Goal: Task Accomplishment & Management: Manage account settings

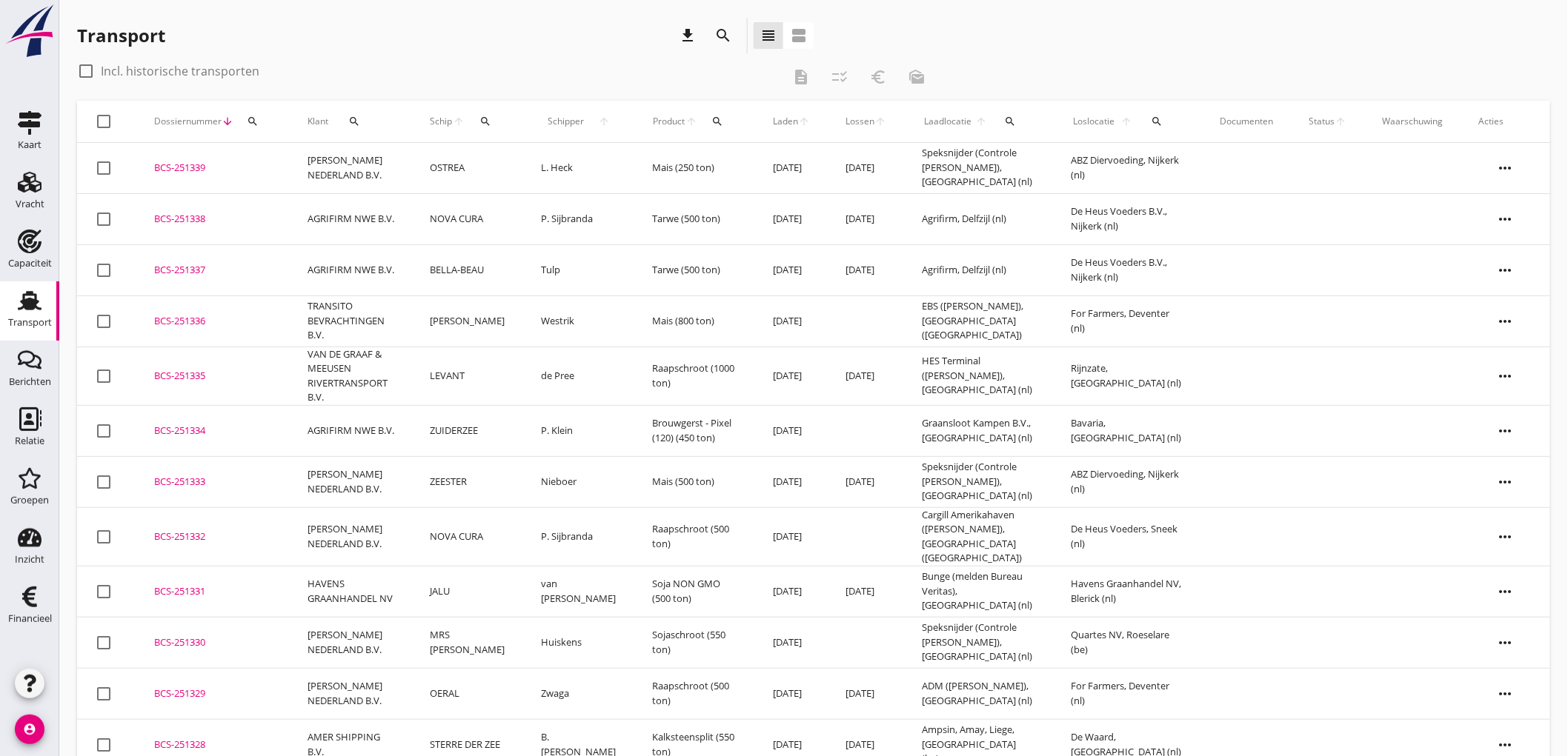
click at [41, 325] on div "Transport" at bounding box center [30, 322] width 44 height 10
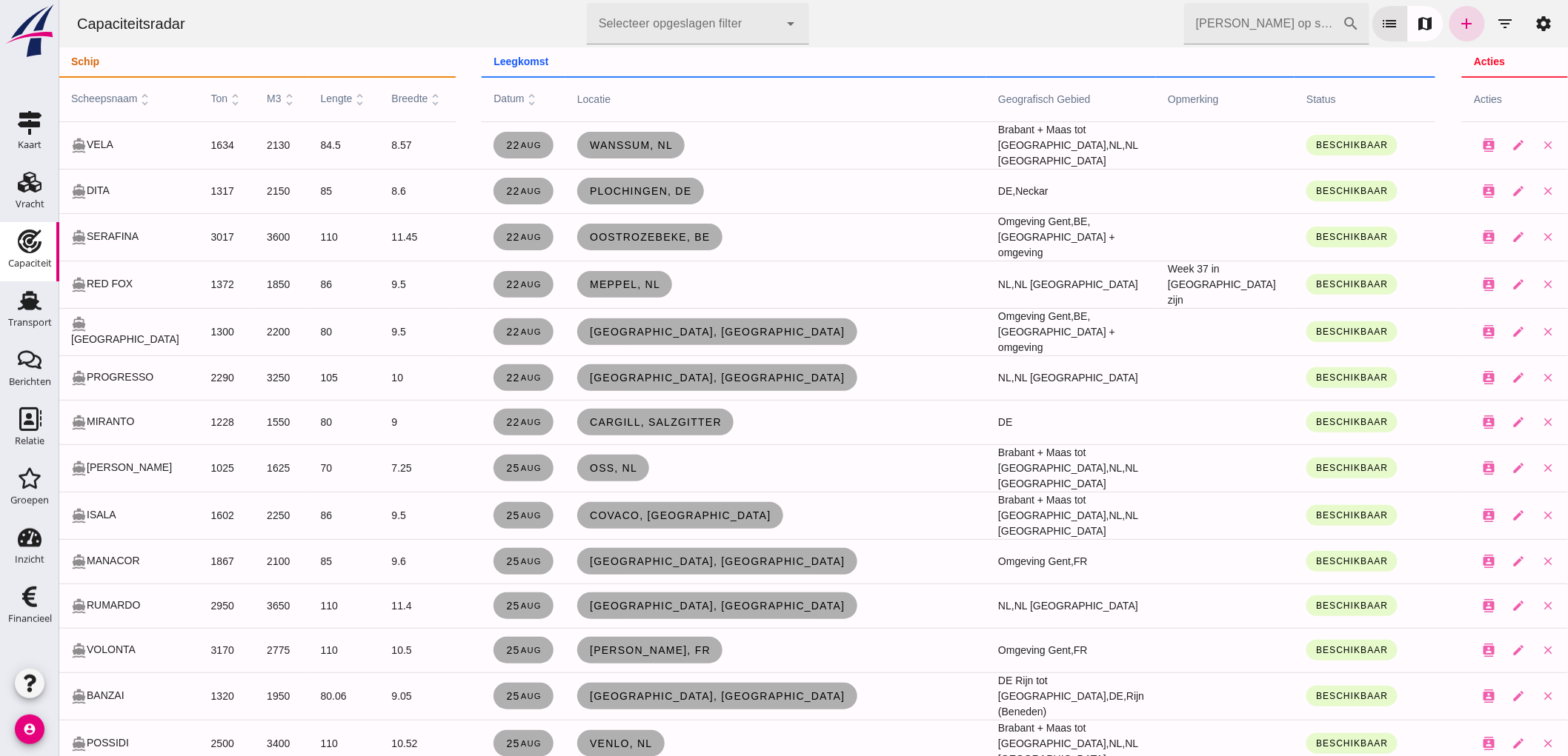
scroll to position [1519, 0]
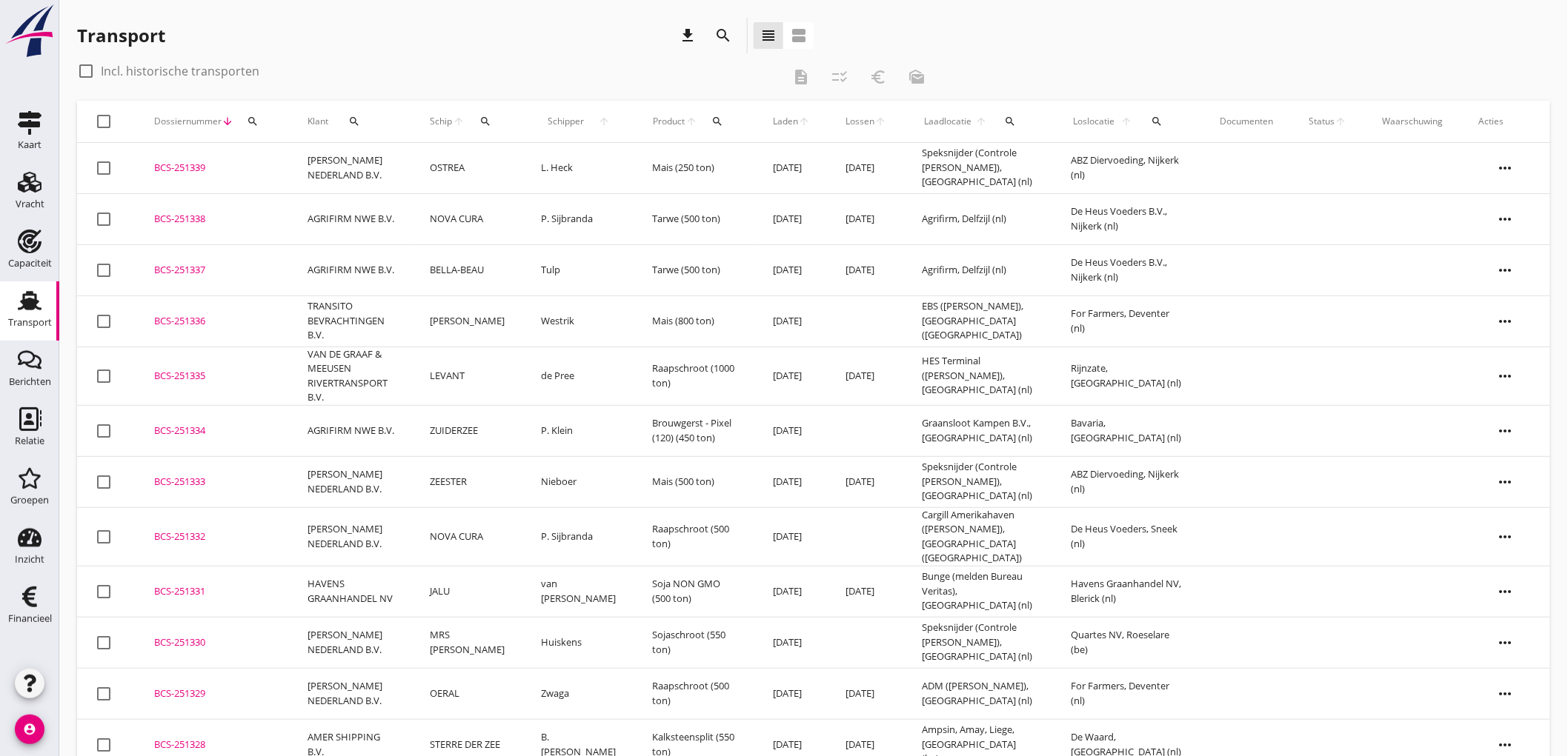
click at [37, 334] on link "Transport Transport" at bounding box center [30, 311] width 60 height 60
click at [11, 314] on div "Transport" at bounding box center [30, 322] width 44 height 21
drag, startPoint x: 927, startPoint y: 331, endPoint x: 842, endPoint y: 329, distance: 85.0
click at [927, 331] on td "EBS (melden CIS), Rotterdam (nl)" at bounding box center [979, 321] width 149 height 51
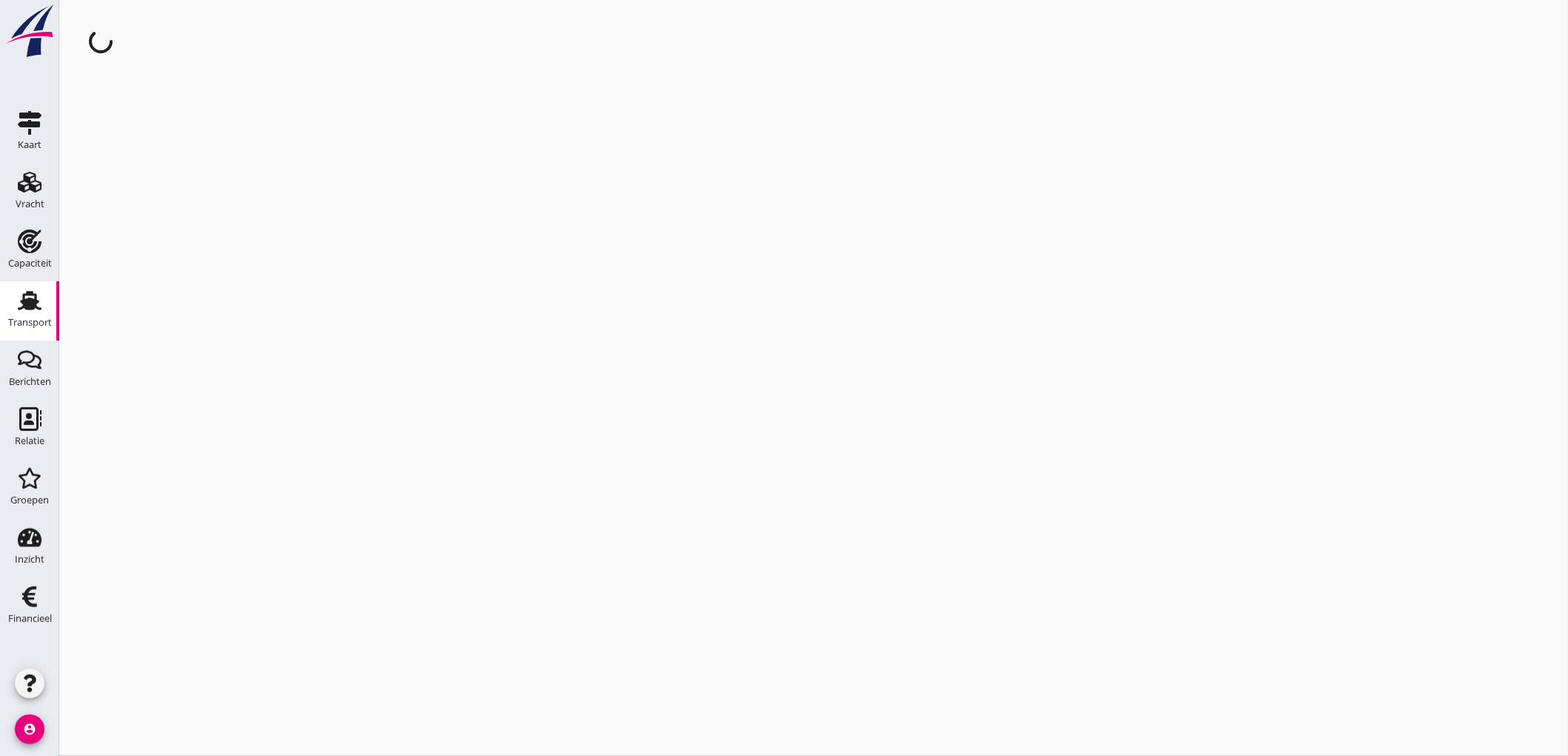
click at [9, 321] on div "Transport" at bounding box center [30, 322] width 44 height 10
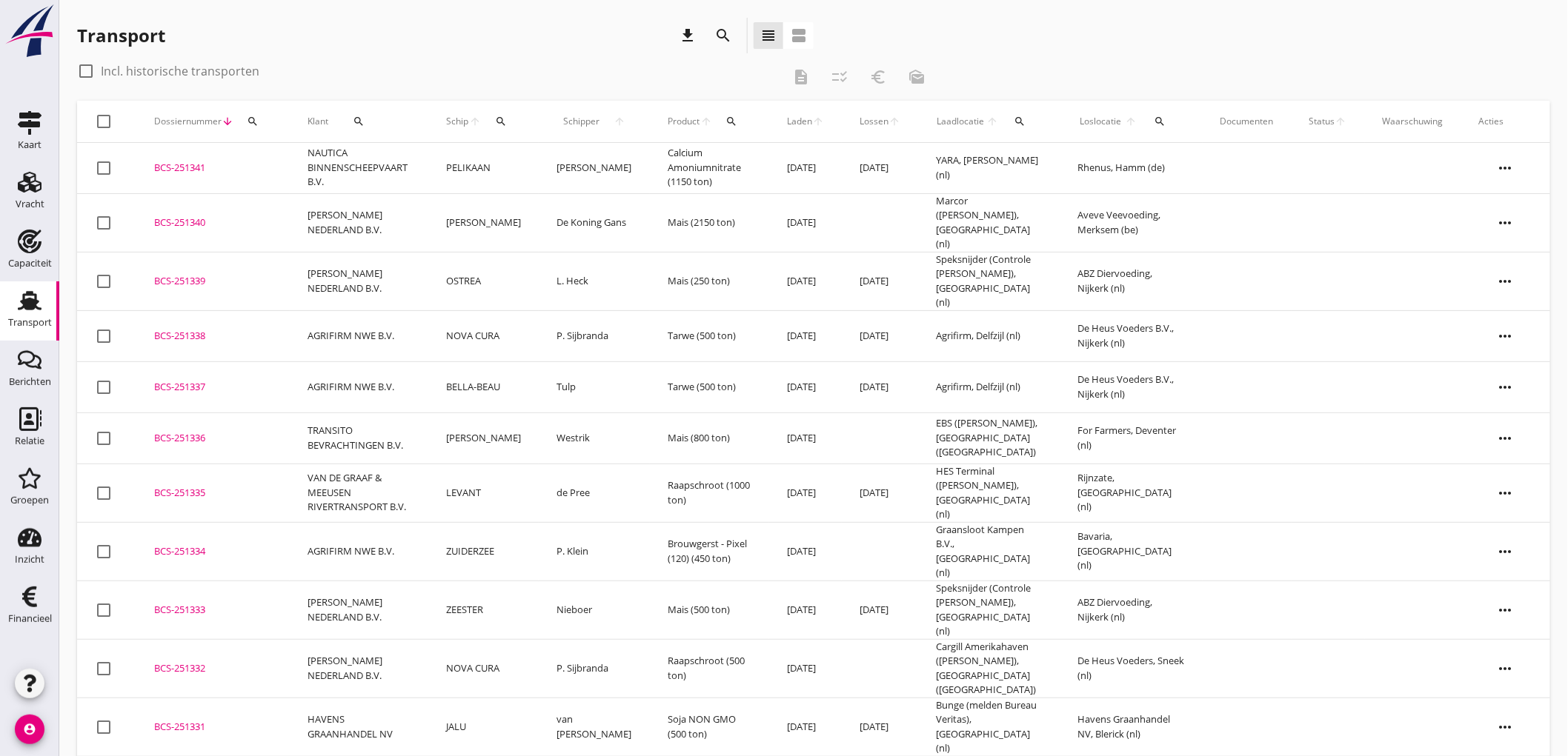
click at [282, 179] on td "BCS-251341 upload_file Drop hier uw bestand om het aan het dossier toe te voegen" at bounding box center [212, 168] width 154 height 51
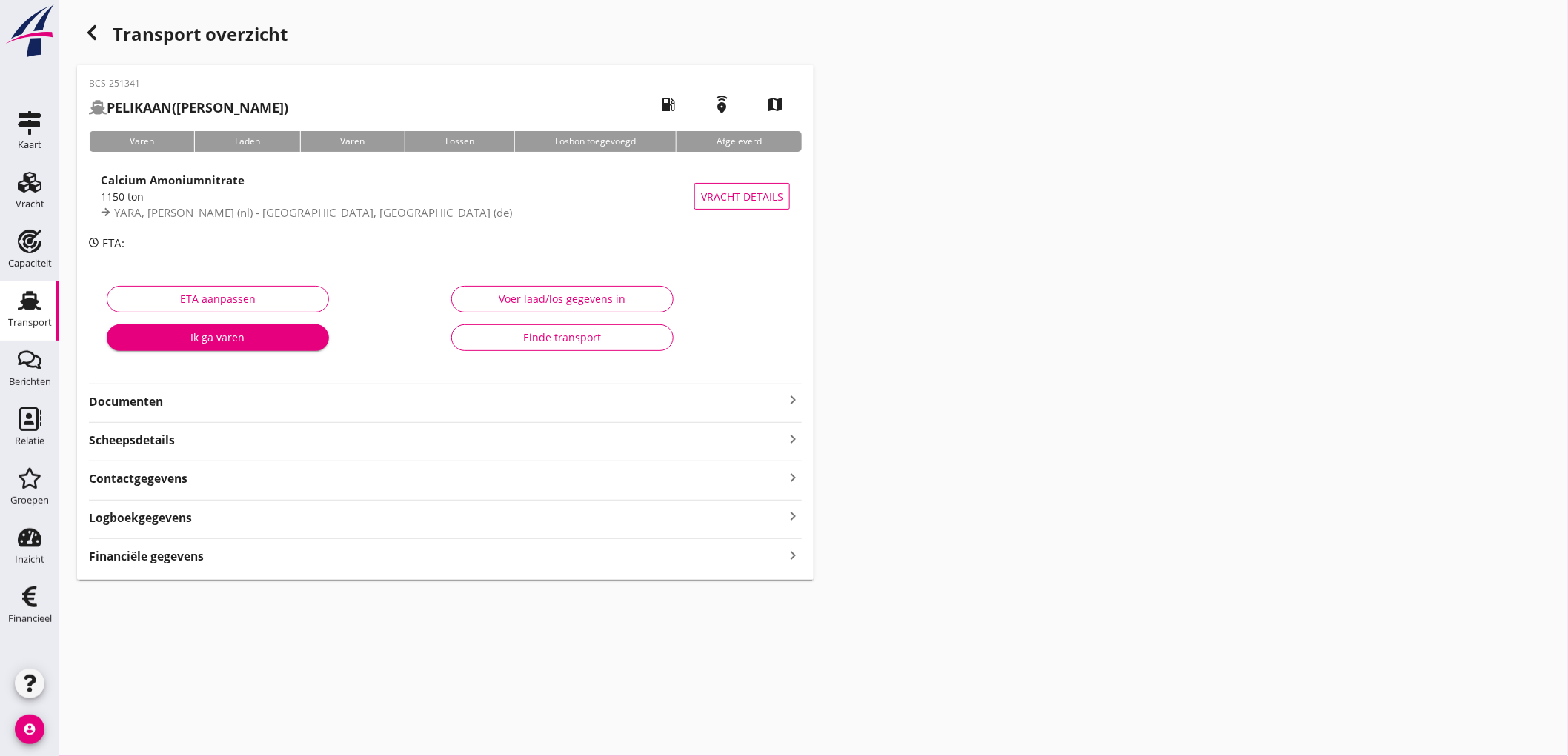
click at [277, 447] on div "Scheepsdetails keyboard_arrow_right" at bounding box center [445, 438] width 713 height 20
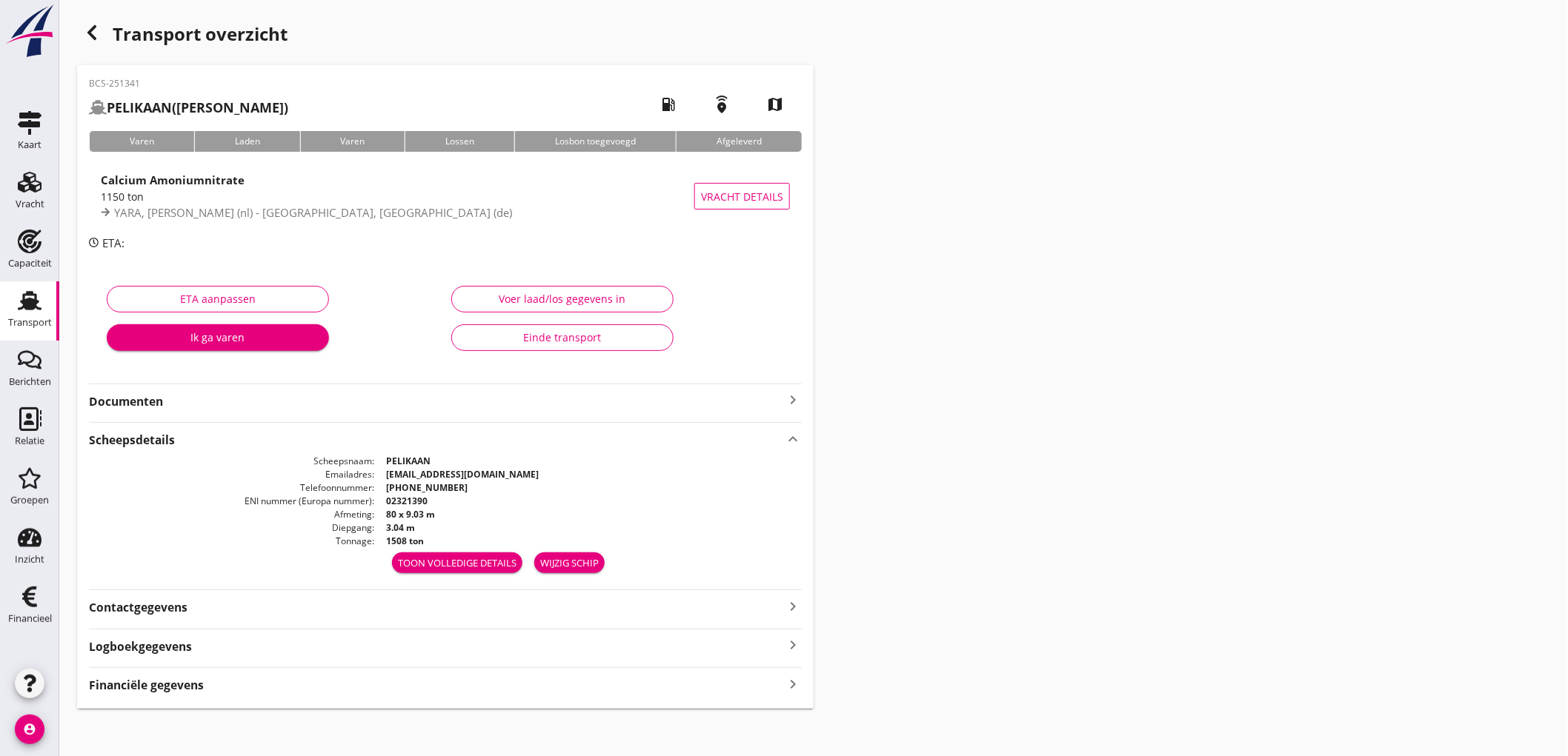
scroll to position [6, 0]
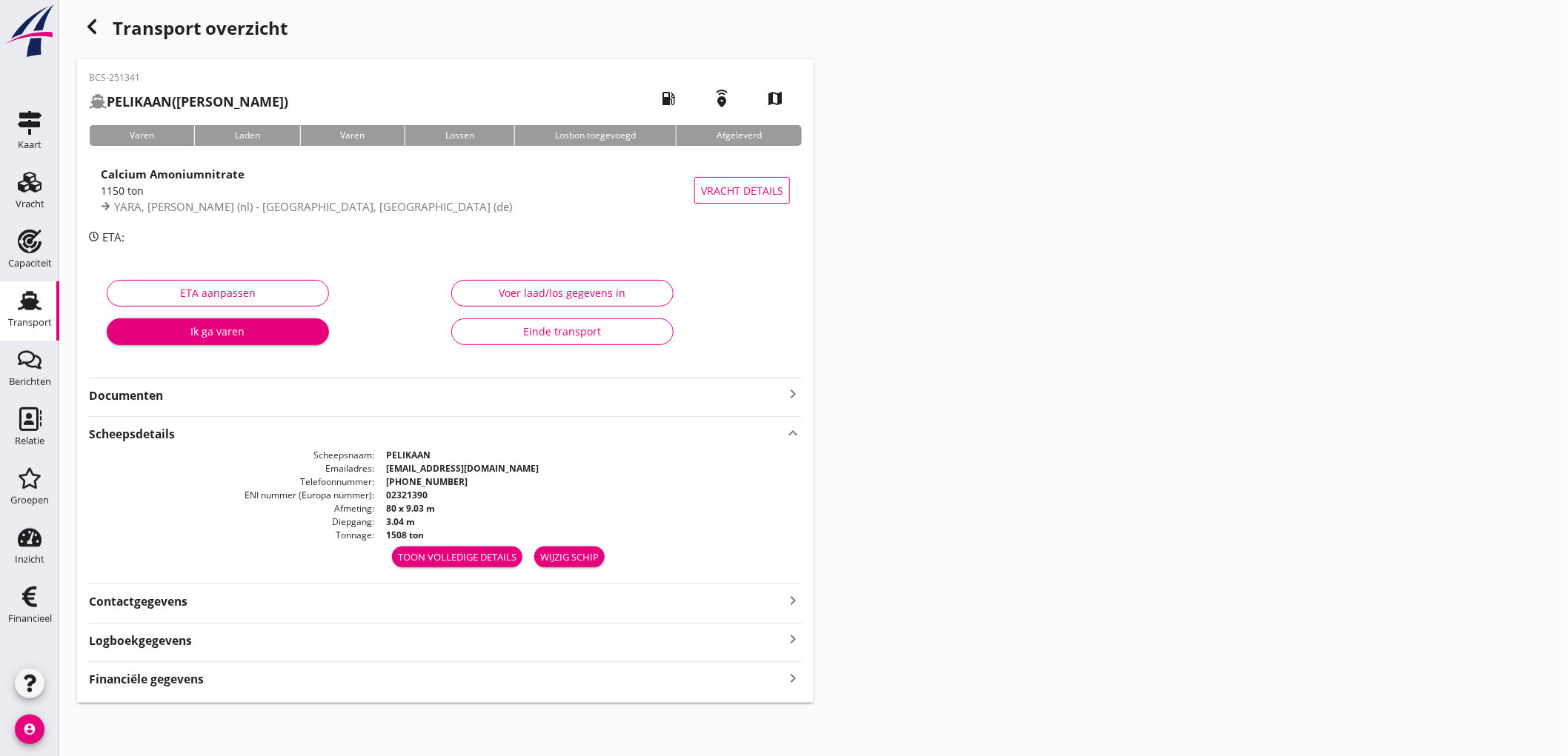
click at [182, 680] on strong "Financiële gegevens" at bounding box center [146, 679] width 115 height 17
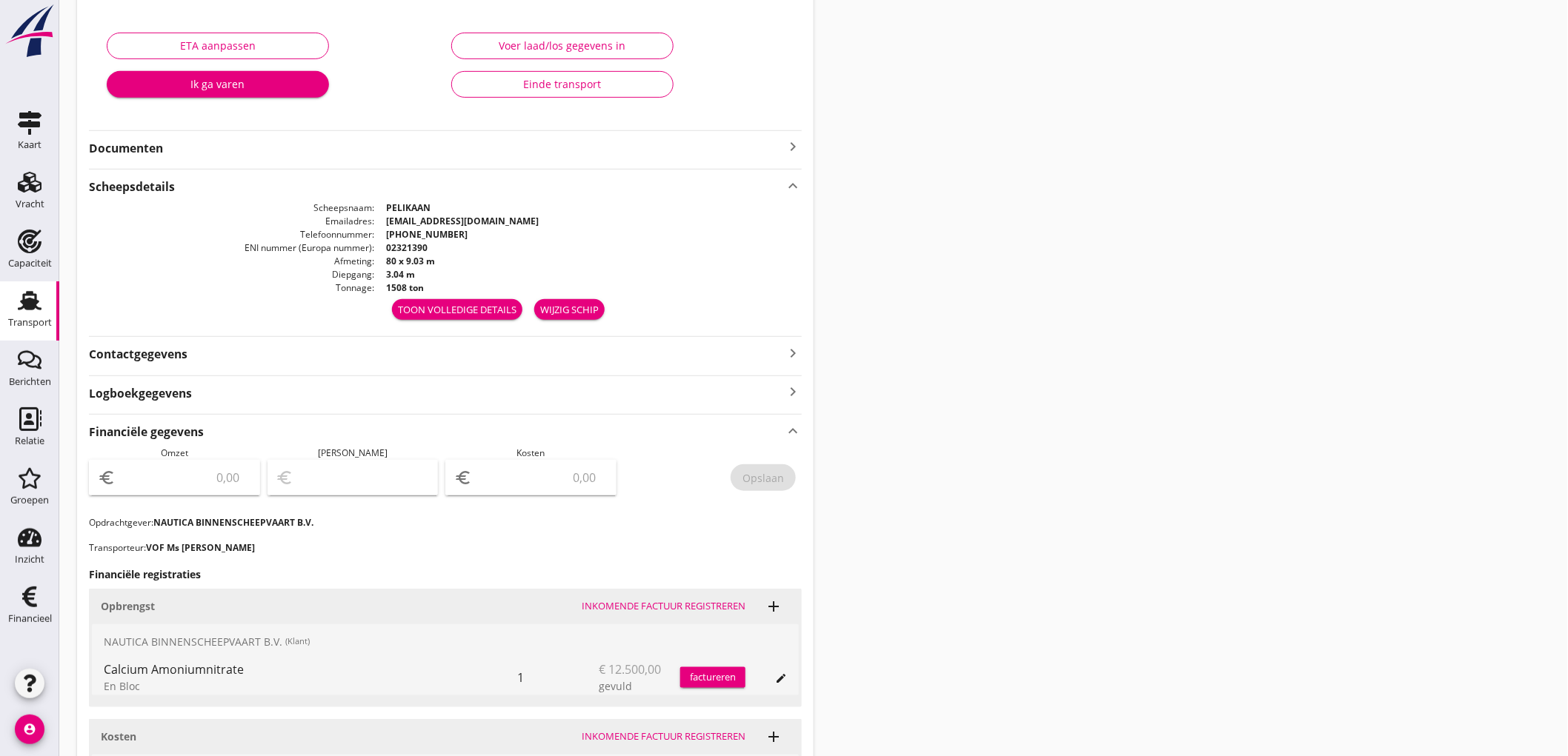
scroll to position [335, 0]
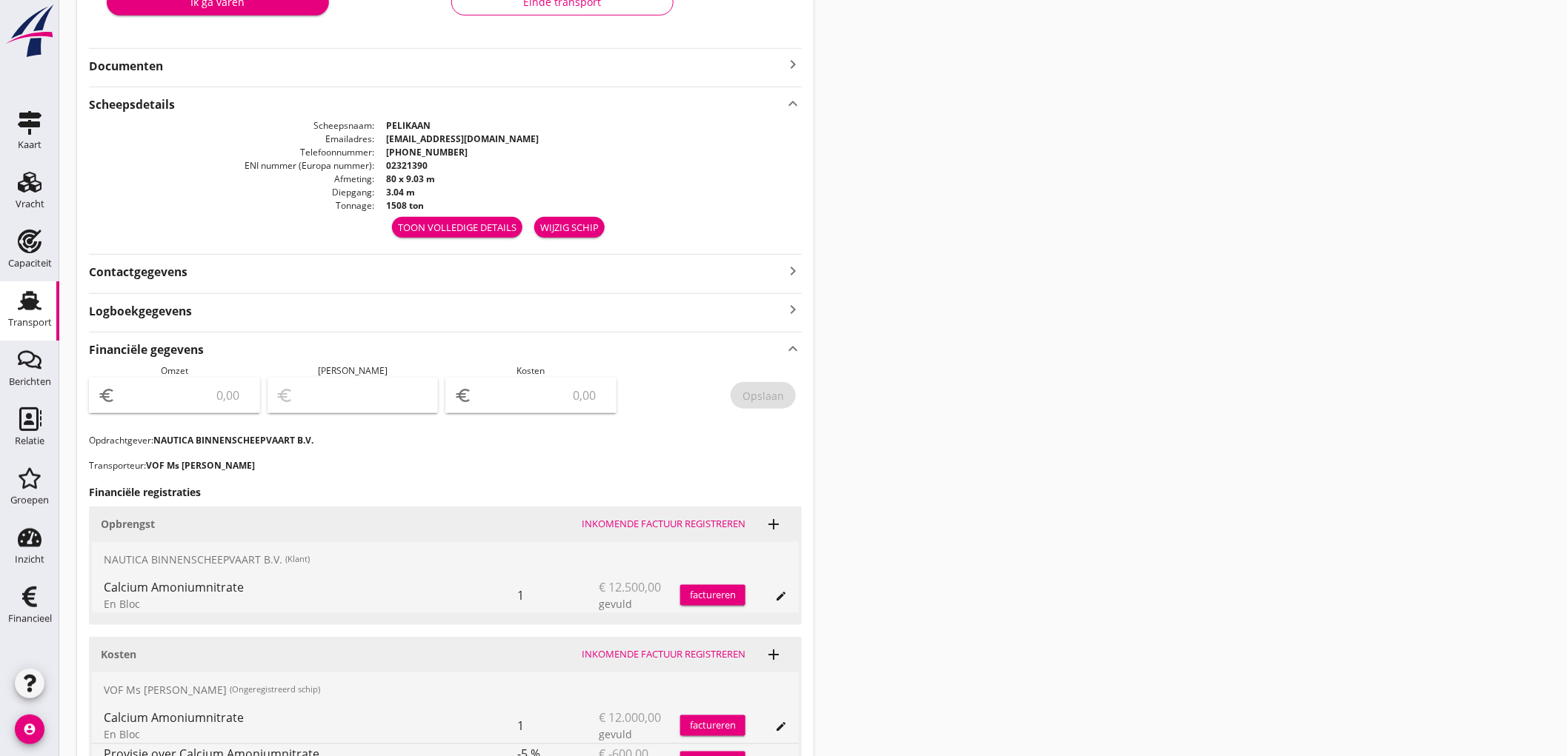
click at [190, 400] on input "number" at bounding box center [185, 395] width 133 height 24
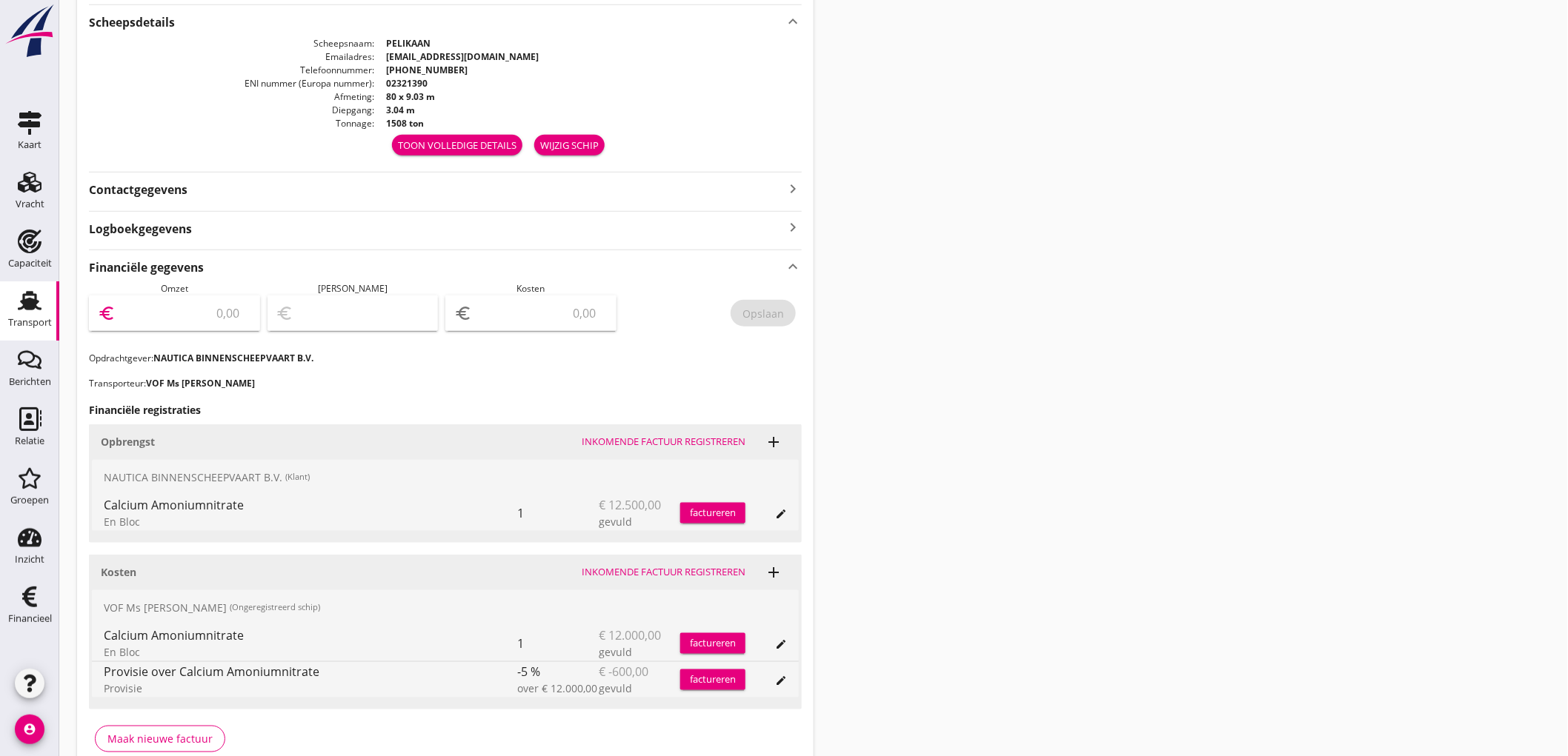
scroll to position [493, 0]
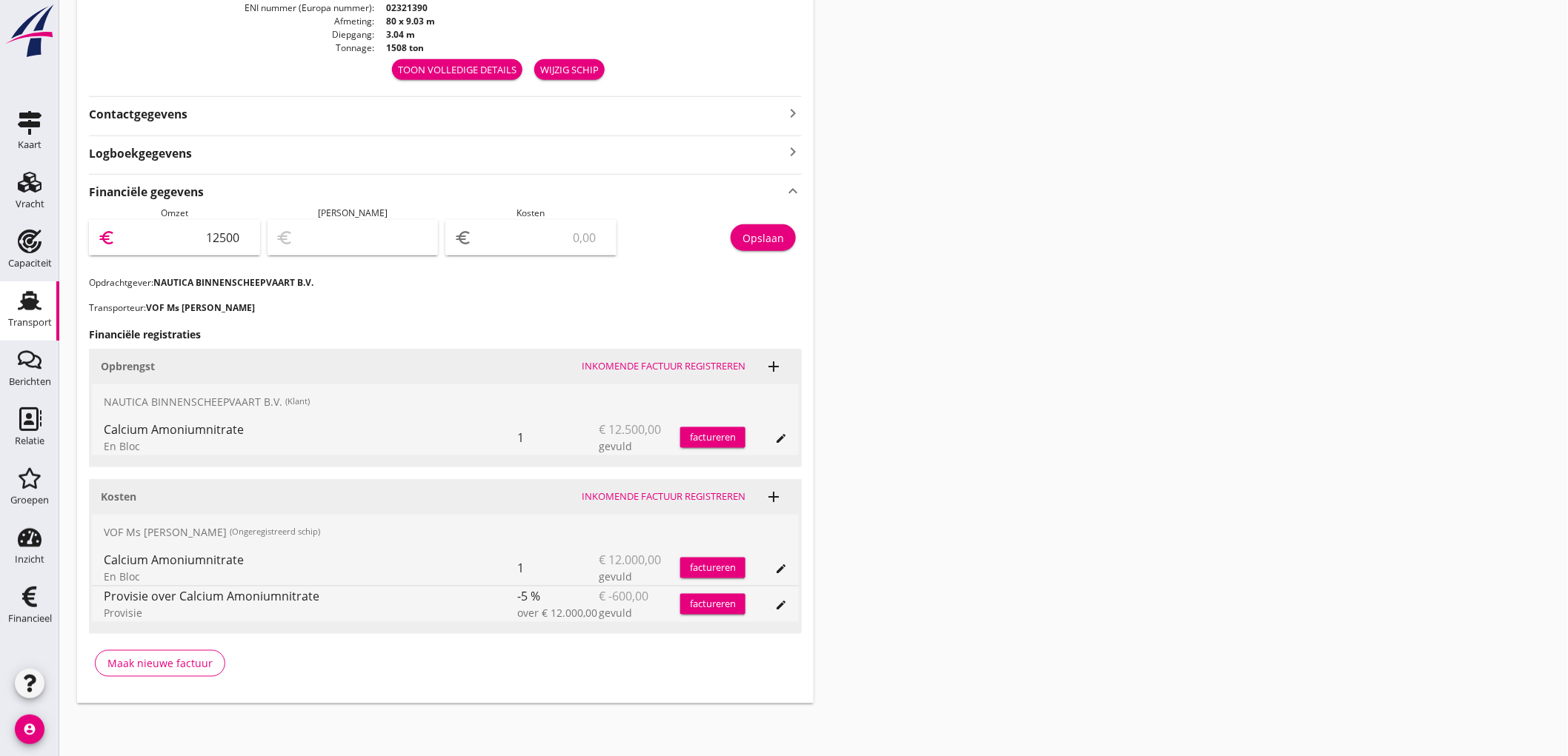
type input "12500"
type input "12499.00"
type input "1"
type input "12489.00"
type input "11"
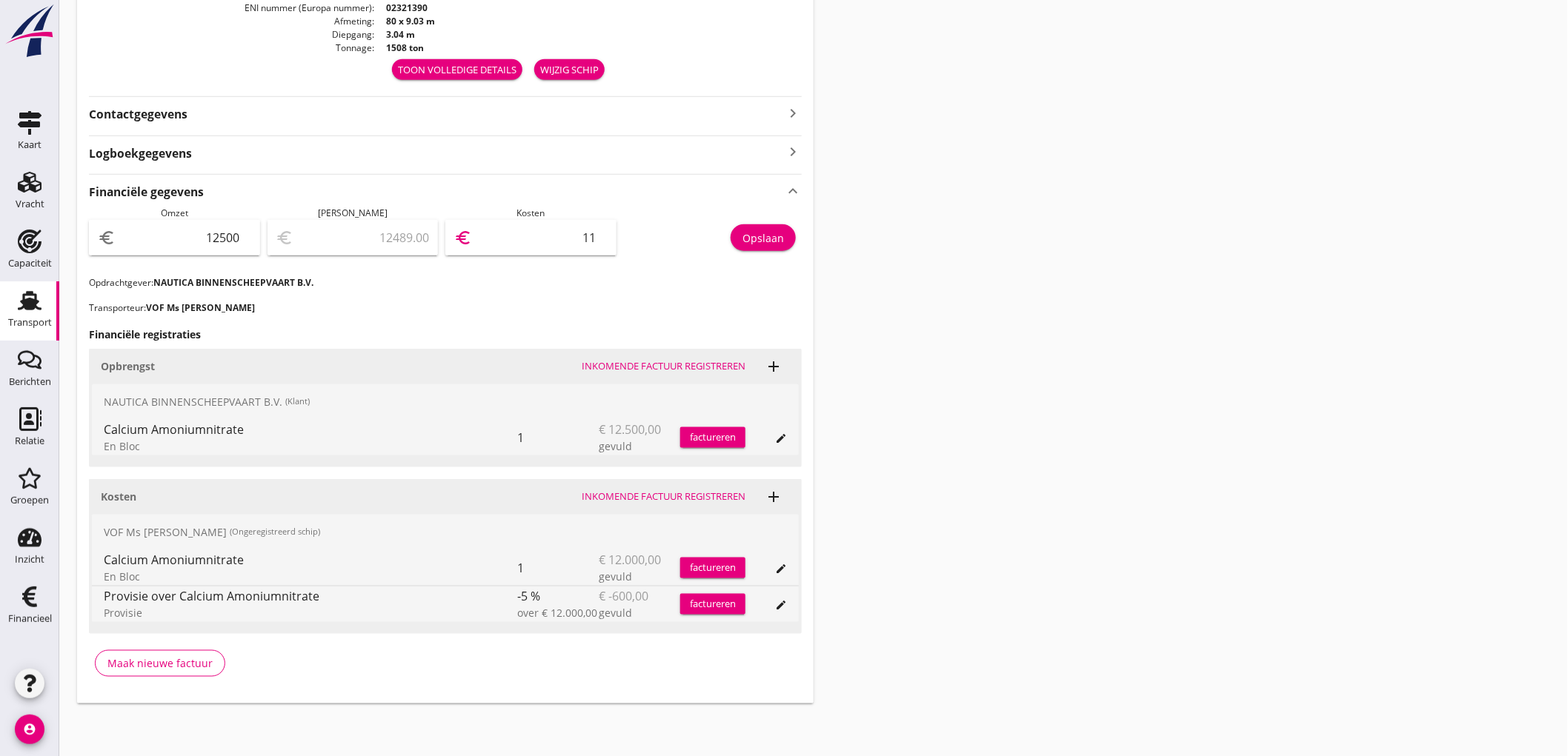
type input "12386.00"
type input "114"
type input "11360.00"
type input "1140"
type input "1100.00"
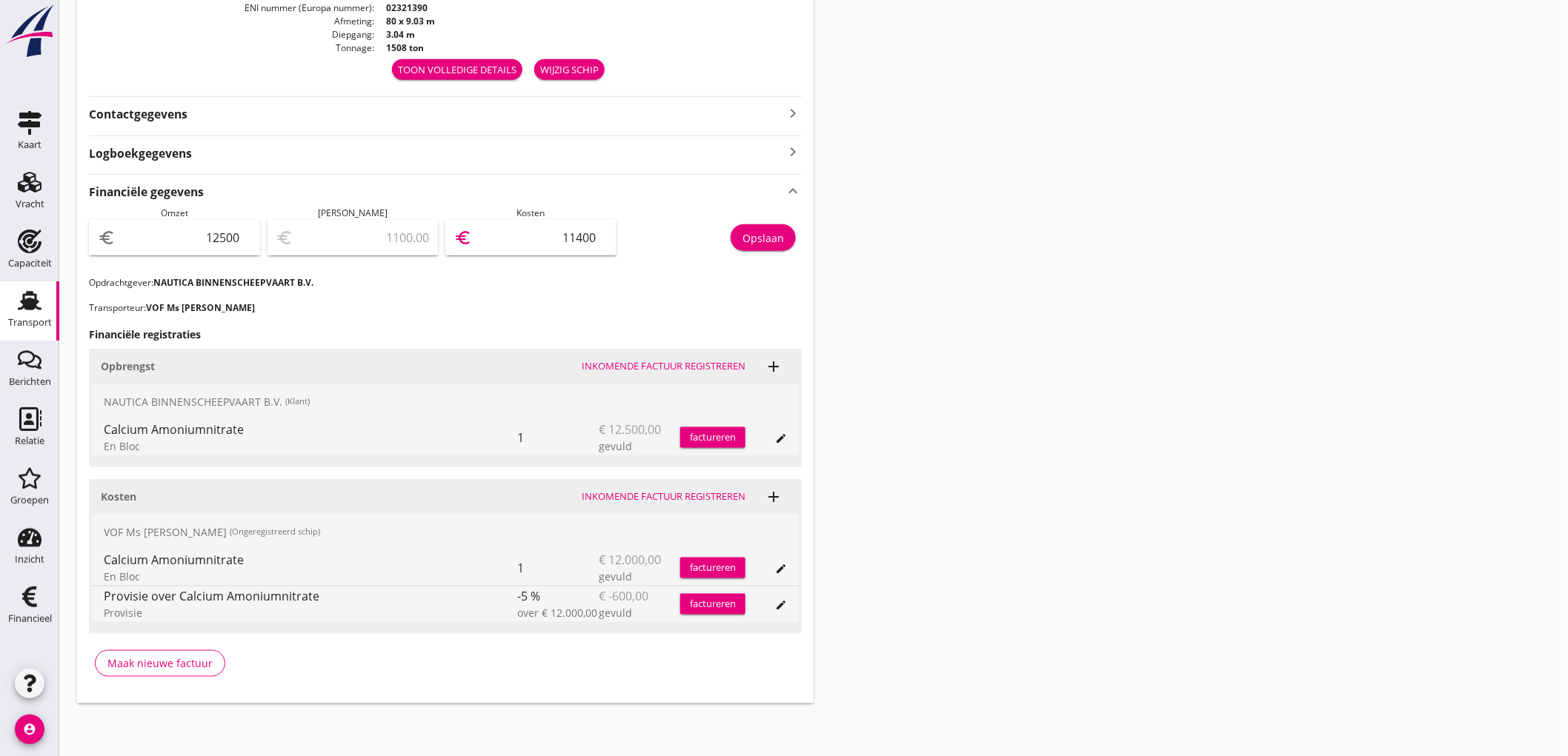
type input "11400"
click at [778, 247] on button "Opslaan" at bounding box center [763, 237] width 65 height 27
click at [47, 311] on div "Transport" at bounding box center [30, 300] width 36 height 24
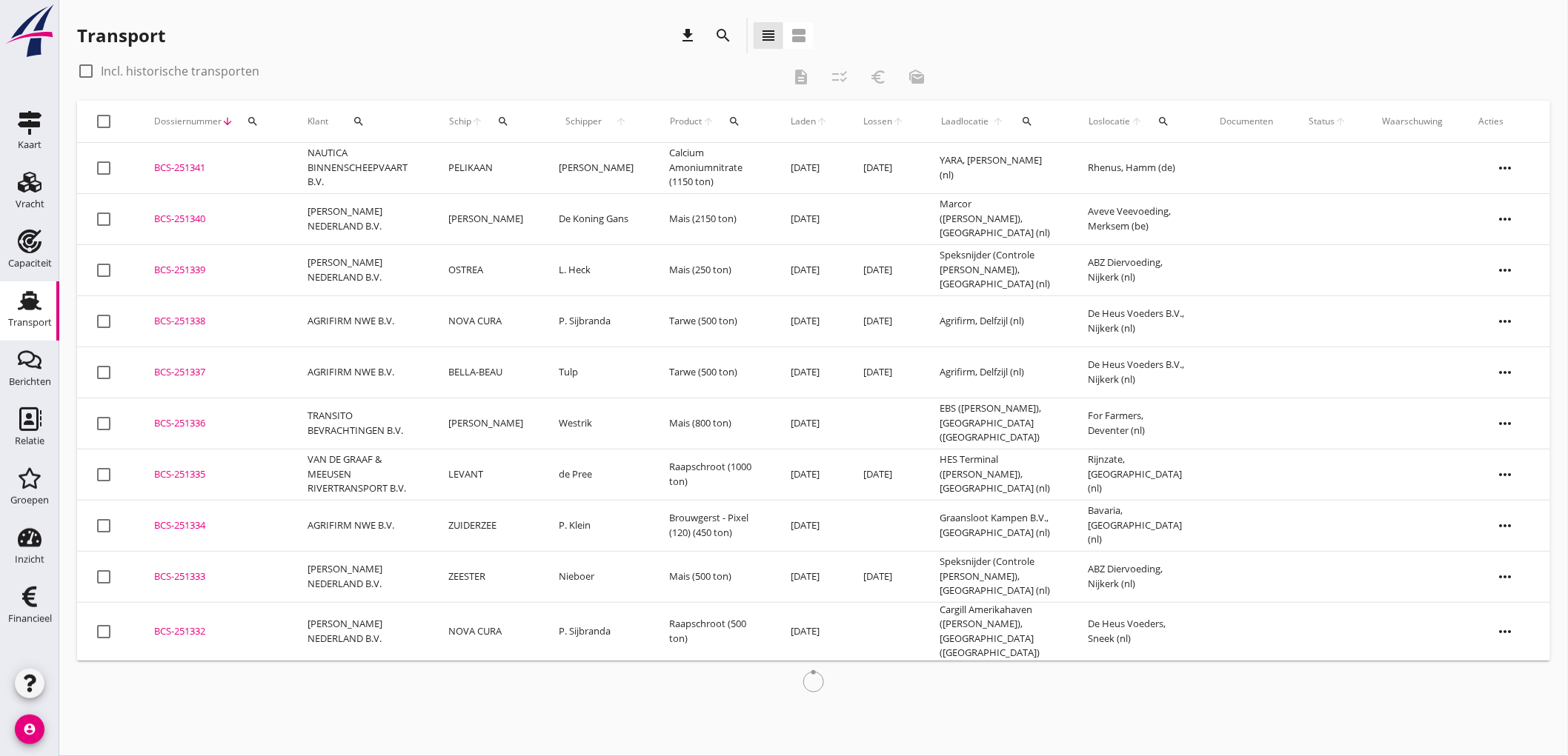
drag, startPoint x: 491, startPoint y: 158, endPoint x: 497, endPoint y: 173, distance: 16.2
click at [497, 173] on td "PELIKAAN" at bounding box center [486, 168] width 110 height 51
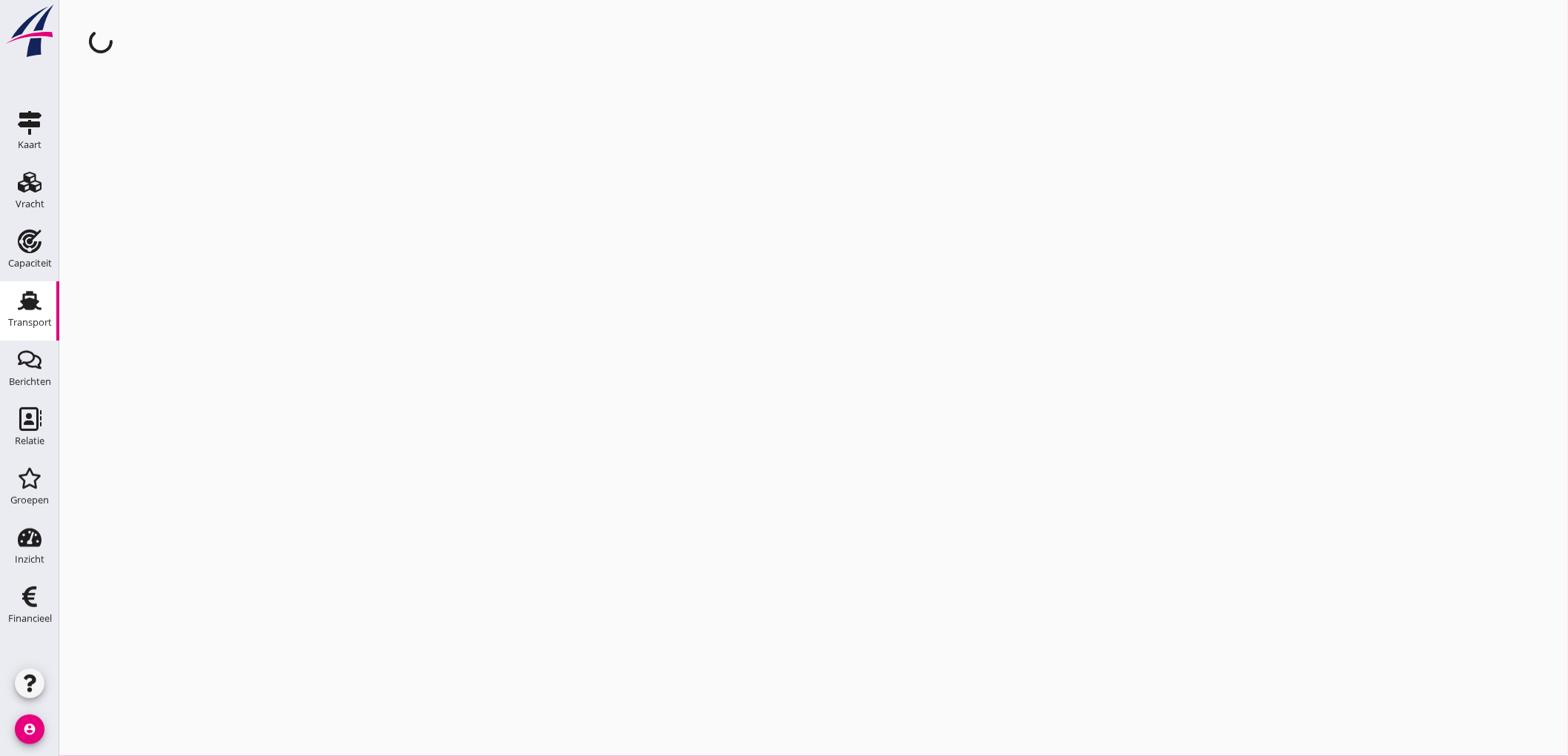
click at [492, 234] on div "cancel You are impersonating another user." at bounding box center [814, 378] width 1508 height 756
click at [0, 315] on link "Transport Transport" at bounding box center [30, 311] width 60 height 60
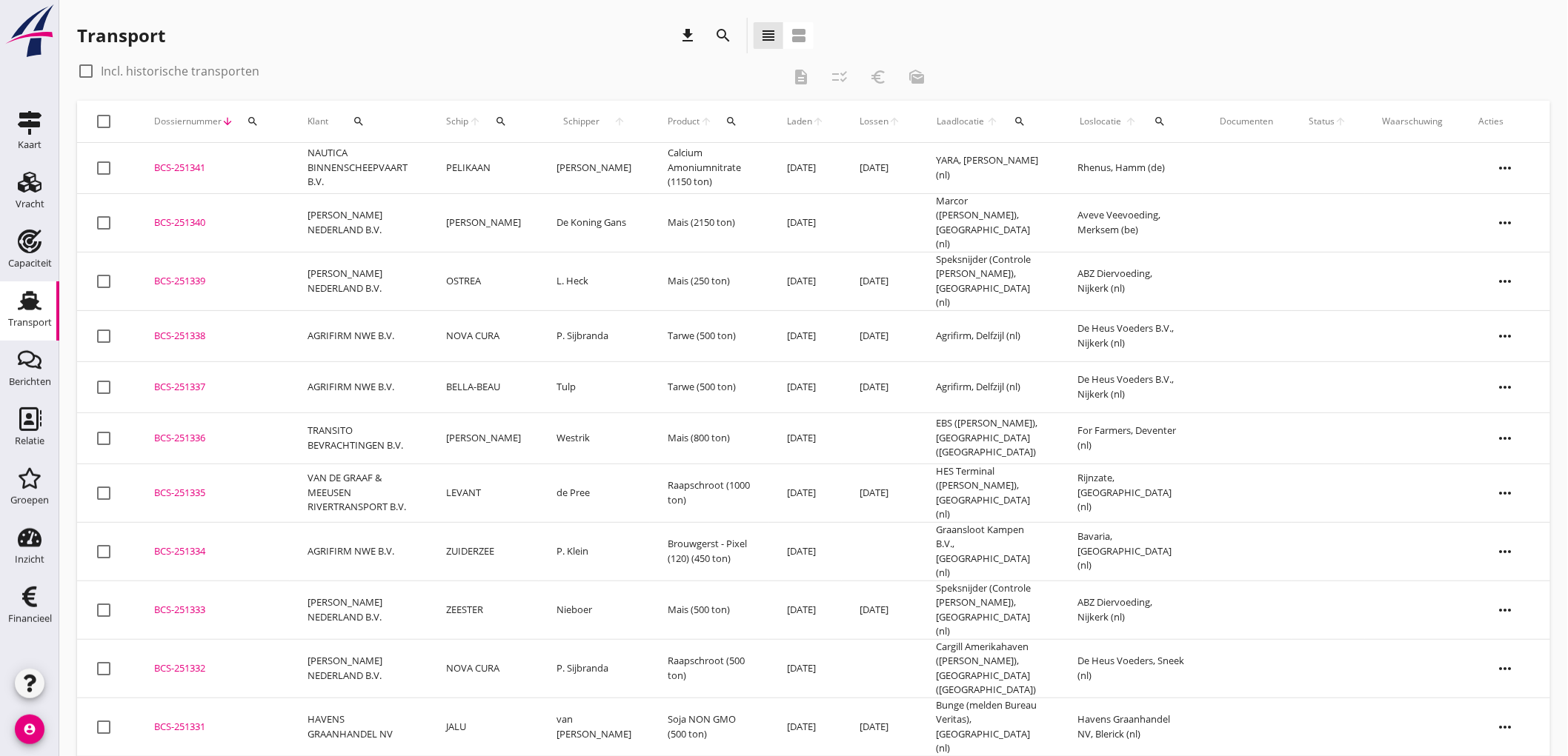
click at [456, 226] on td "[PERSON_NAME]" at bounding box center [483, 222] width 111 height 59
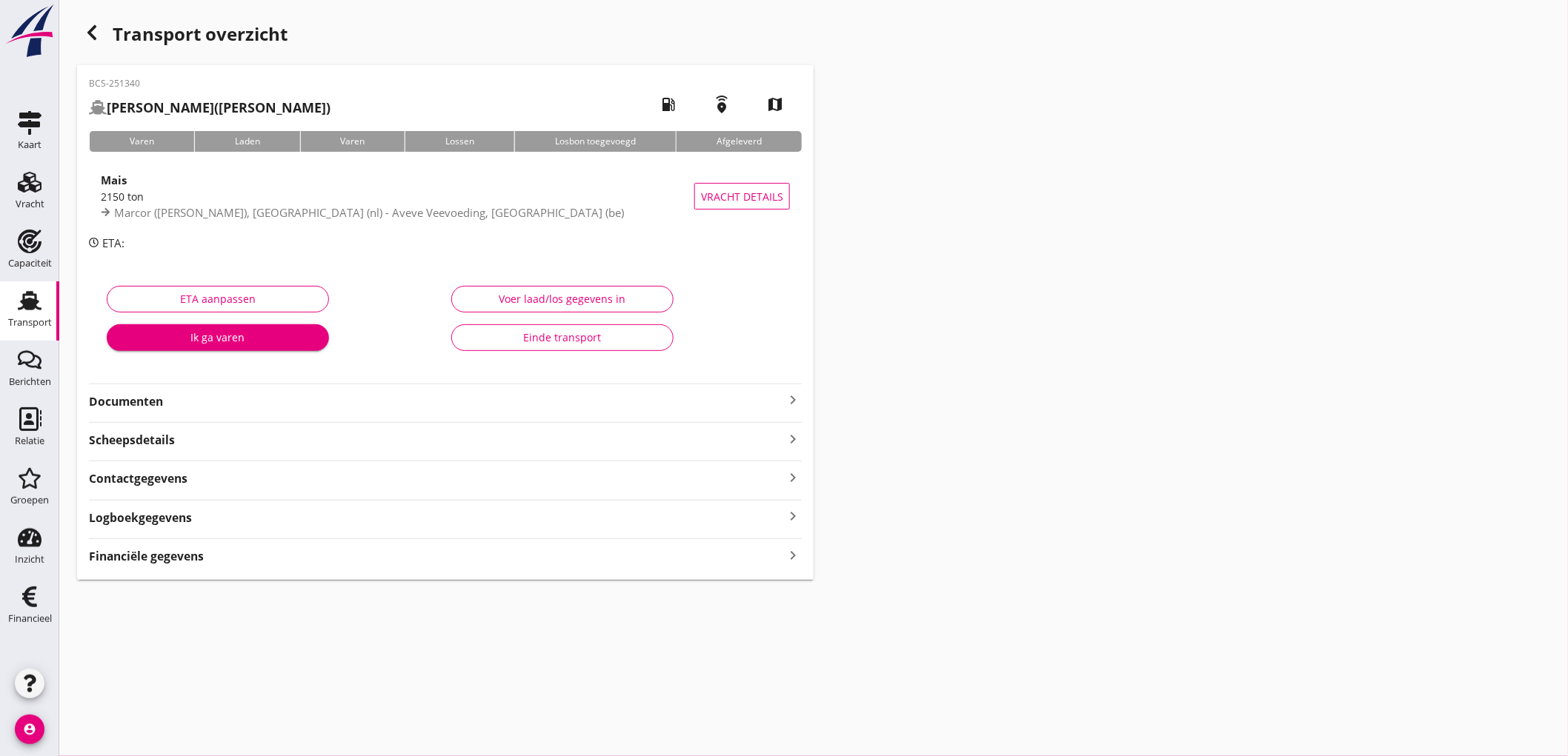
click at [188, 567] on div "BCS-251340 MARIA JEANET (De Koning Gans) local_gas_station emergency_share map …" at bounding box center [445, 322] width 737 height 515
click at [190, 564] on strong "Financiële gegevens" at bounding box center [146, 556] width 115 height 17
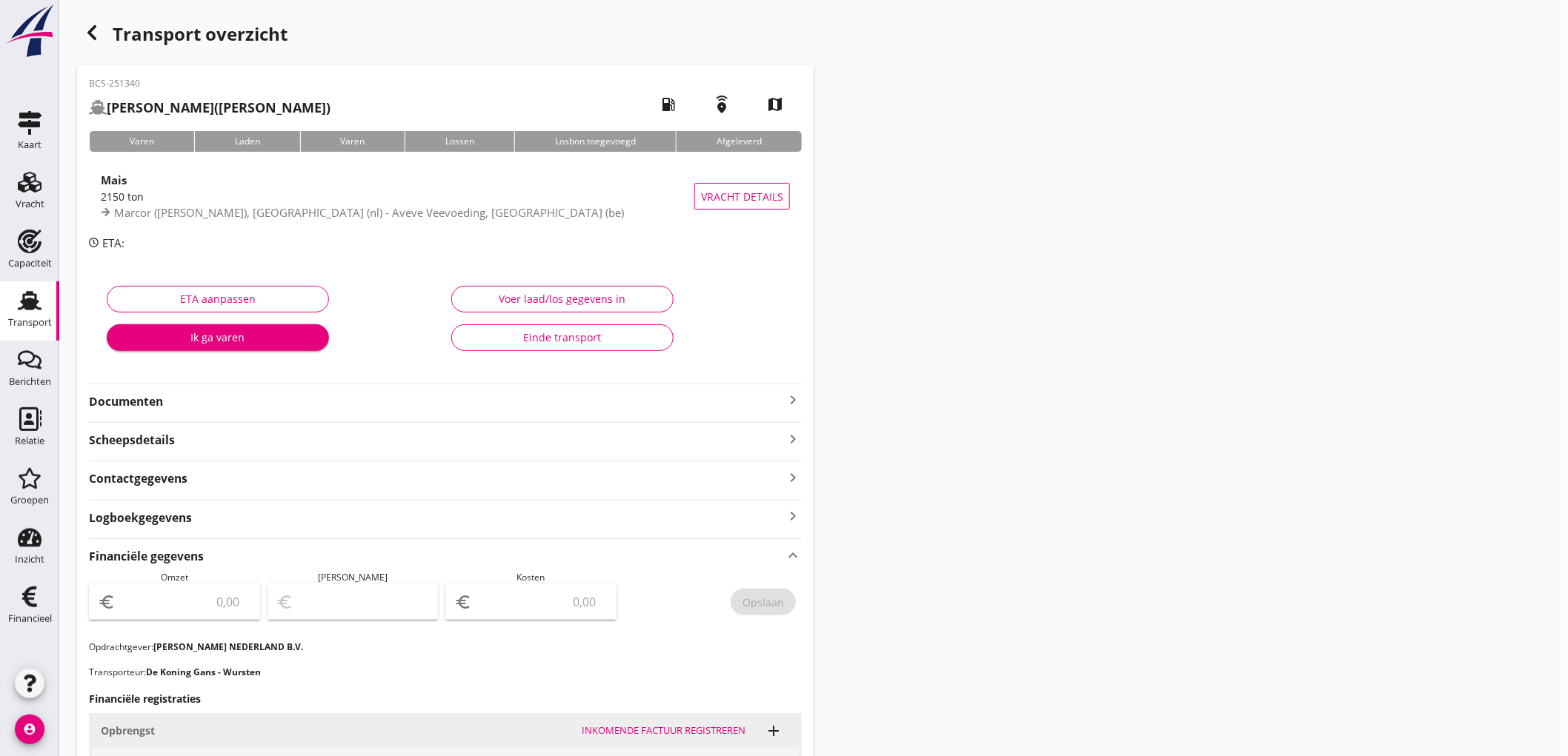
scroll to position [401, 0]
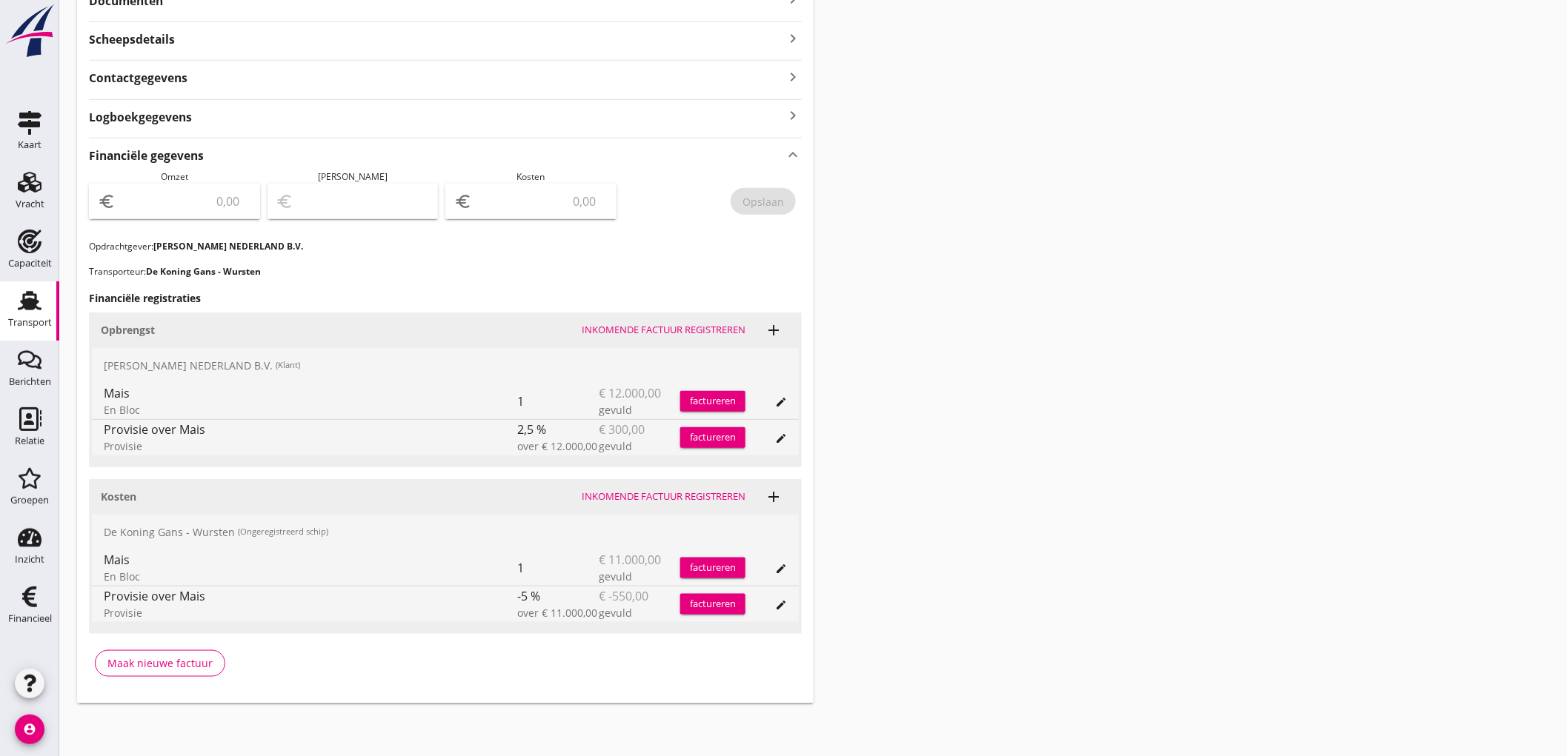
click at [213, 199] on input "number" at bounding box center [185, 201] width 133 height 24
type input "11700"
type input "11699.00"
type input "1"
type input "11690.00"
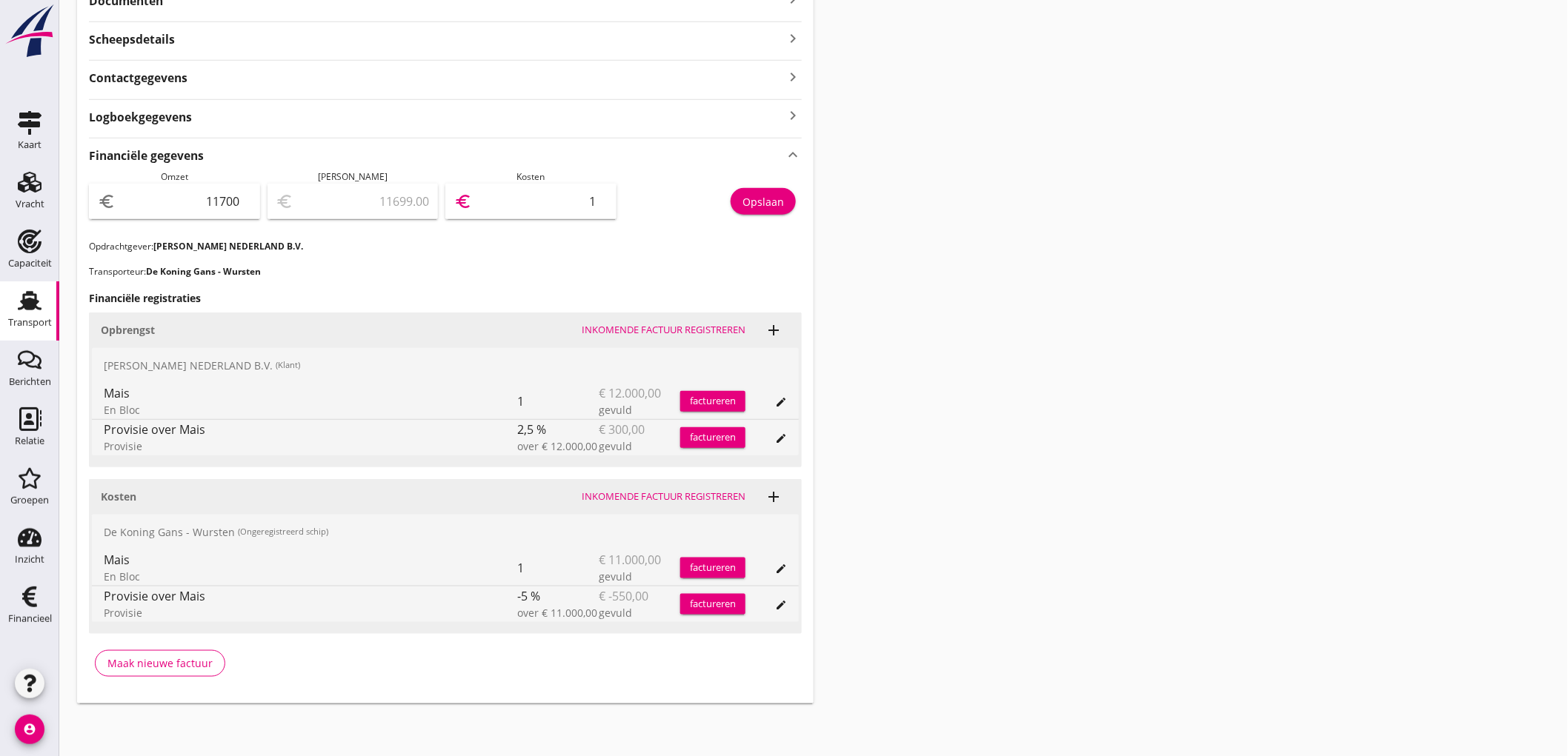
type input "10"
type input "11596.00"
type input "104"
type input "10655.00"
type input "1045"
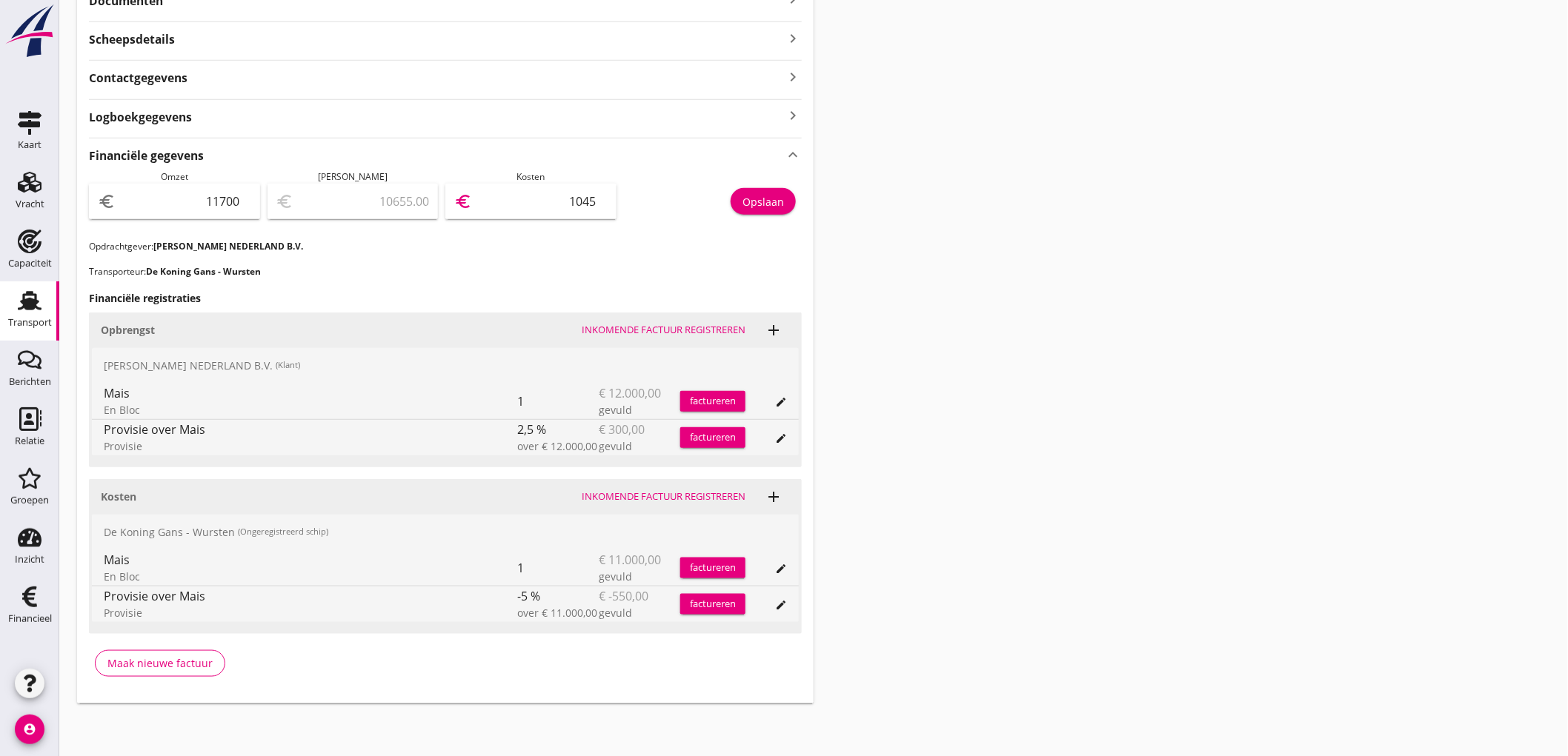
type input "1250.00"
type input "10450"
click at [773, 215] on button "Opslaan" at bounding box center [763, 201] width 65 height 27
click at [22, 304] on icon "Transport" at bounding box center [29, 300] width 24 height 24
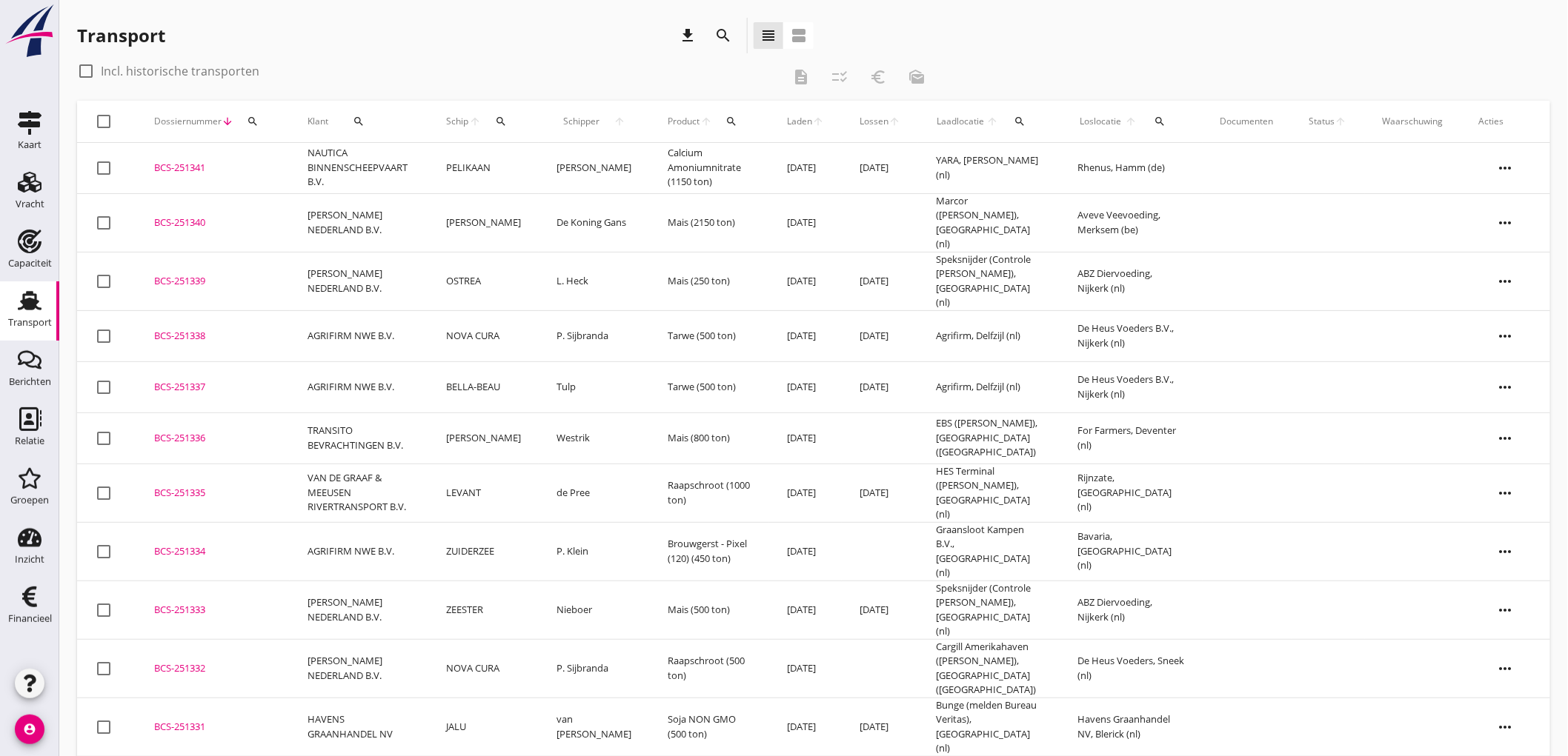
click at [520, 111] on div "Schip arrow_upward search" at bounding box center [484, 121] width 76 height 36
click at [507, 136] on div "Schip arrow_upward search" at bounding box center [484, 121] width 76 height 36
click at [507, 129] on button "search" at bounding box center [501, 121] width 28 height 27
click at [526, 166] on input "Zoek op (scheeps)naam" at bounding box center [578, 164] width 154 height 24
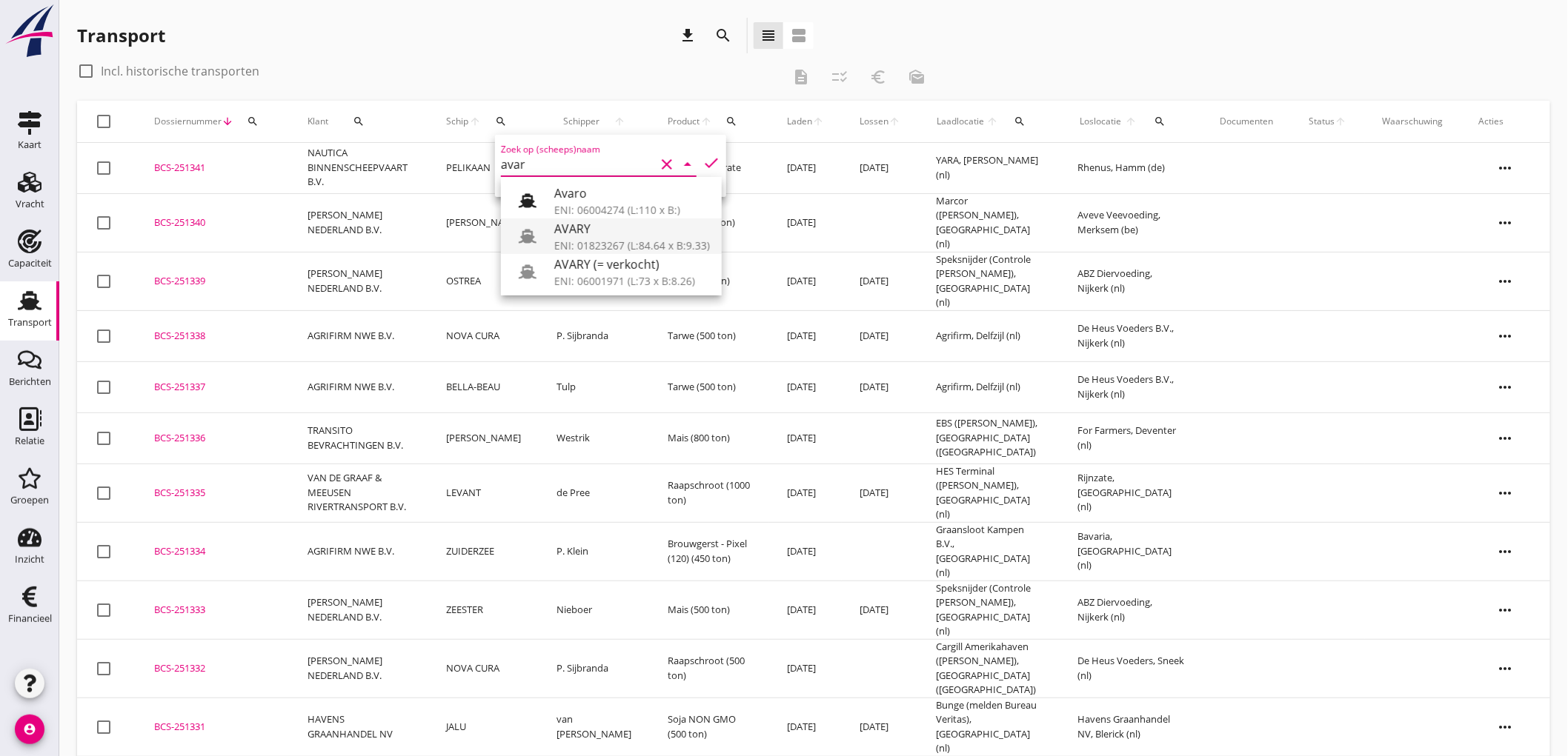
click at [596, 234] on div "AVARY" at bounding box center [632, 228] width 156 height 18
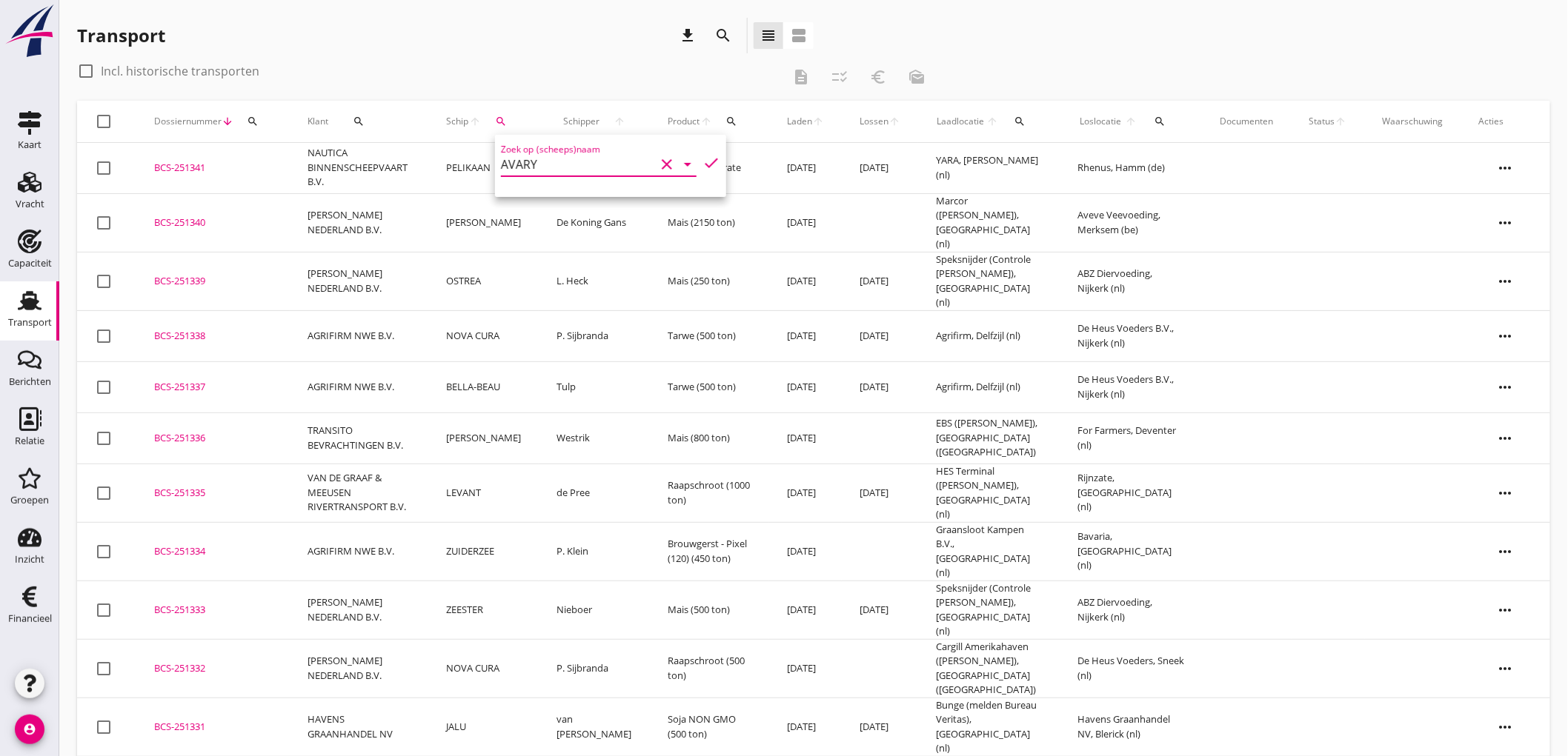
click at [710, 163] on icon "check" at bounding box center [711, 163] width 18 height 18
type input "AVARY"
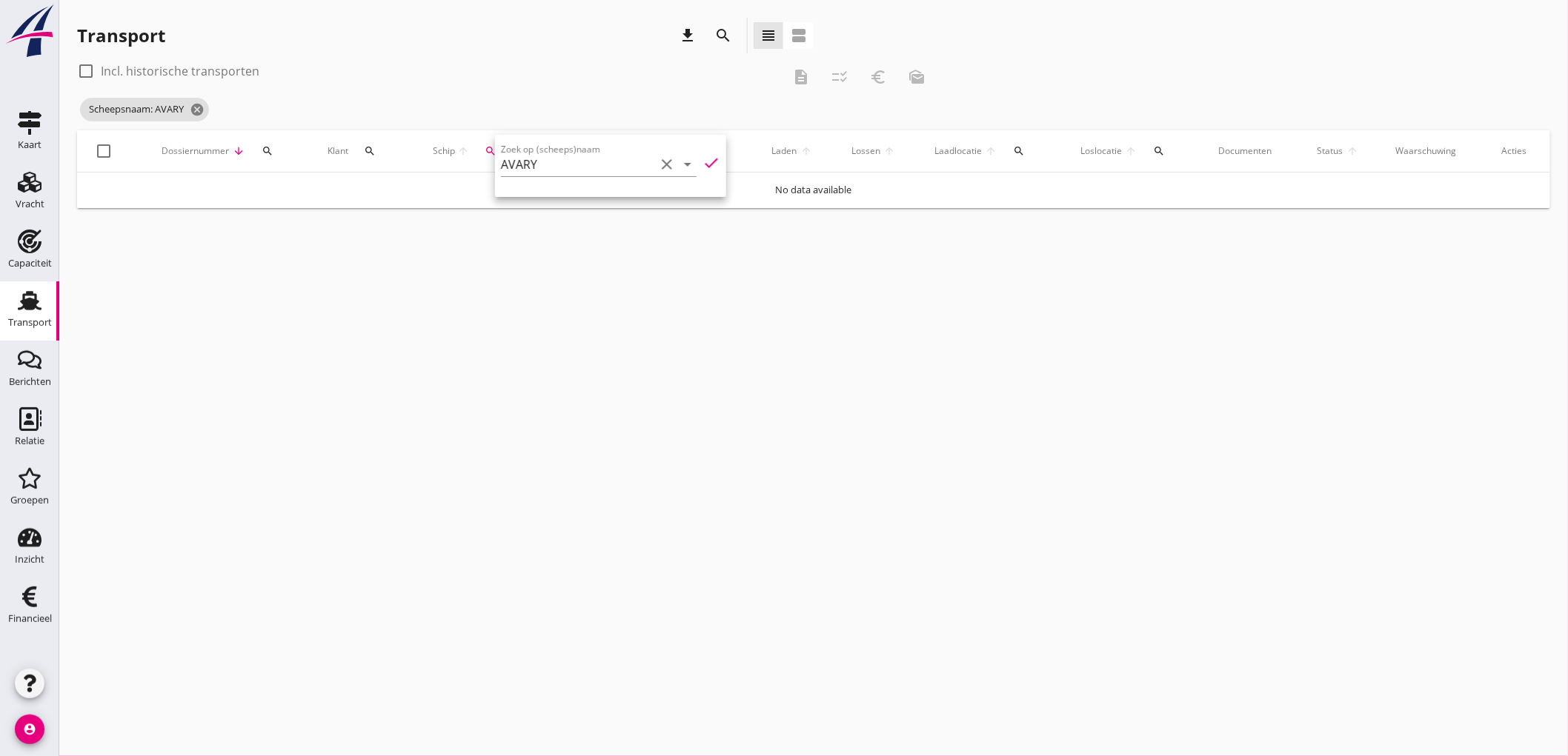
click at [107, 64] on label "Incl. historische transporten" at bounding box center [180, 70] width 158 height 15
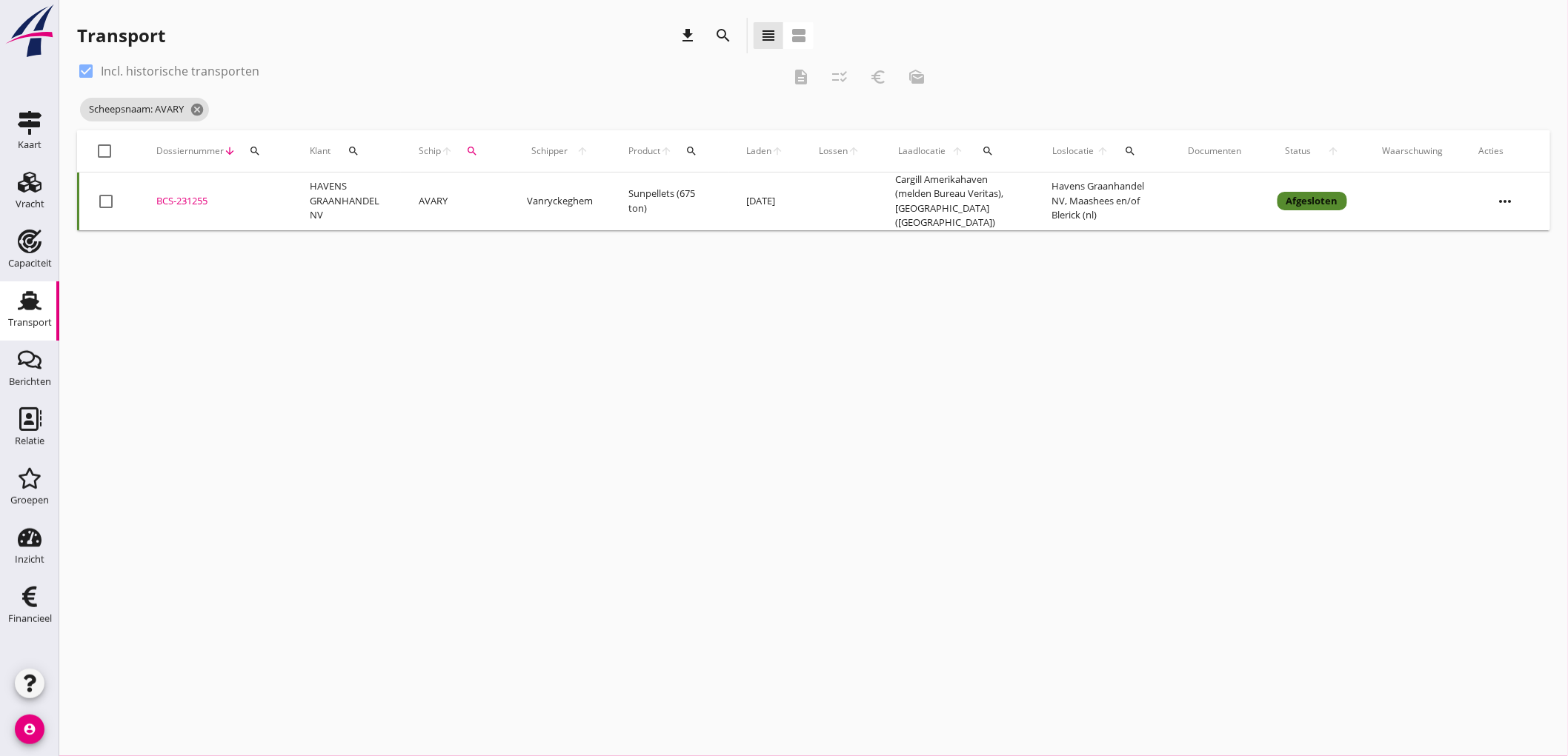
click at [48, 300] on link "Transport Transport" at bounding box center [30, 311] width 60 height 60
click at [200, 105] on icon "cancel" at bounding box center [196, 109] width 15 height 15
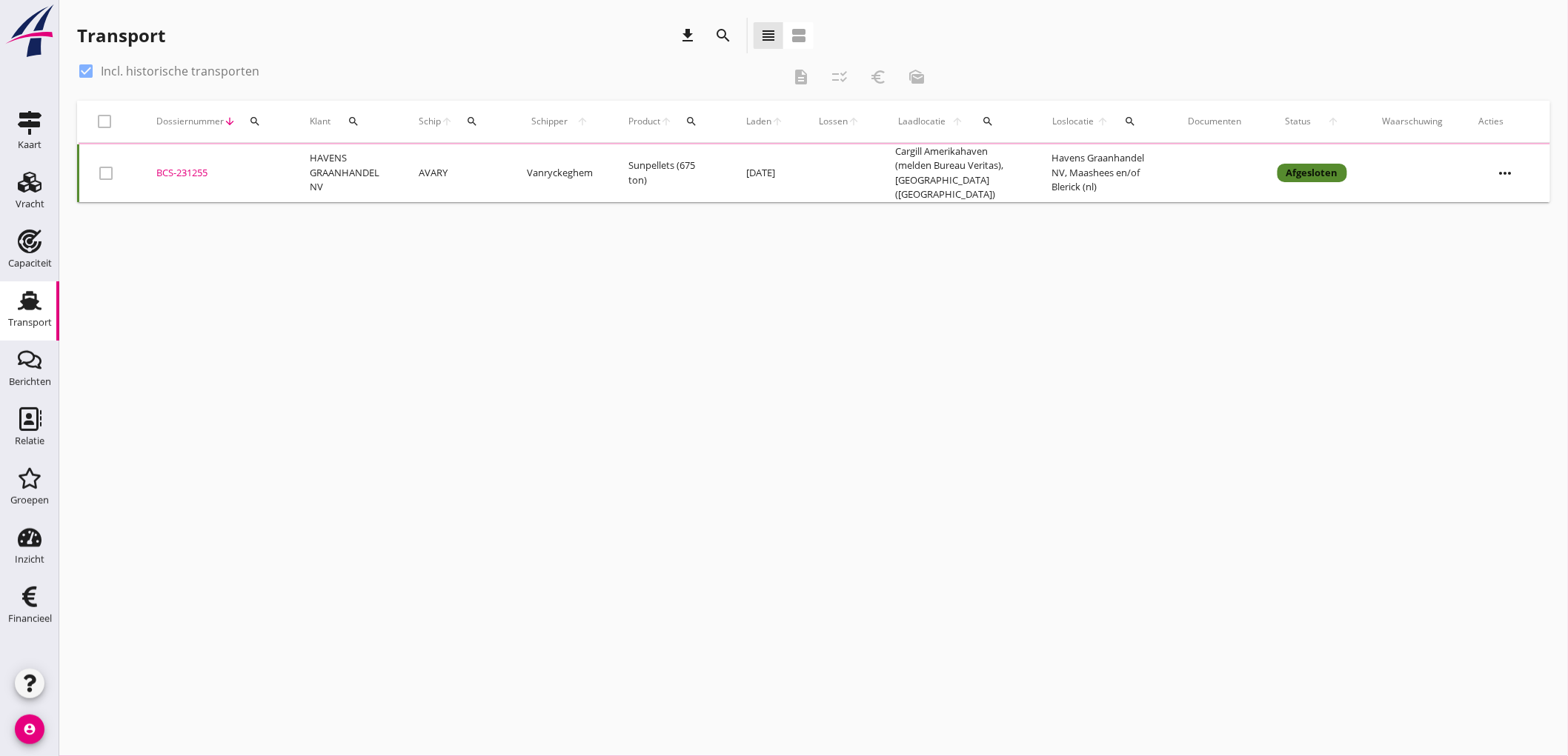
click at [129, 64] on label "Incl. historische transporten" at bounding box center [180, 70] width 158 height 15
checkbox input "false"
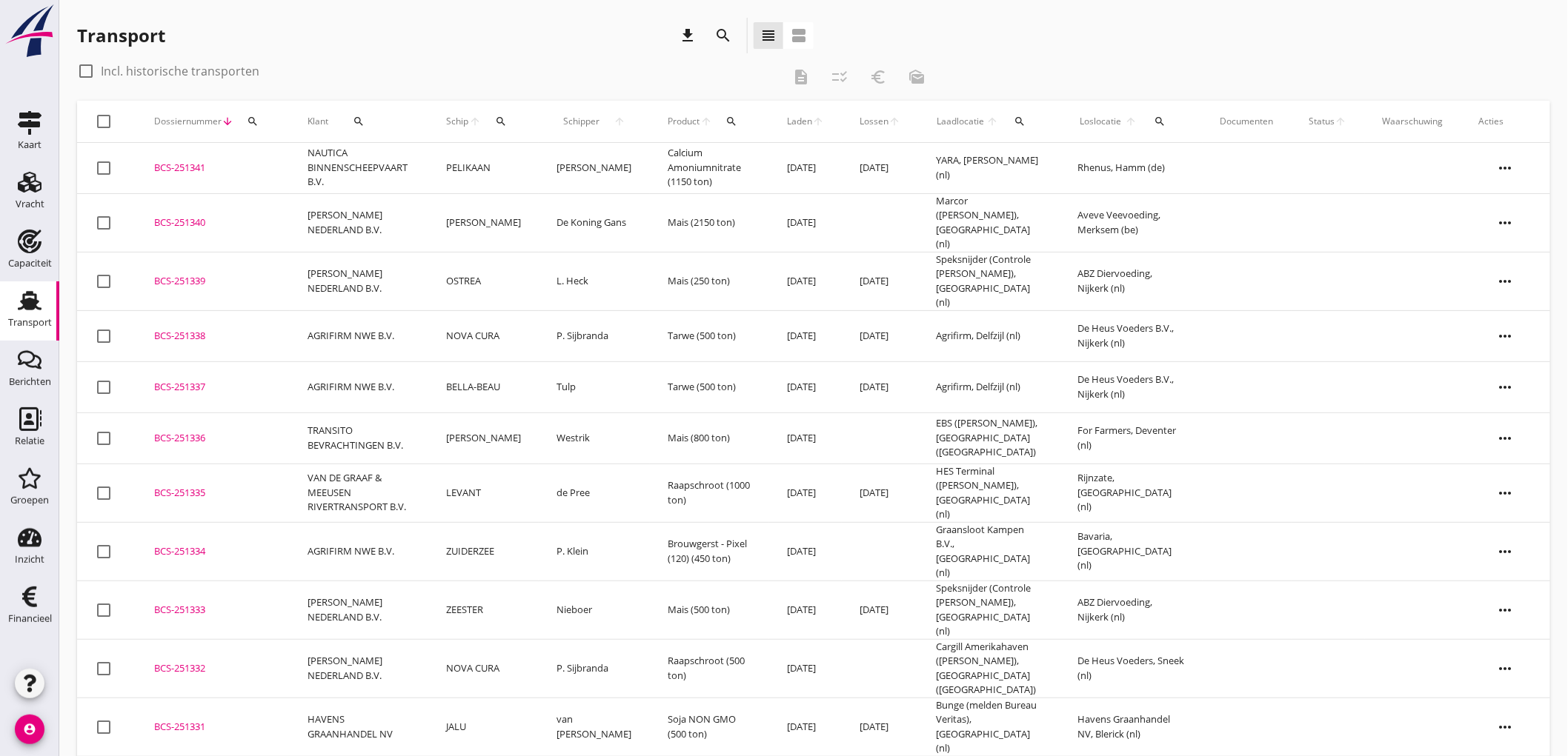
click at [35, 315] on div "Transport" at bounding box center [30, 322] width 44 height 21
click at [688, 38] on icon "download" at bounding box center [687, 35] width 18 height 18
click at [605, 37] on div "Transport download search view_headline view_agenda" at bounding box center [445, 35] width 737 height 36
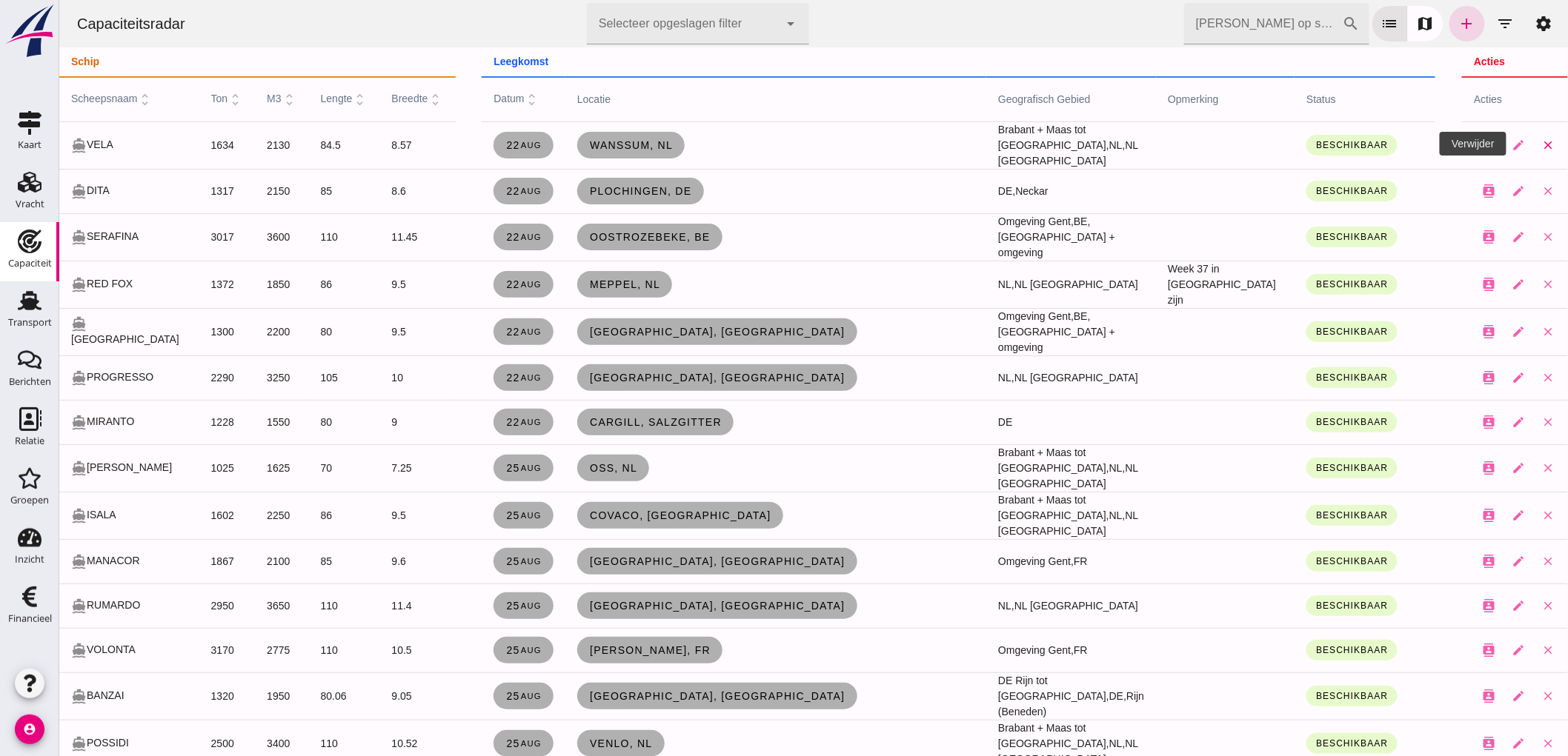
click at [1540, 147] on icon "close" at bounding box center [1547, 144] width 13 height 13
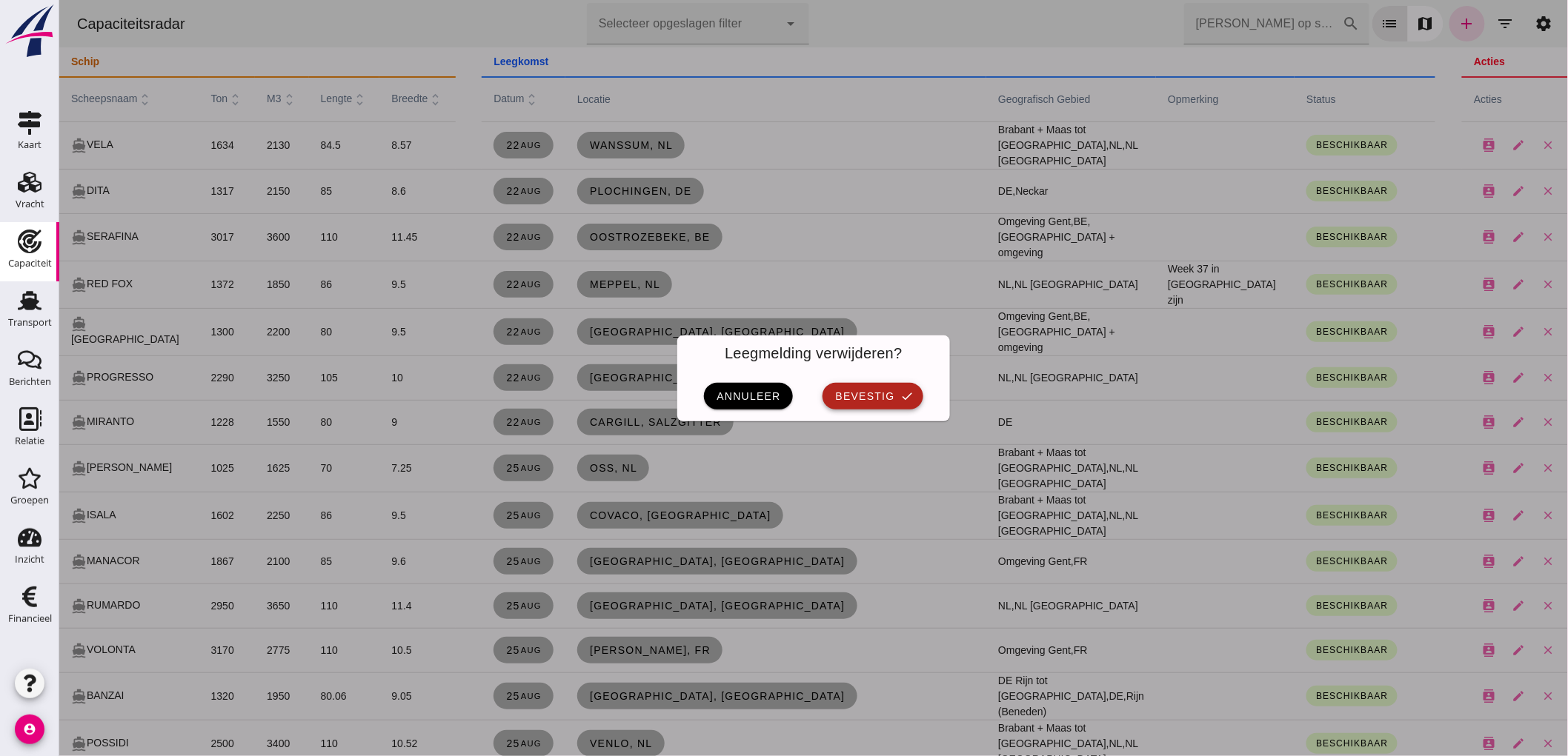
click at [896, 409] on button "bevestig check" at bounding box center [871, 396] width 100 height 27
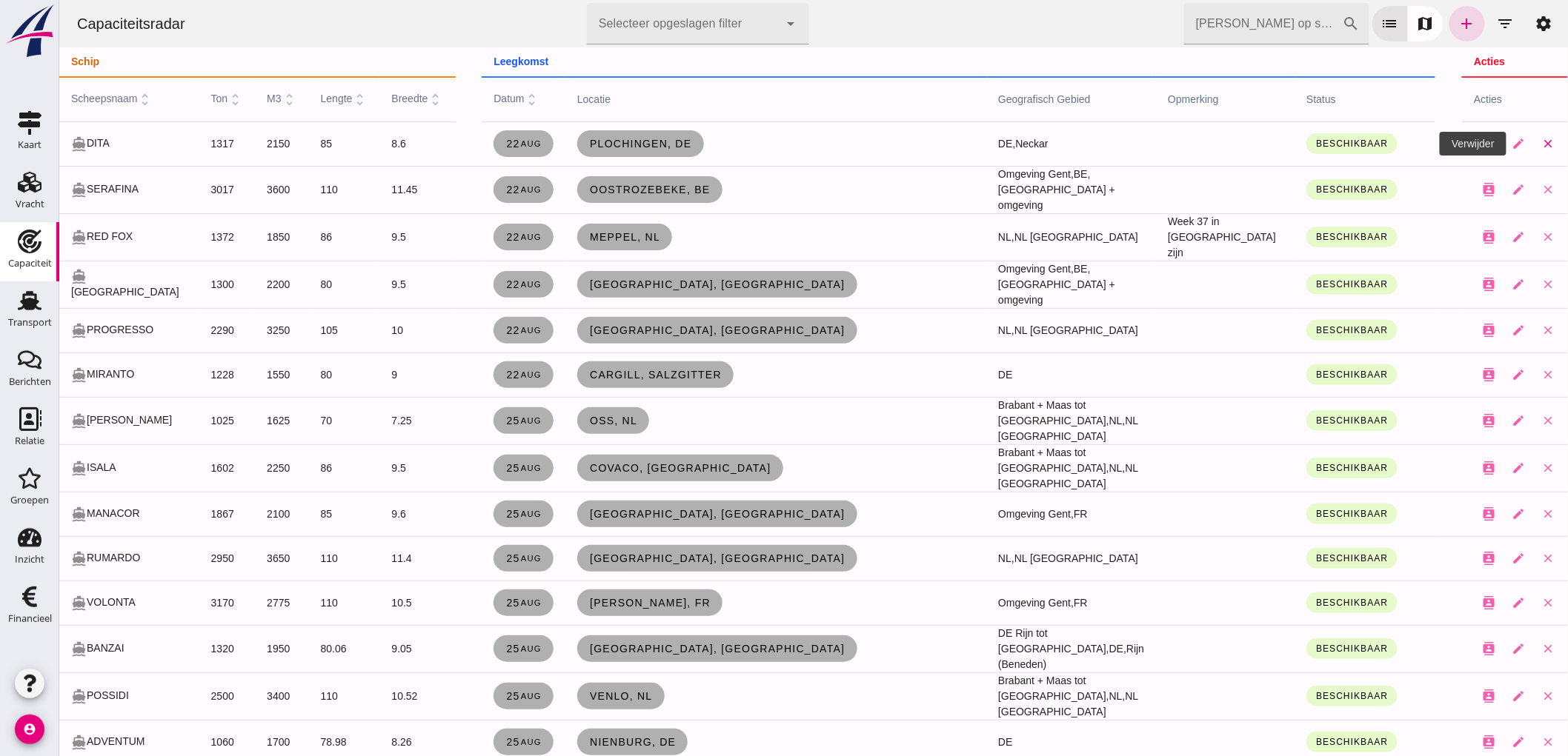
click at [1540, 147] on icon "close" at bounding box center [1547, 143] width 13 height 13
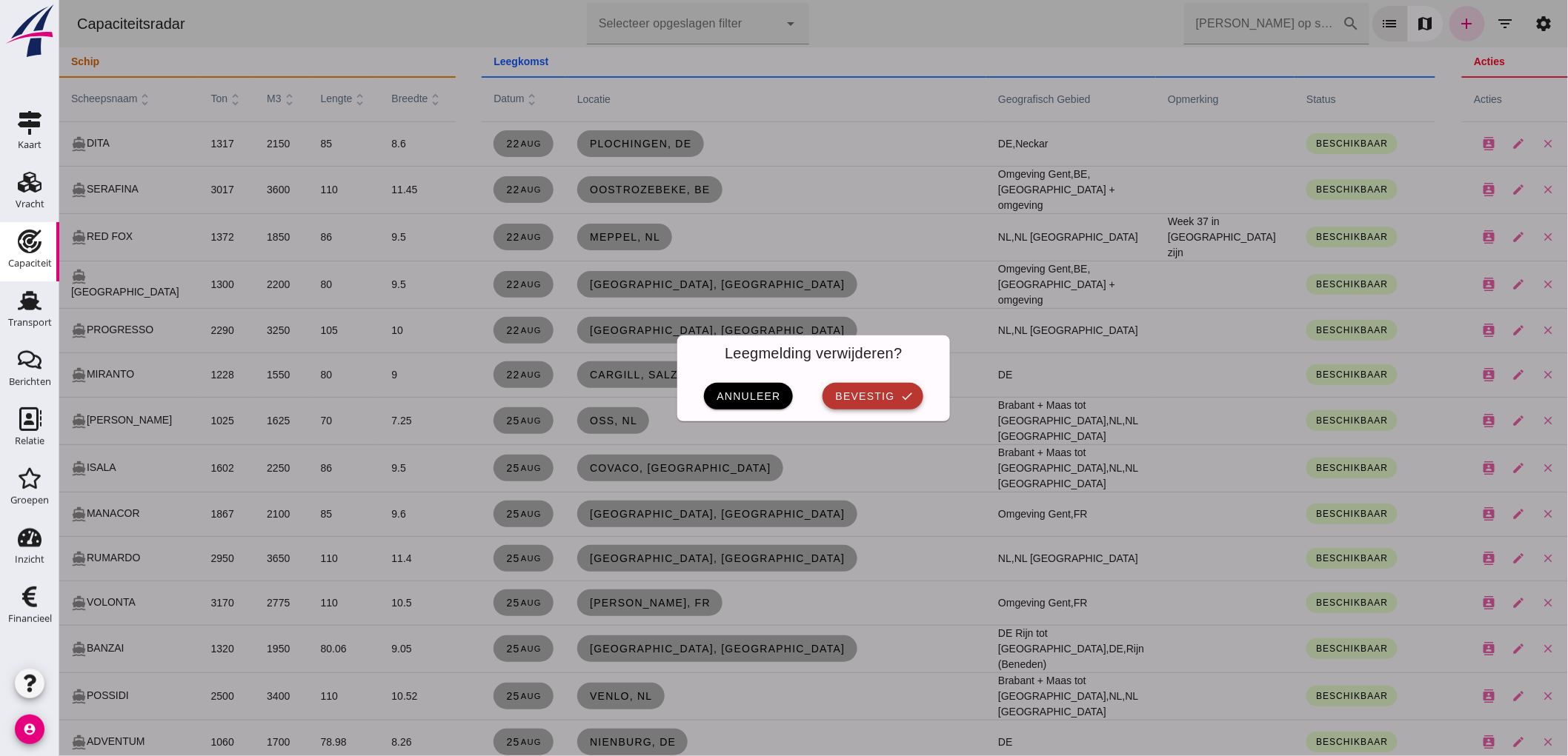
click at [841, 390] on span "bevestig" at bounding box center [863, 396] width 60 height 12
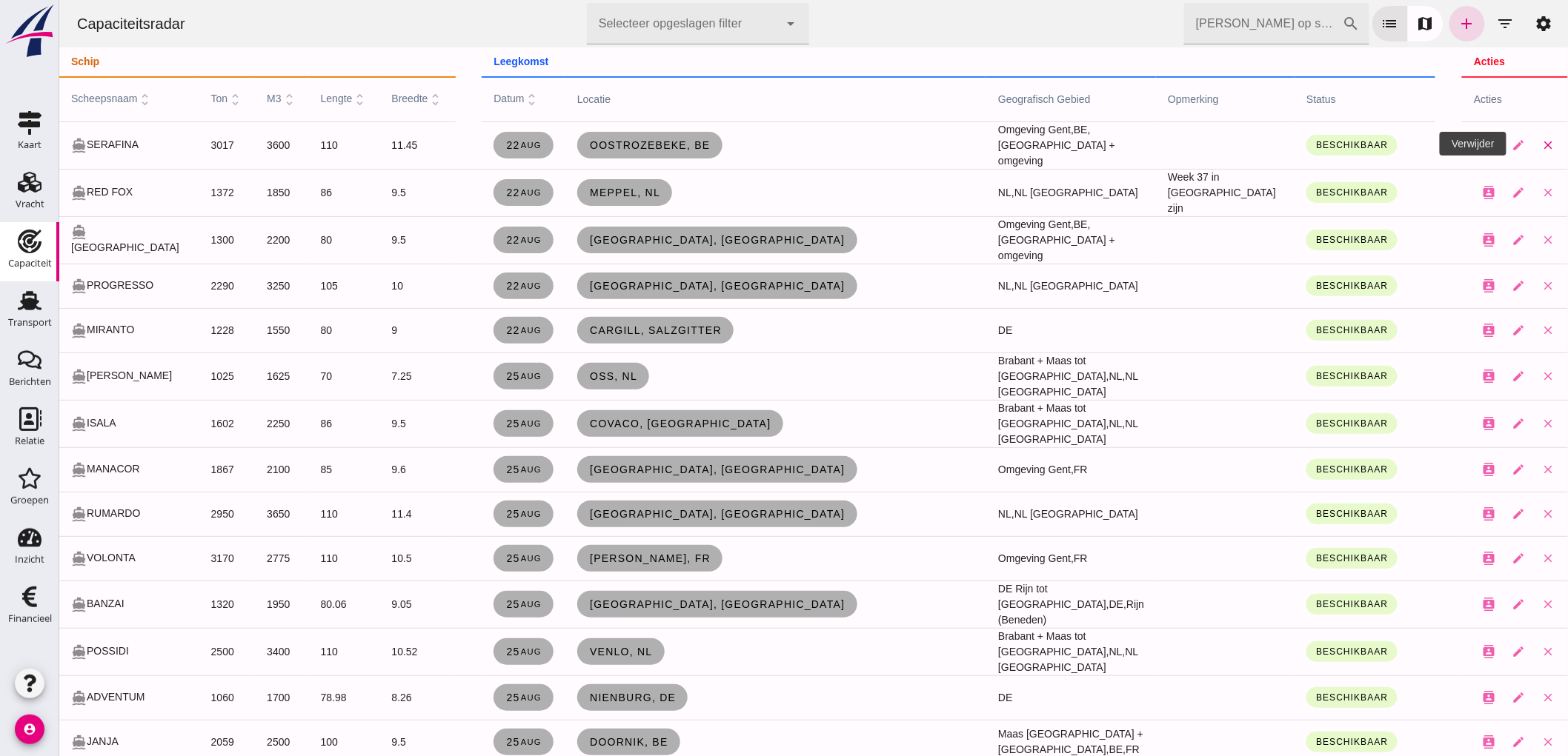
click at [1535, 141] on button "close" at bounding box center [1547, 145] width 30 height 30
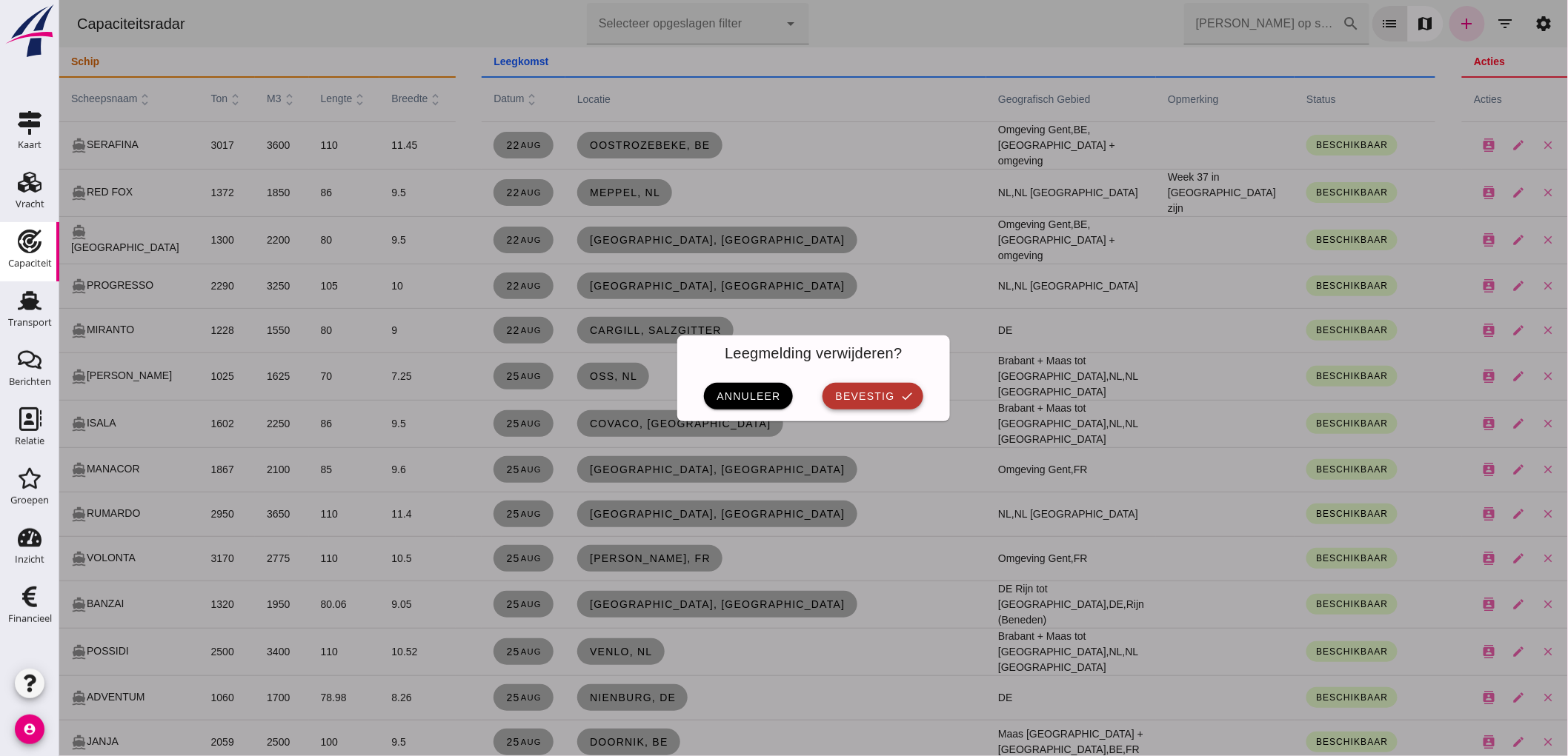
click at [883, 390] on span "bevestig" at bounding box center [863, 396] width 60 height 12
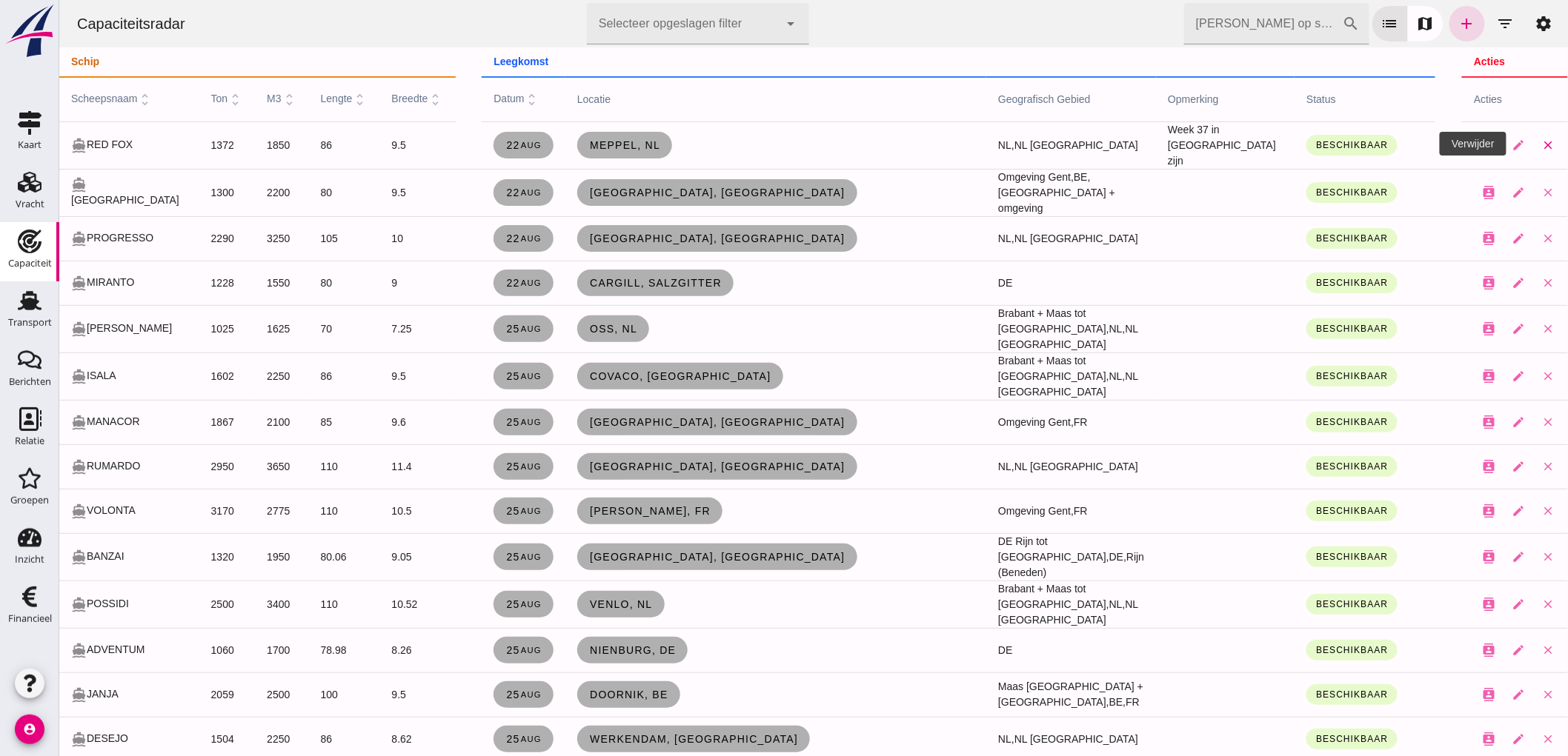
click at [1540, 138] on icon "close" at bounding box center [1547, 144] width 13 height 13
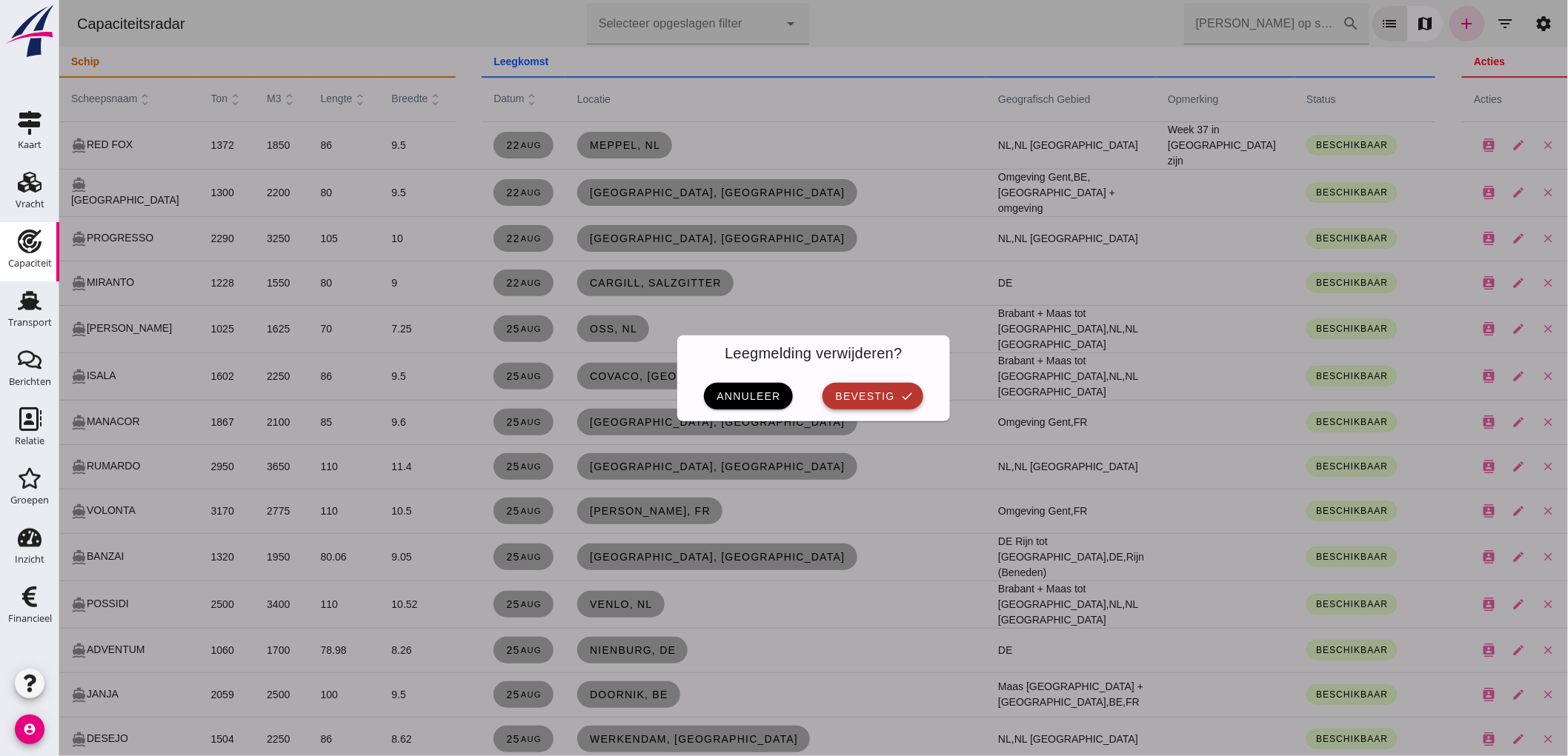
click at [900, 389] on icon "check" at bounding box center [906, 396] width 13 height 13
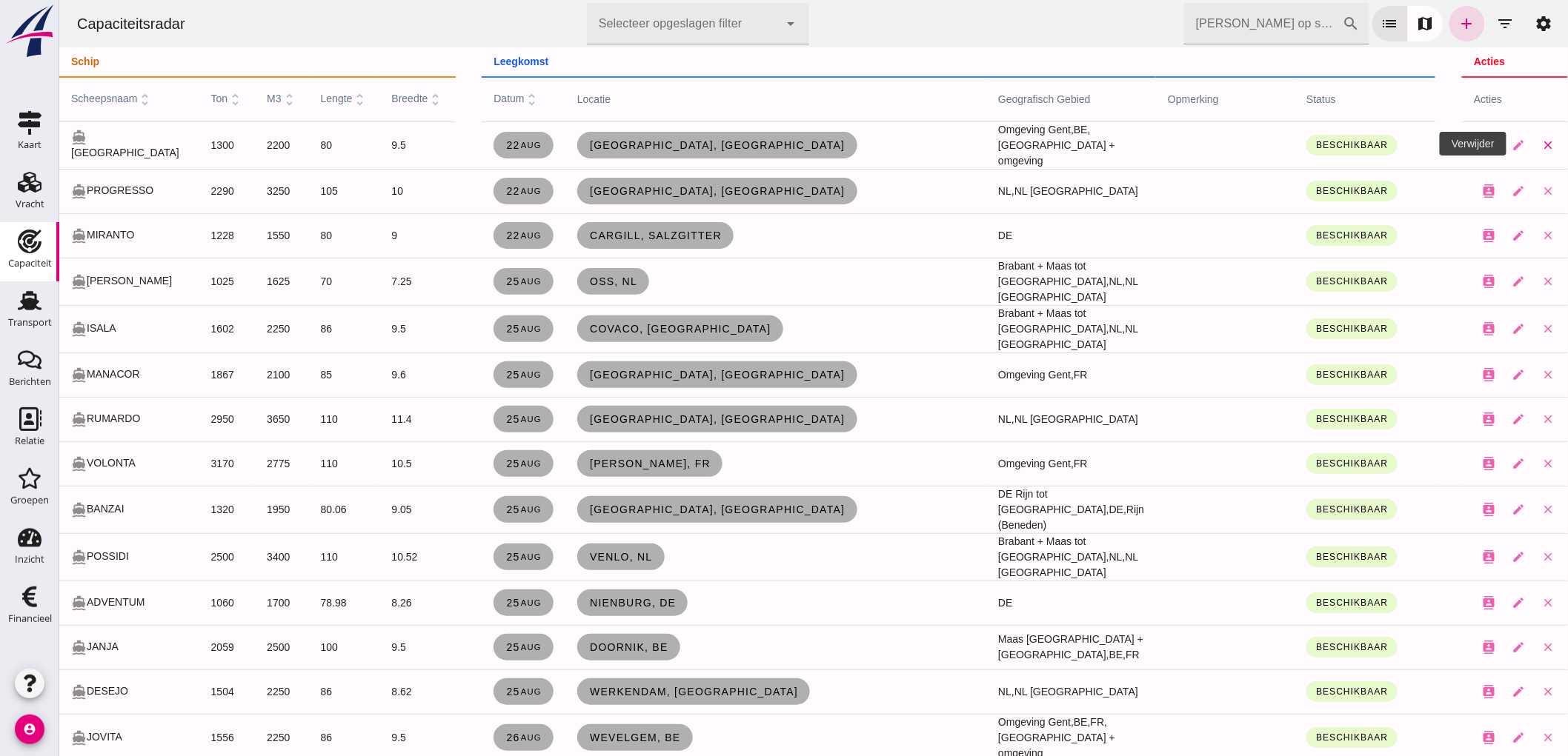
click at [1540, 138] on icon "close" at bounding box center [1547, 144] width 13 height 13
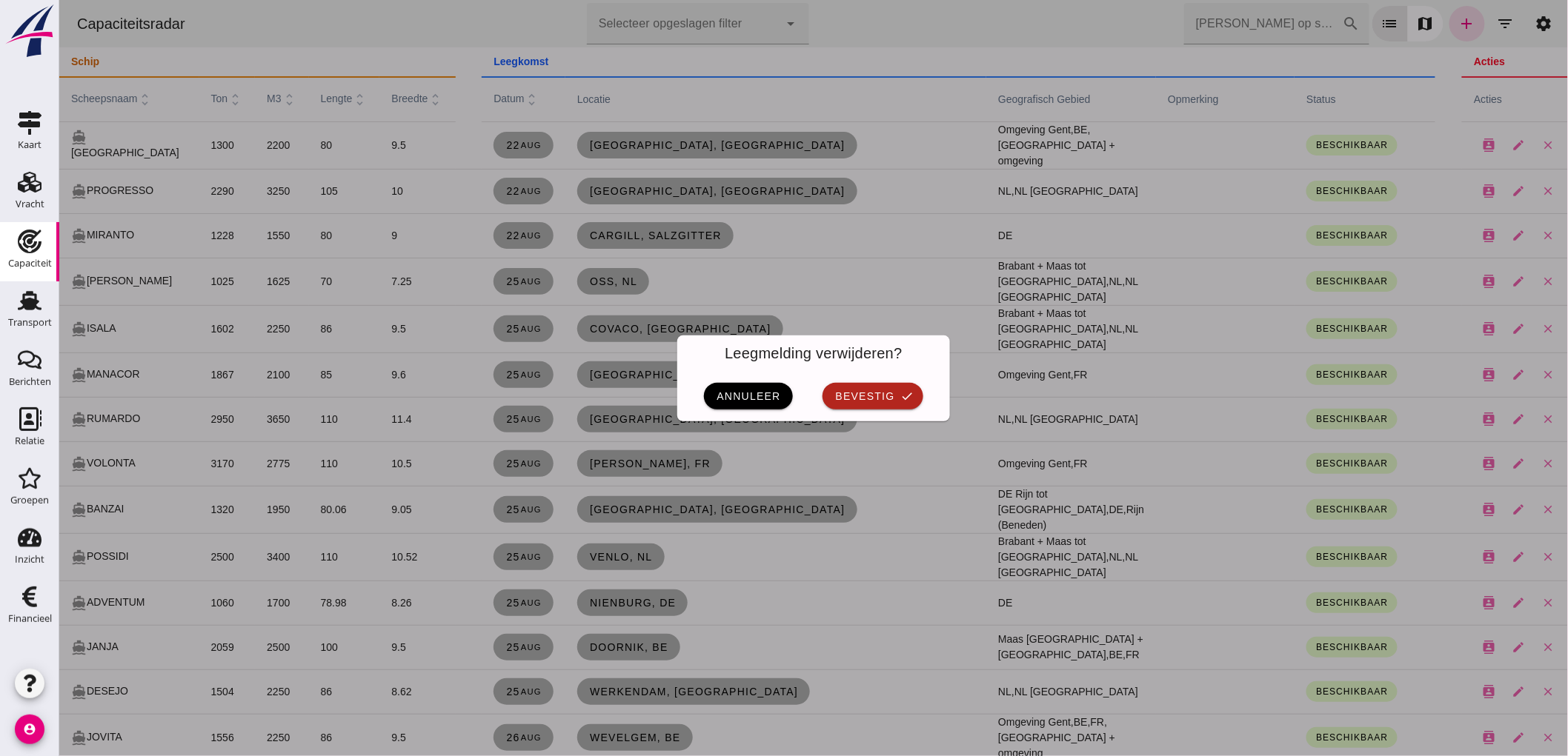
click at [885, 372] on div "annuleer bevestig check" at bounding box center [812, 396] width 273 height 50
click at [900, 397] on icon "check" at bounding box center [906, 396] width 13 height 13
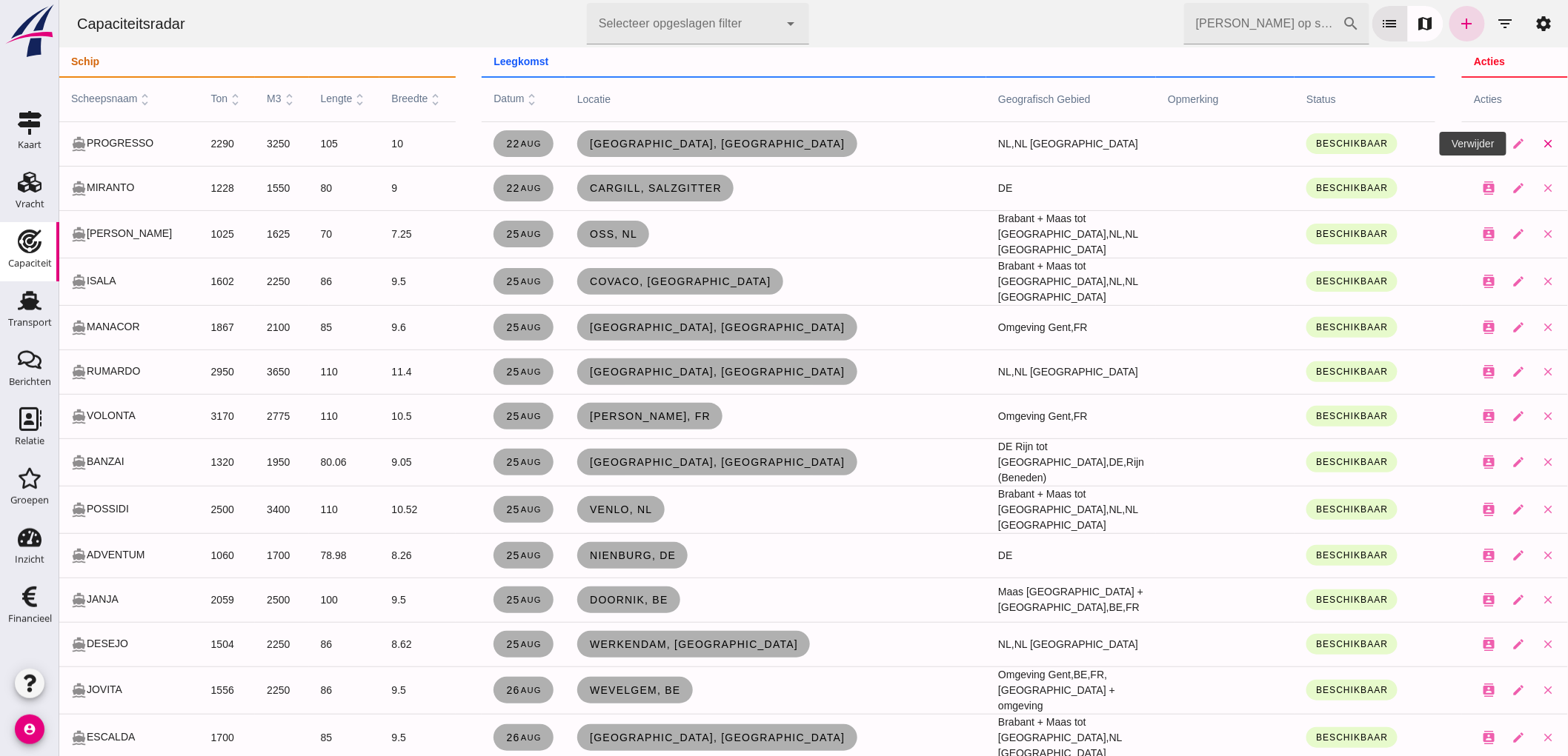
drag, startPoint x: 1531, startPoint y: 146, endPoint x: 59, endPoint y: 755, distance: 1593.0
click at [1540, 146] on icon "close" at bounding box center [1547, 143] width 13 height 13
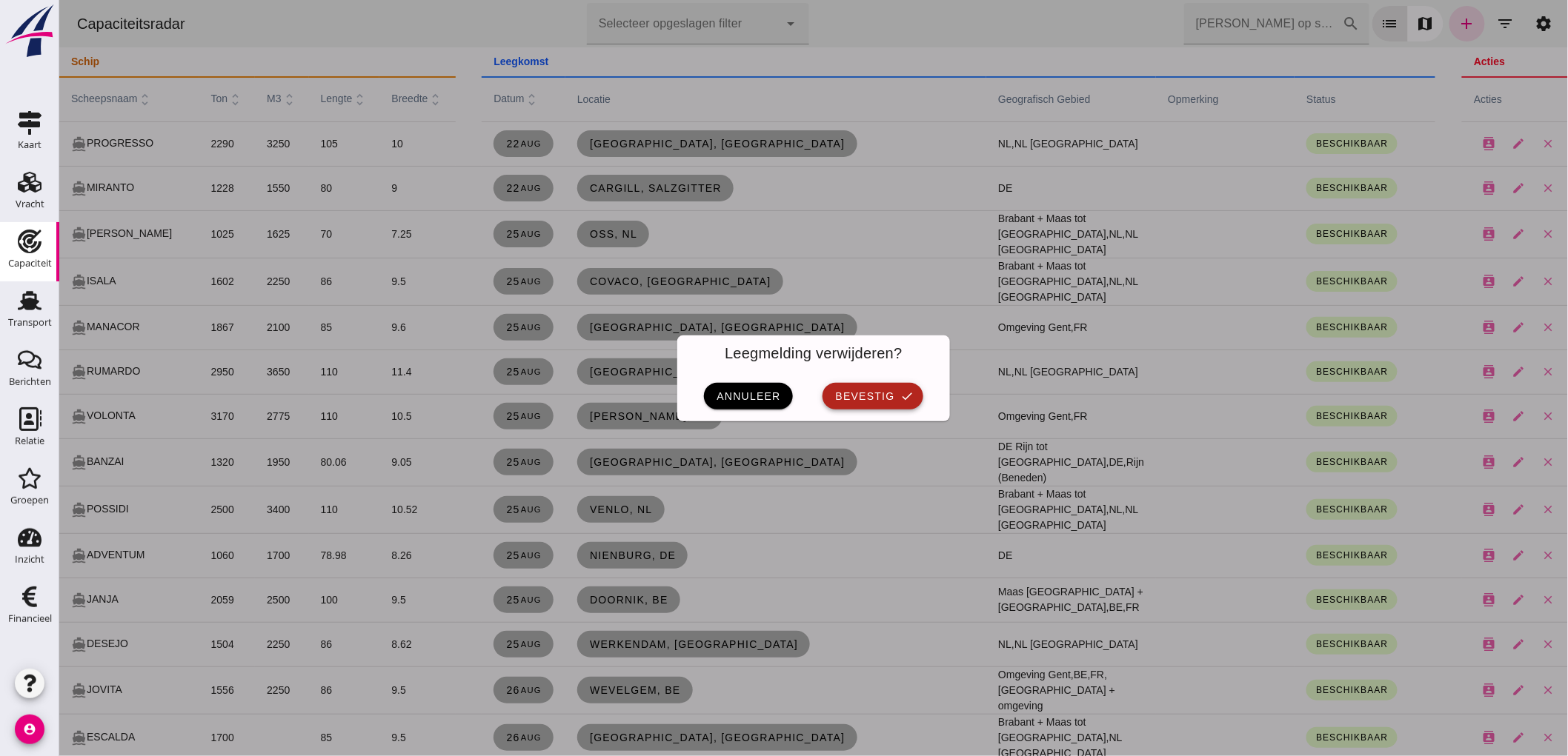
click at [859, 394] on span "bevestig" at bounding box center [863, 396] width 60 height 12
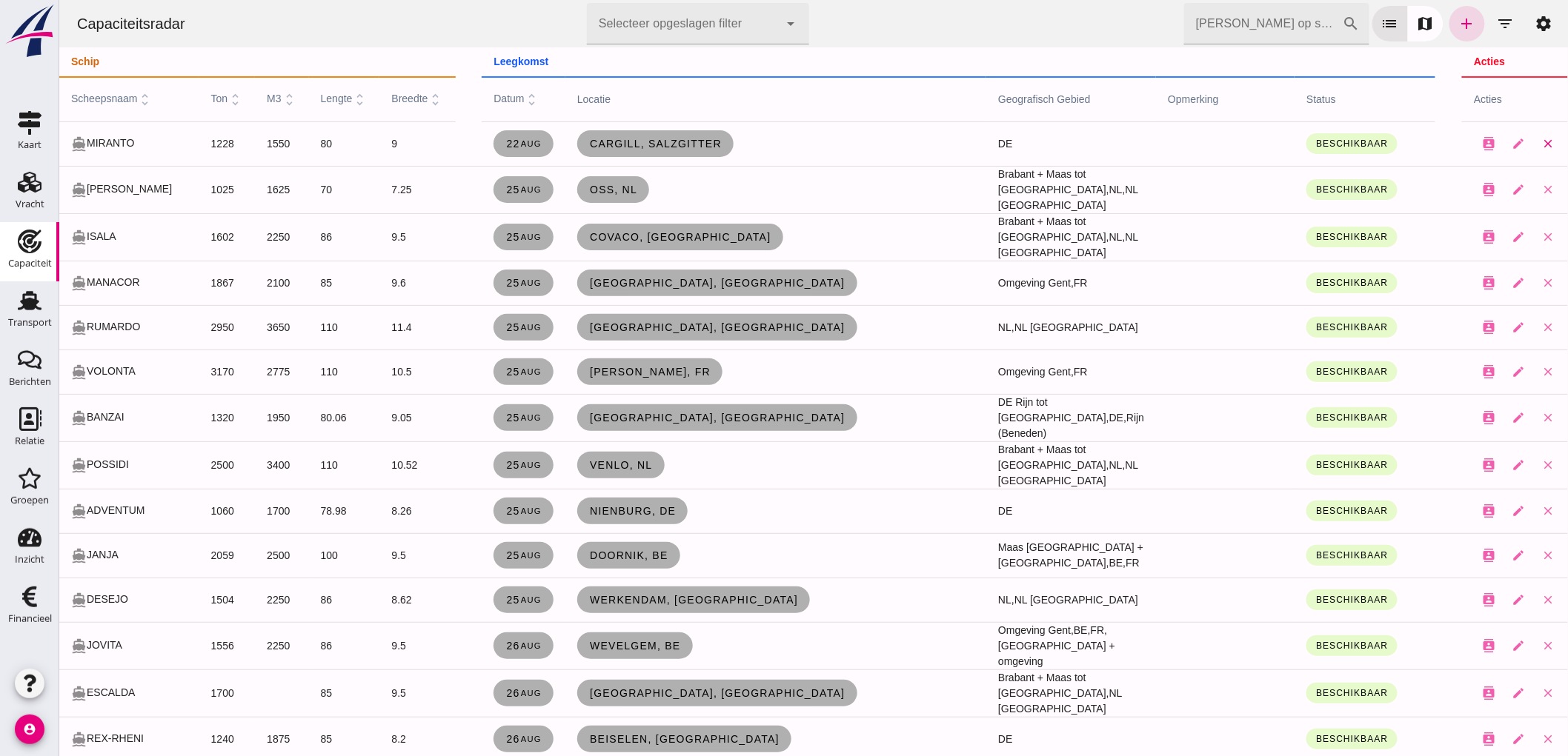
click at [1532, 138] on button "close" at bounding box center [1547, 144] width 30 height 30
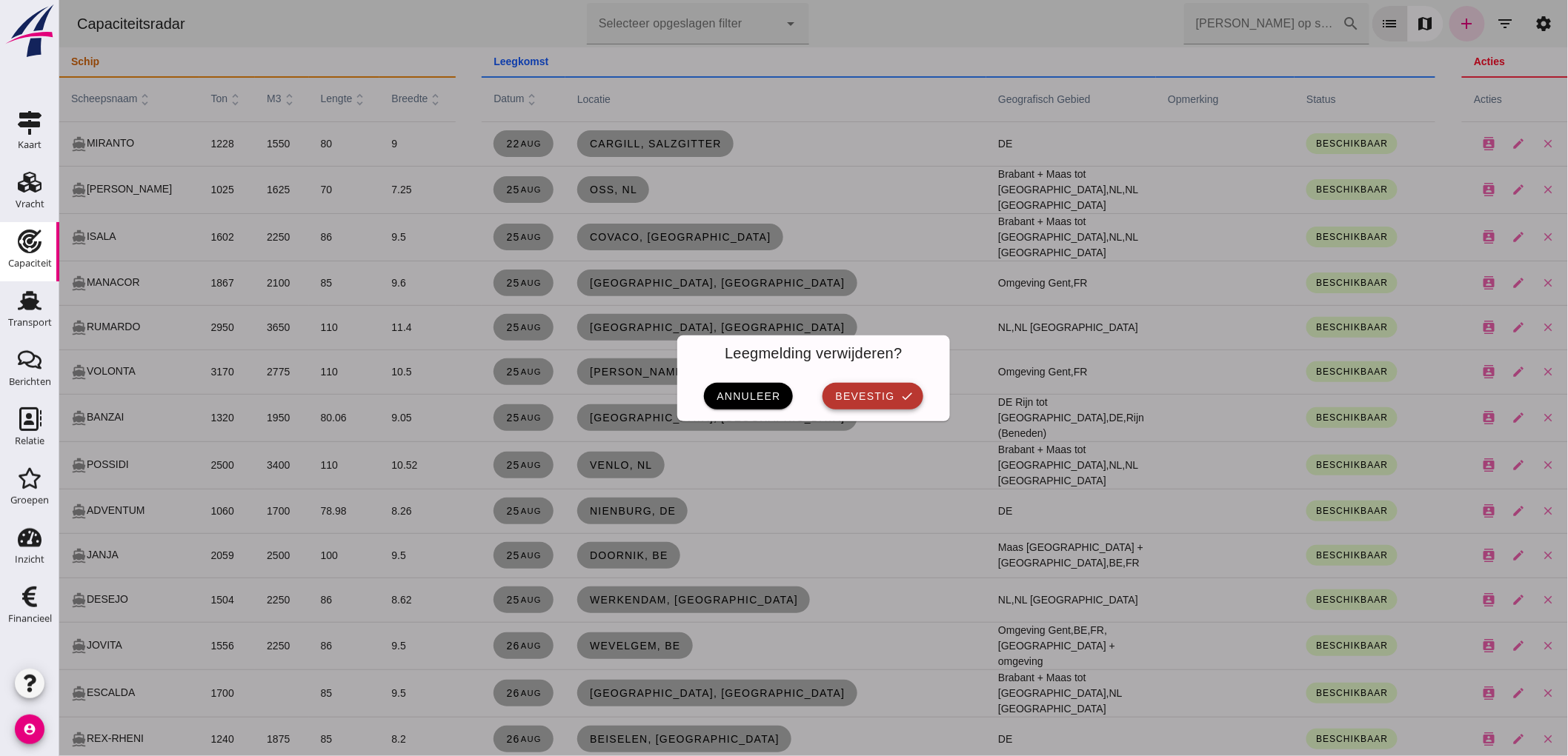
click at [842, 393] on span "bevestig" at bounding box center [863, 396] width 60 height 12
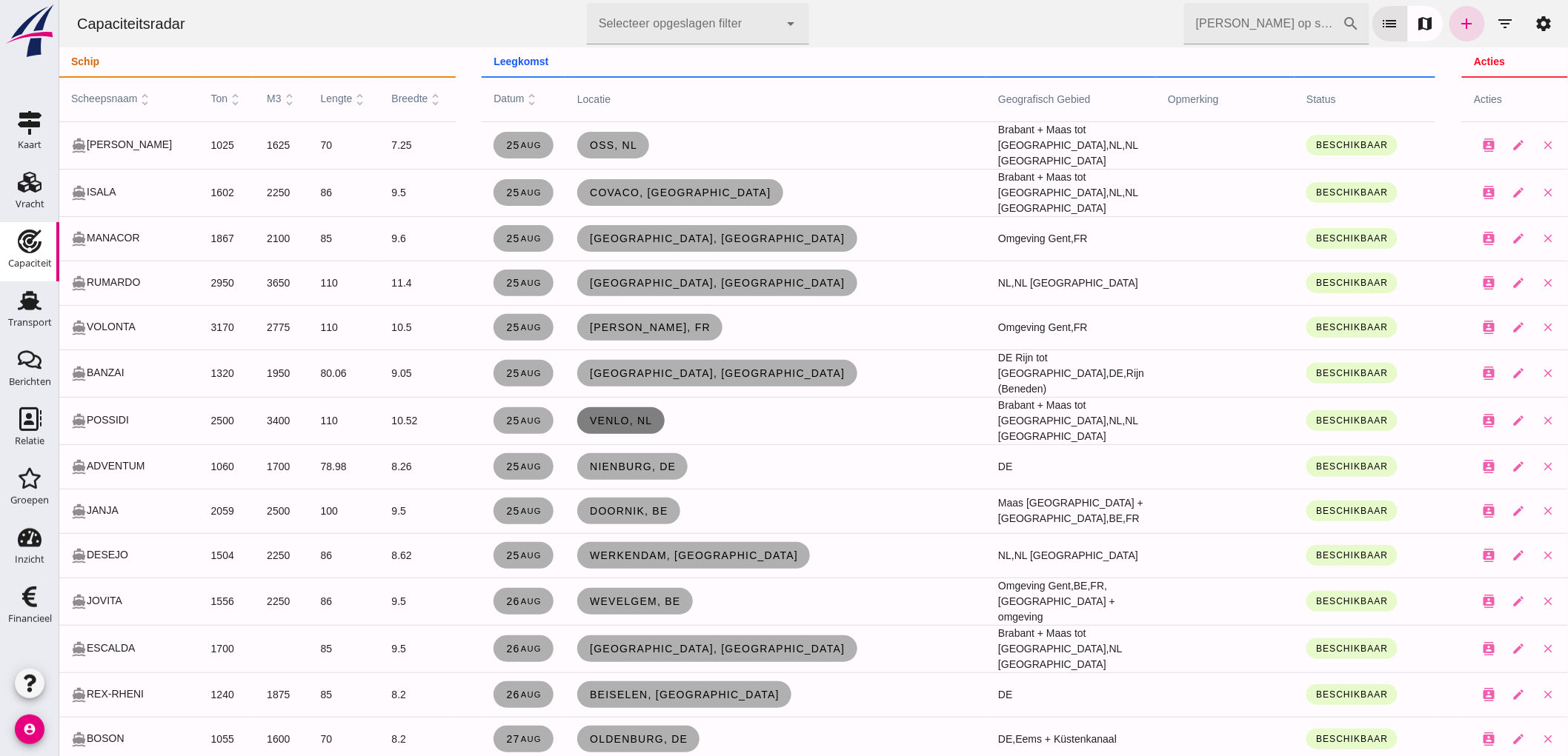
click at [620, 418] on link "Venlo, nl" at bounding box center [620, 420] width 87 height 27
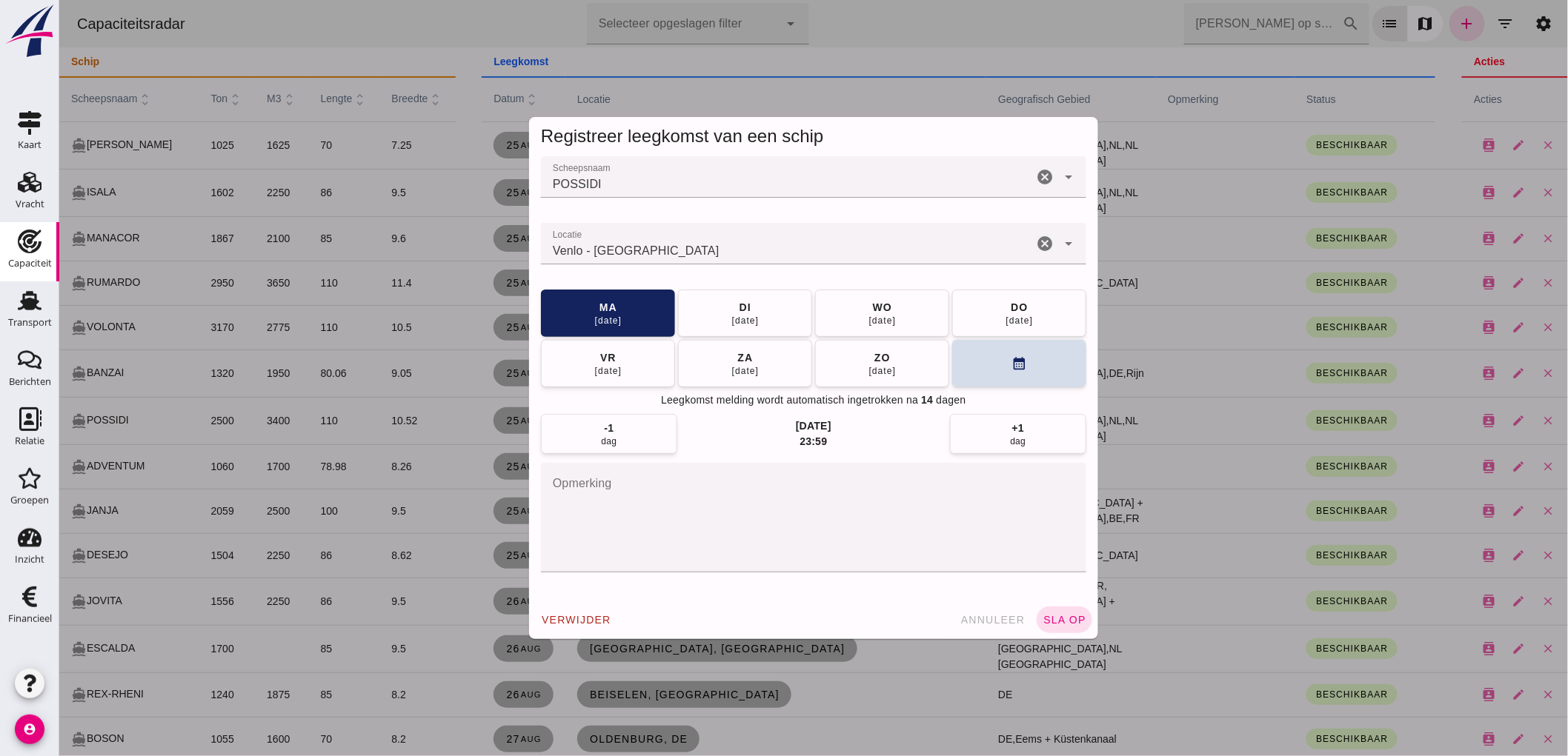
click at [1041, 246] on icon "cancel" at bounding box center [1044, 243] width 18 height 18
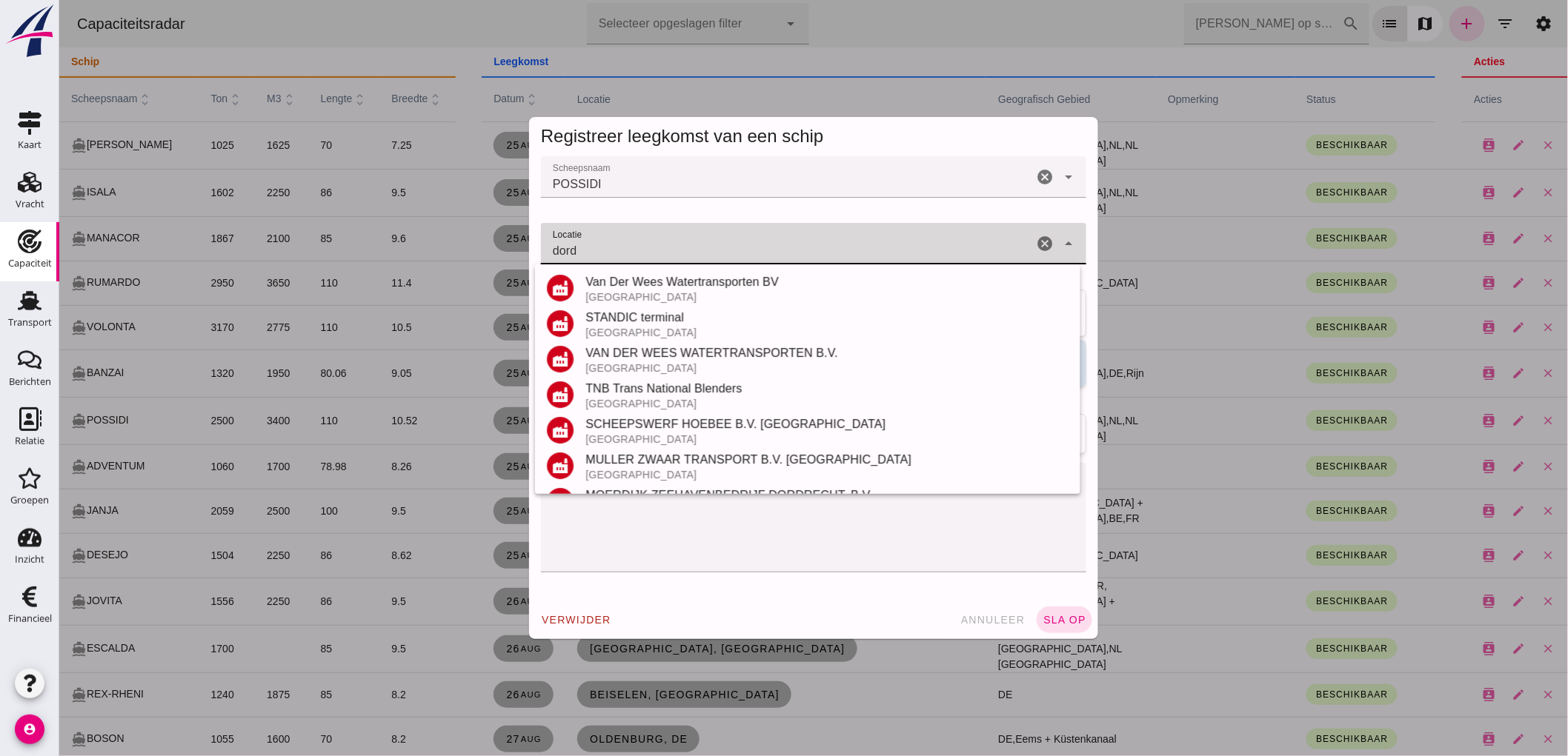
click at [627, 245] on input "dord" at bounding box center [786, 250] width 492 height 18
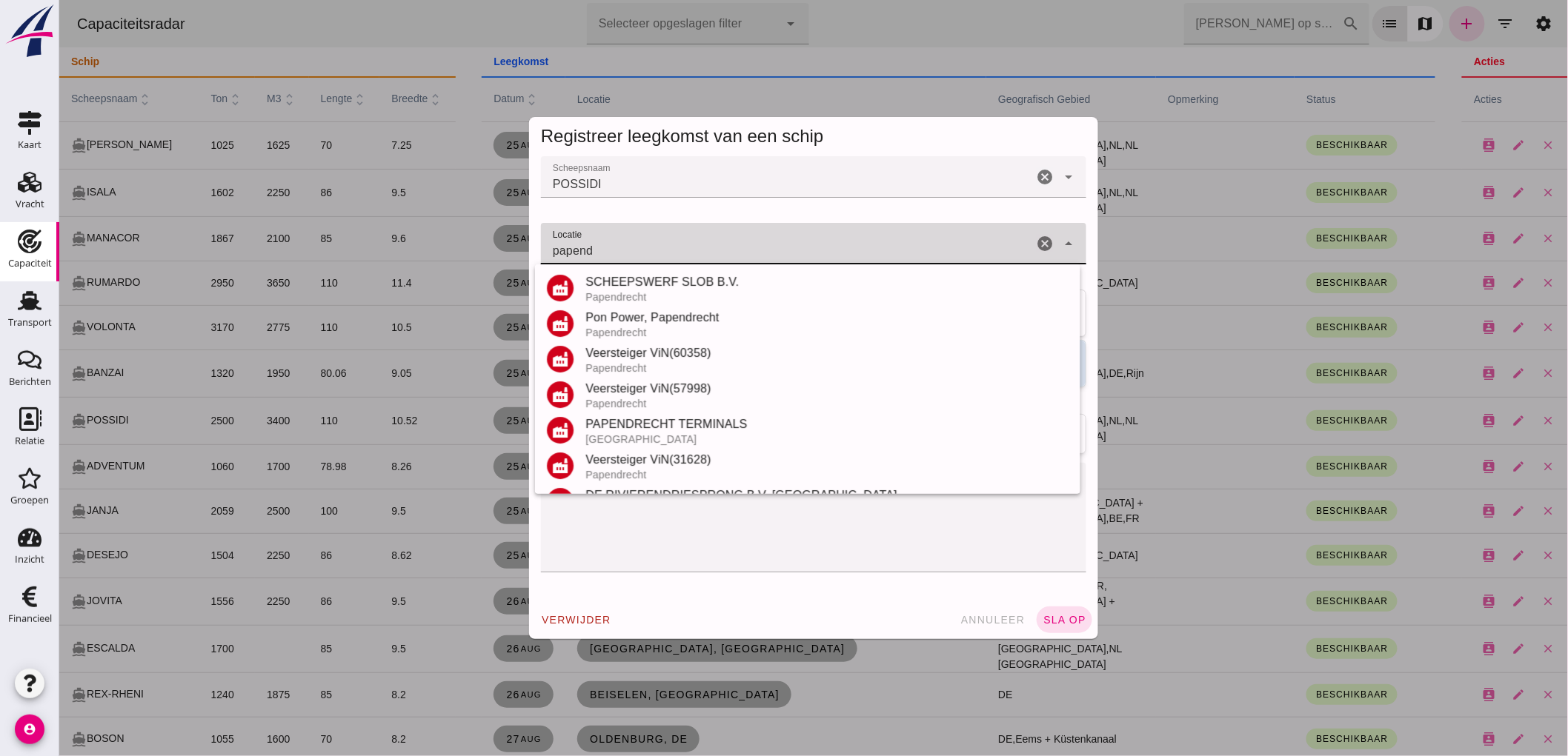
scroll to position [315, 0]
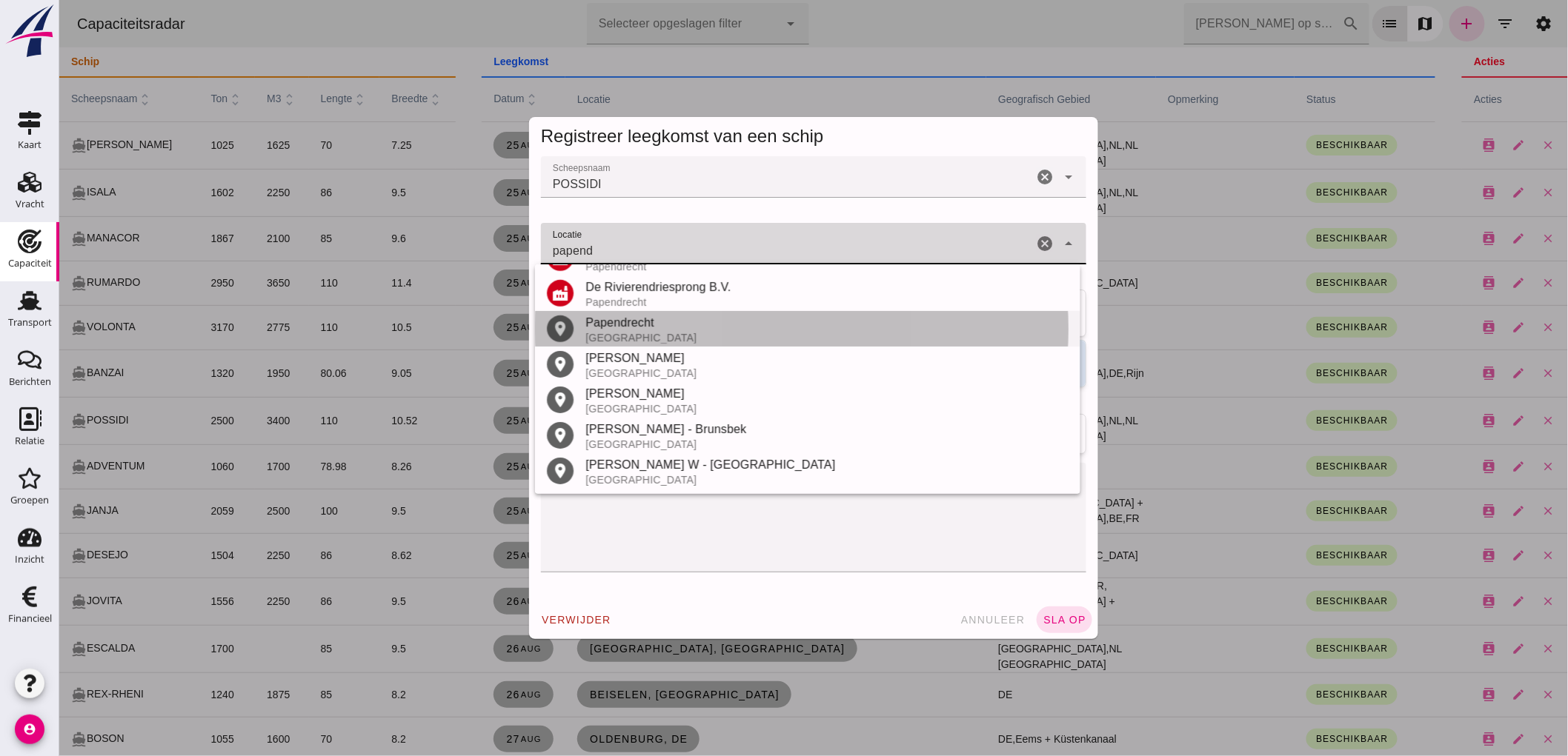
click at [669, 331] on div "Nederland" at bounding box center [826, 338] width 483 height 12
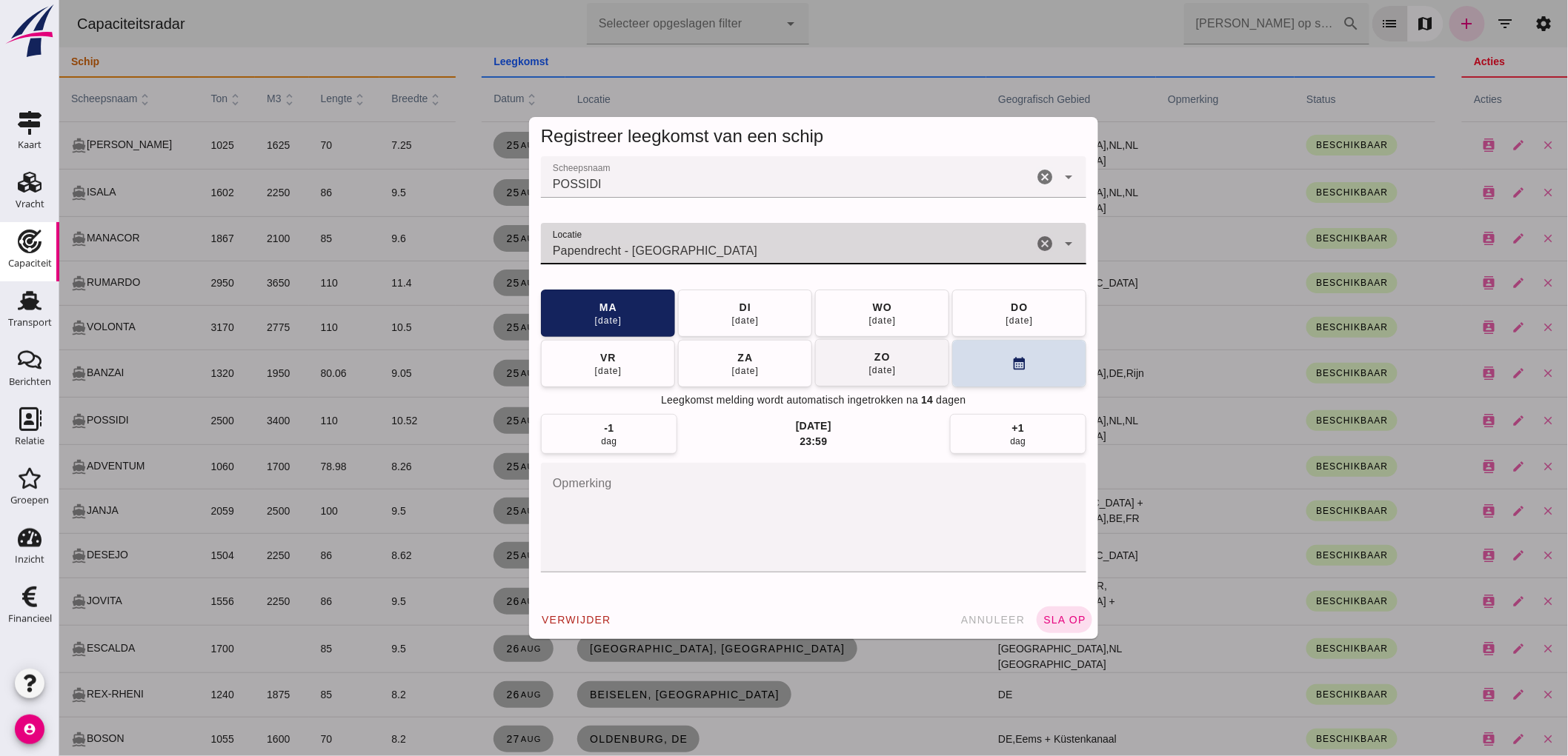
type input "Papendrecht - Zuid-Holland"
click at [852, 361] on button "zo 31 aug" at bounding box center [881, 363] width 134 height 47
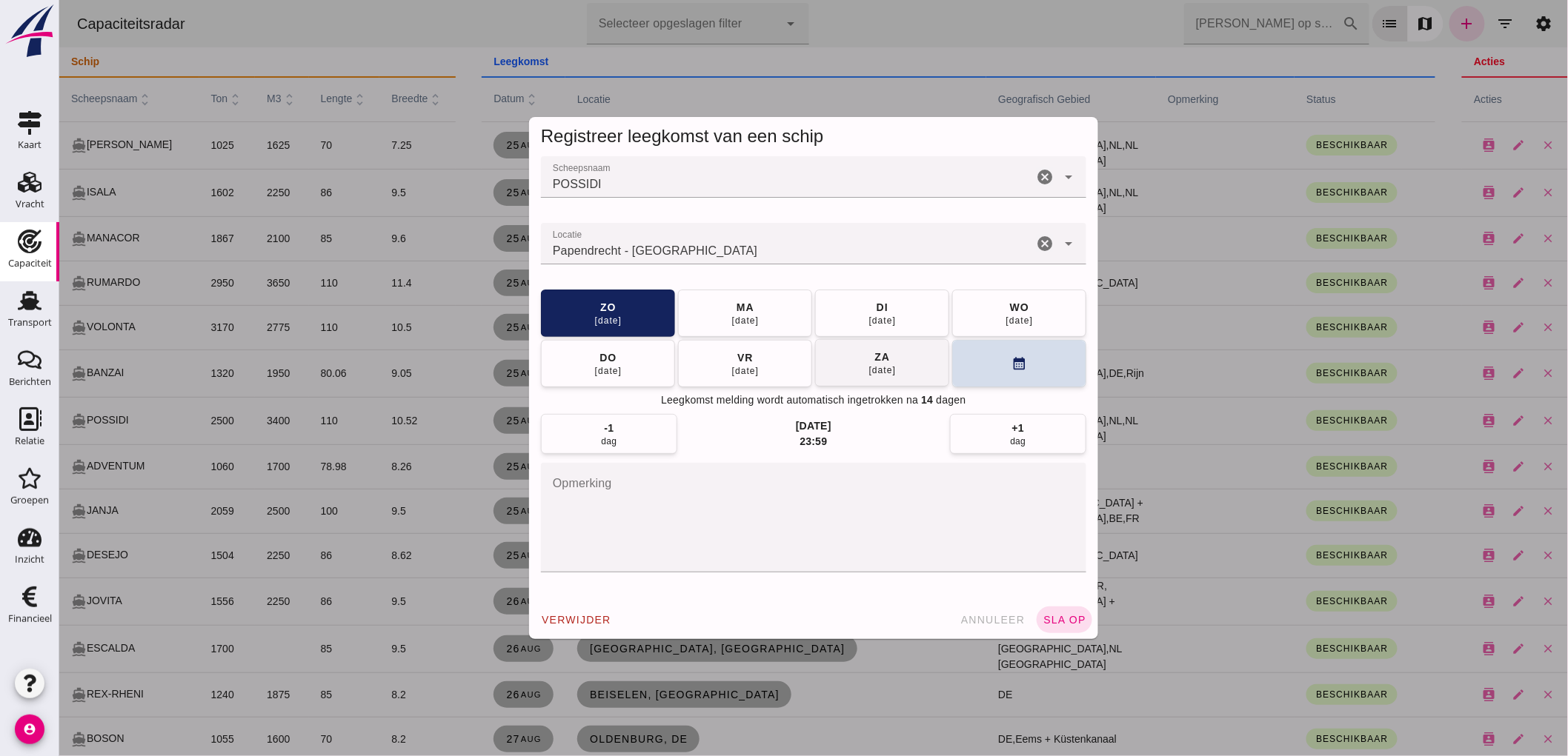
click at [873, 361] on div "za" at bounding box center [881, 357] width 16 height 15
click at [1005, 307] on span "di 09 sep" at bounding box center [1019, 313] width 28 height 27
click at [659, 506] on textarea "opmerking" at bounding box center [813, 517] width 546 height 109
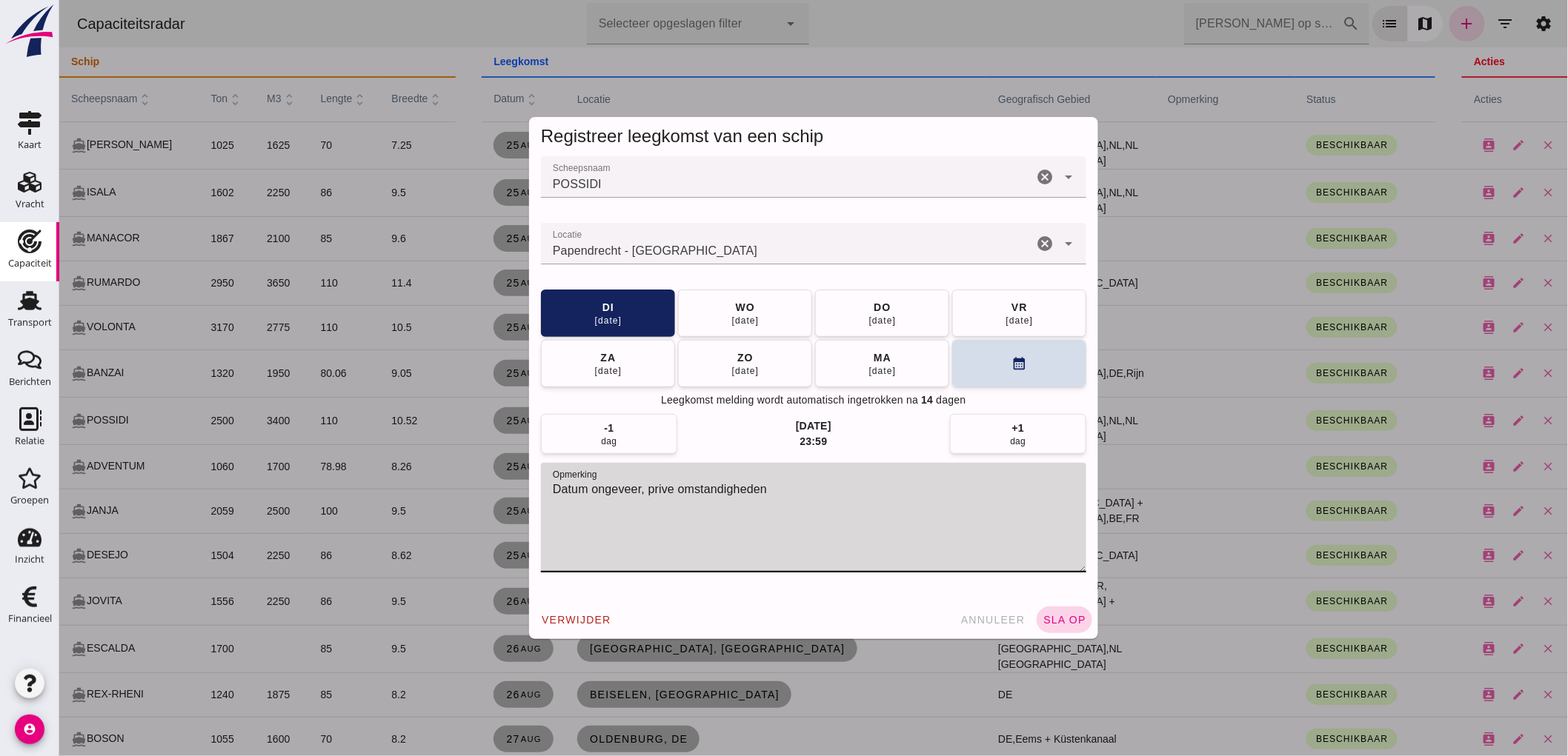
type textarea "Datum ongeveer, prive omstandigheden"
click at [1040, 609] on button "sla op" at bounding box center [1063, 619] width 56 height 27
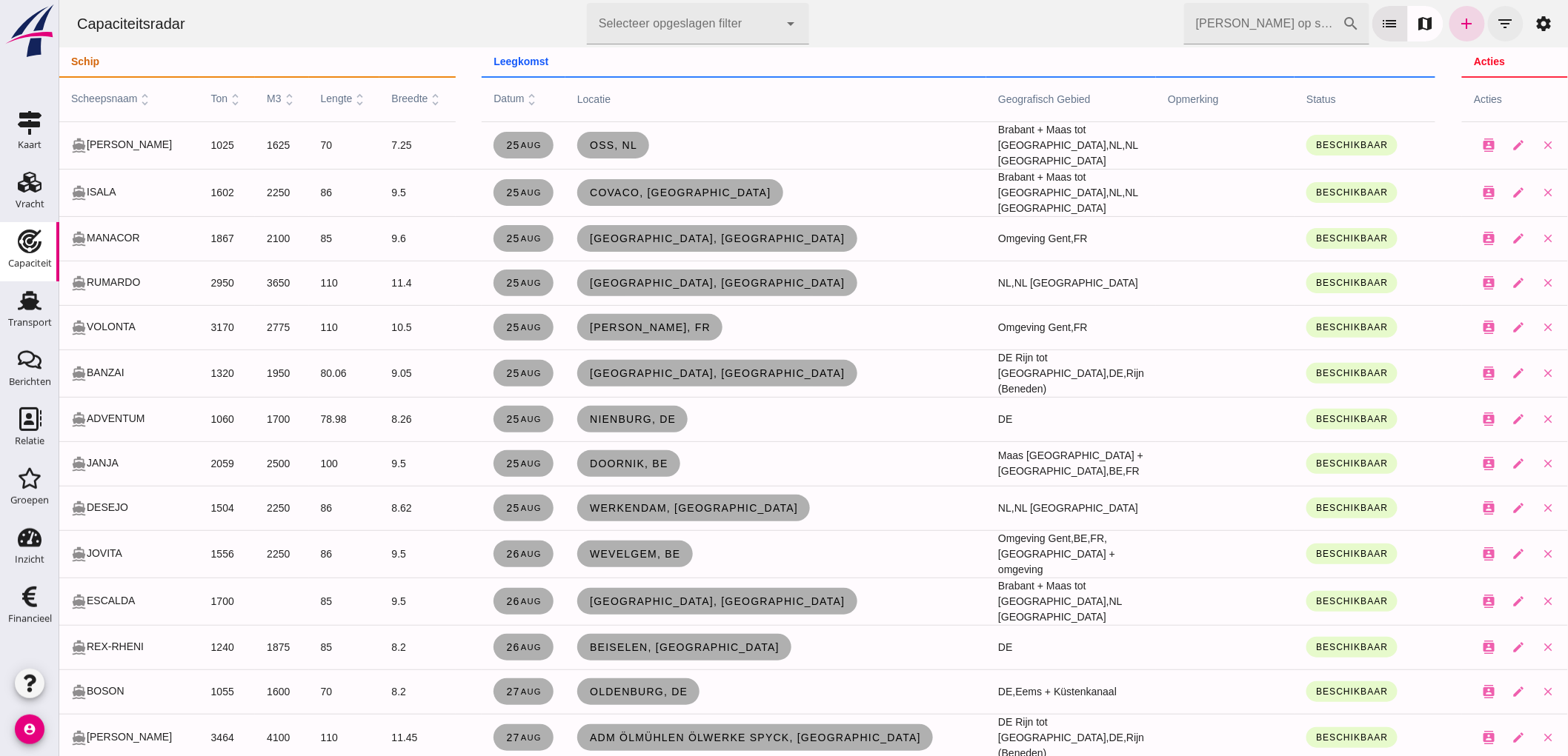
click at [1499, 28] on icon "filter_list" at bounding box center [1505, 23] width 18 height 18
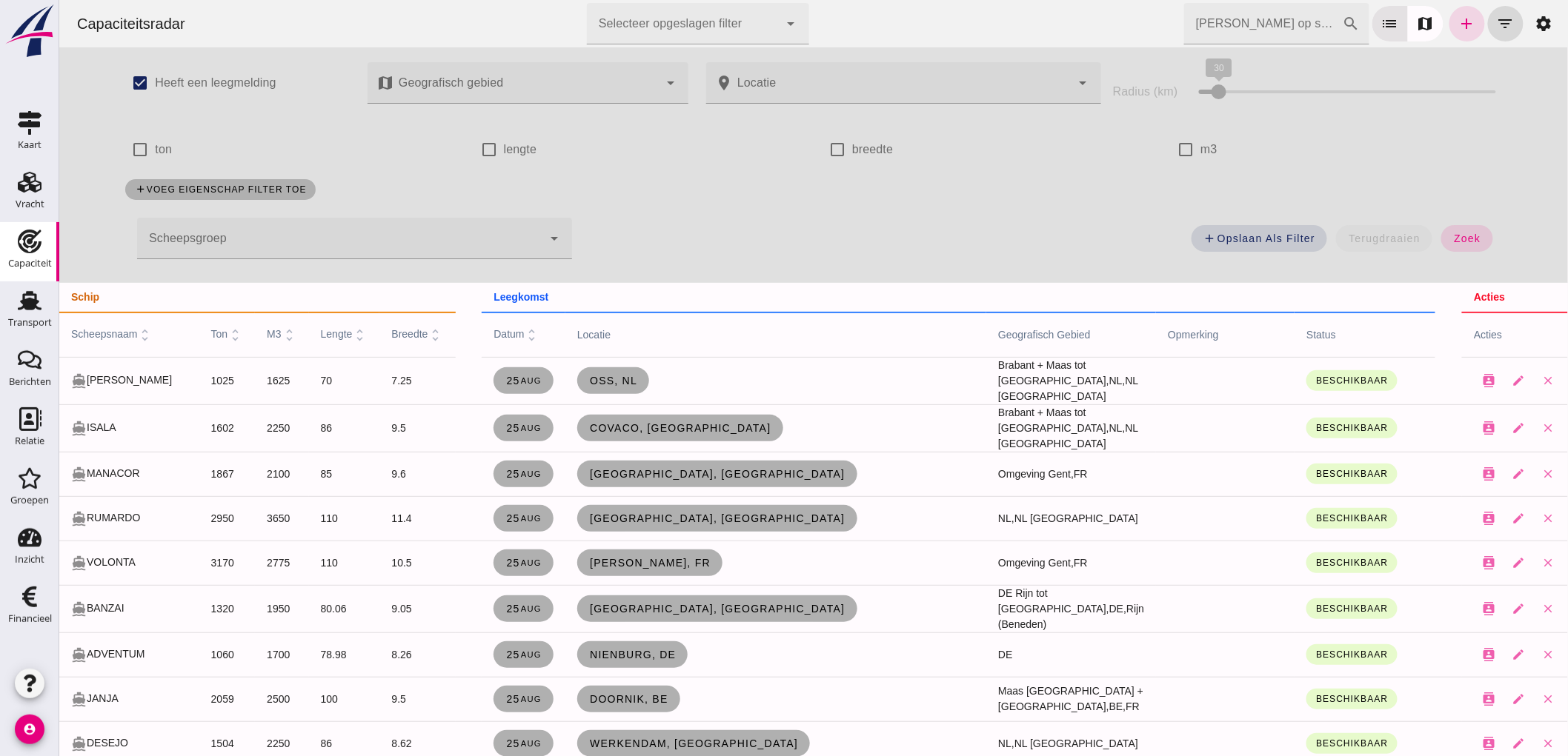
click at [1206, 148] on label "m3" at bounding box center [1208, 150] width 17 height 41
click at [1200, 148] on input "m3" at bounding box center [1184, 149] width 30 height 30
checkbox input "true"
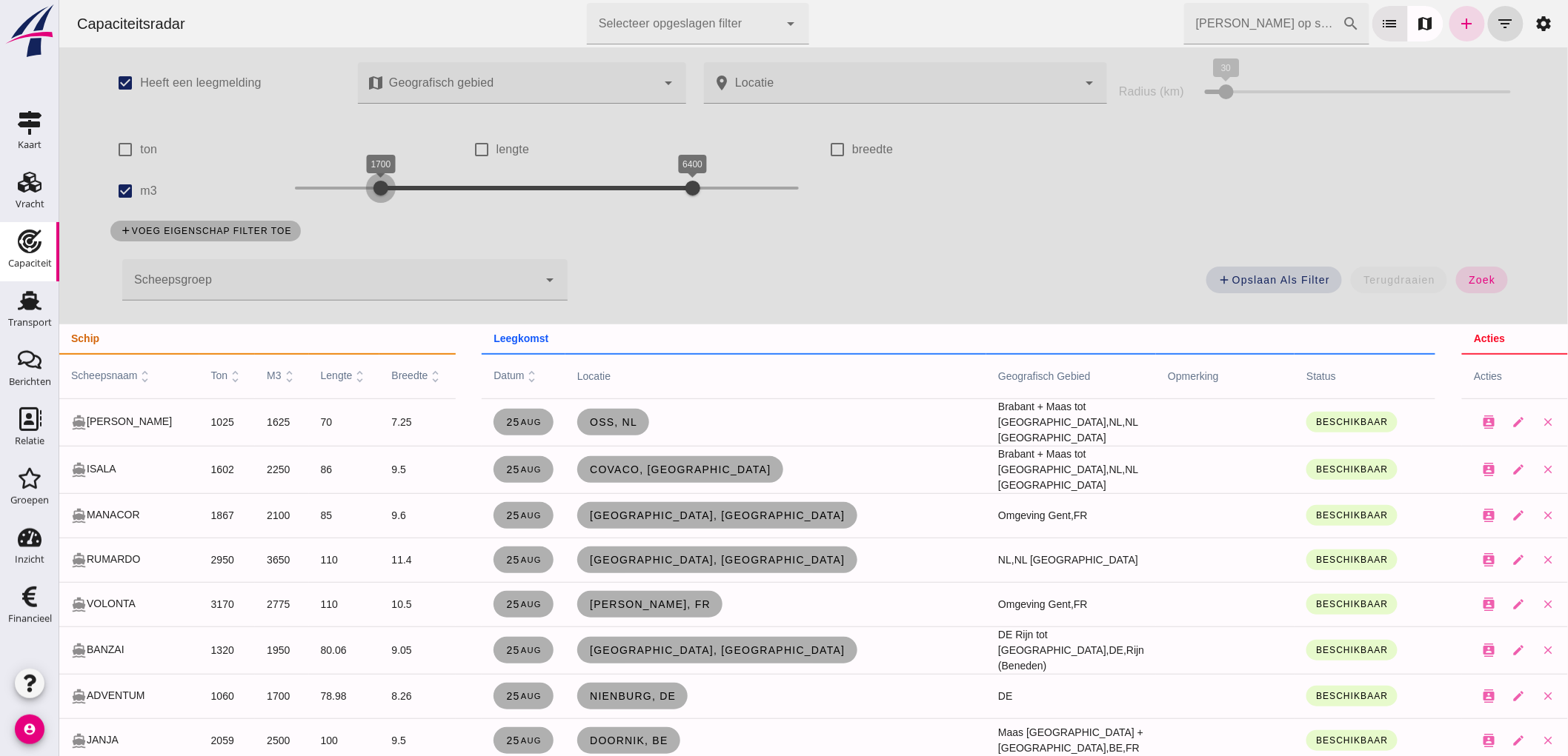
drag, startPoint x: 283, startPoint y: 183, endPoint x: 373, endPoint y: 200, distance: 91.6
click at [373, 200] on div at bounding box center [380, 188] width 30 height 30
drag, startPoint x: 678, startPoint y: 182, endPoint x: 424, endPoint y: 200, distance: 254.6
click at [426, 200] on div at bounding box center [440, 188] width 30 height 30
click at [427, 199] on div at bounding box center [433, 188] width 30 height 30
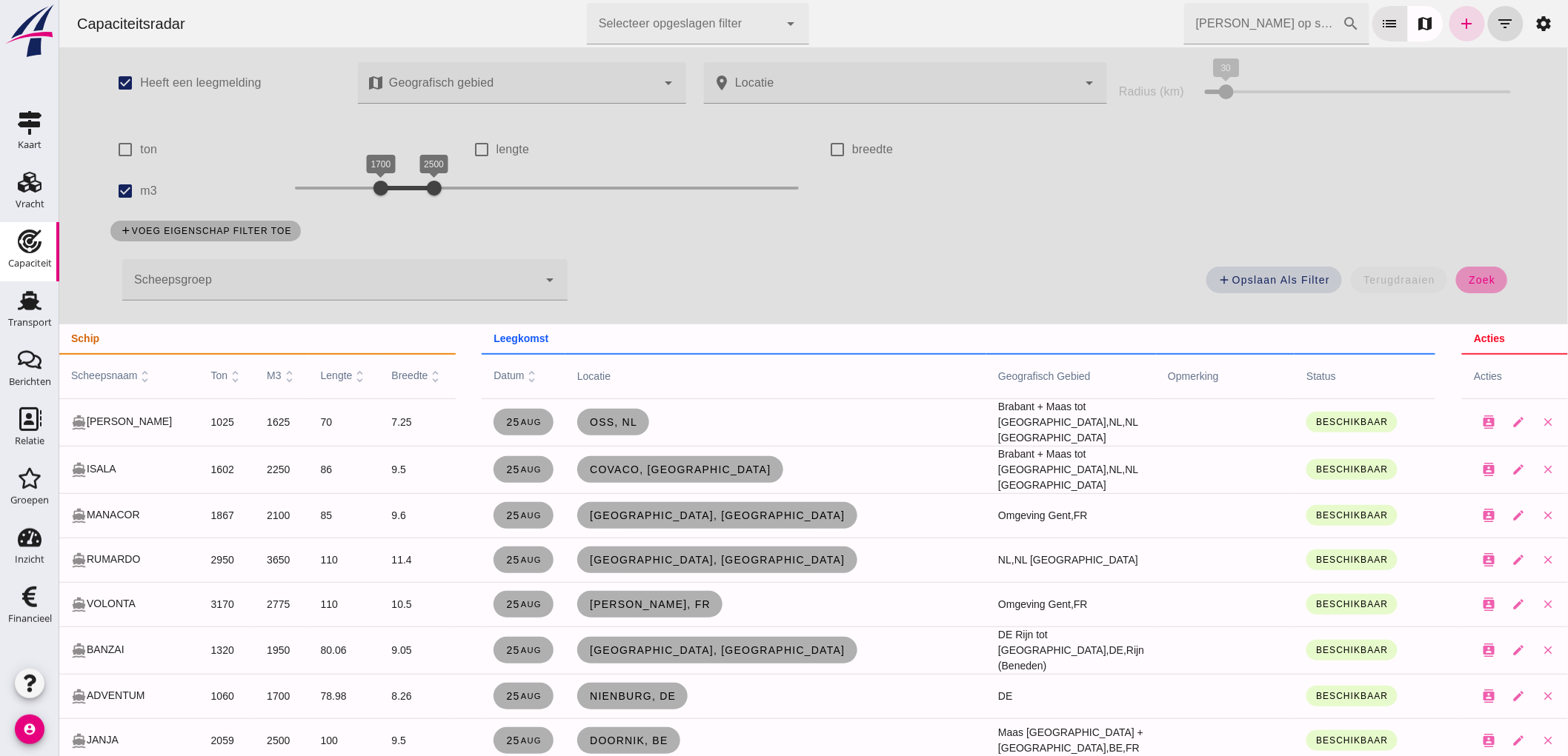
click at [1459, 279] on button "zoek" at bounding box center [1480, 279] width 51 height 27
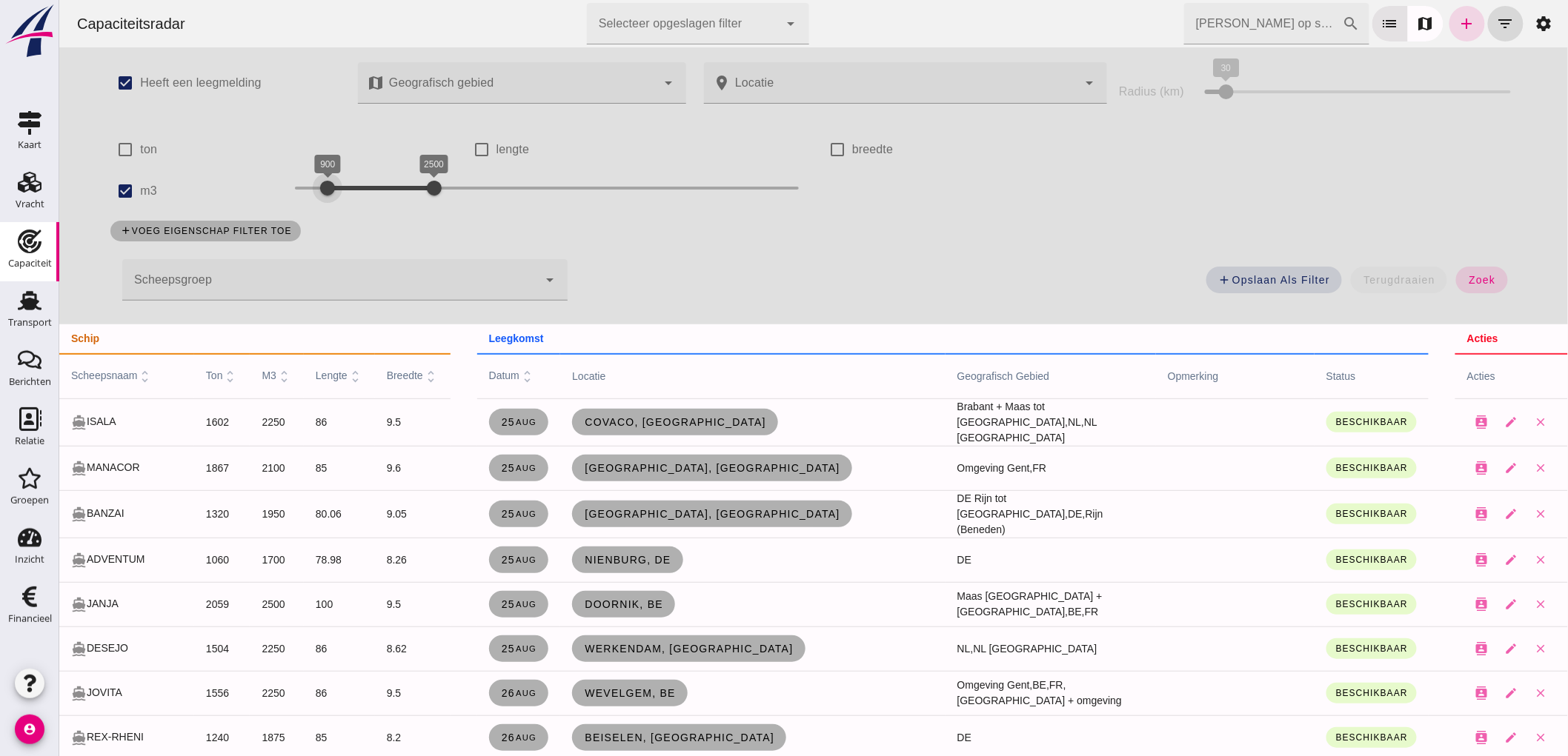
drag, startPoint x: 378, startPoint y: 195, endPoint x: 324, endPoint y: 200, distance: 54.2
click at [324, 200] on div at bounding box center [326, 188] width 30 height 30
drag, startPoint x: 432, startPoint y: 174, endPoint x: 344, endPoint y: 213, distance: 96.3
click at [344, 213] on div "check_box Heeft een leegmelding map Geografisch gebied Geografisch gebied cance…" at bounding box center [812, 186] width 1435 height 277
click at [1495, 281] on button "zoek" at bounding box center [1480, 279] width 51 height 27
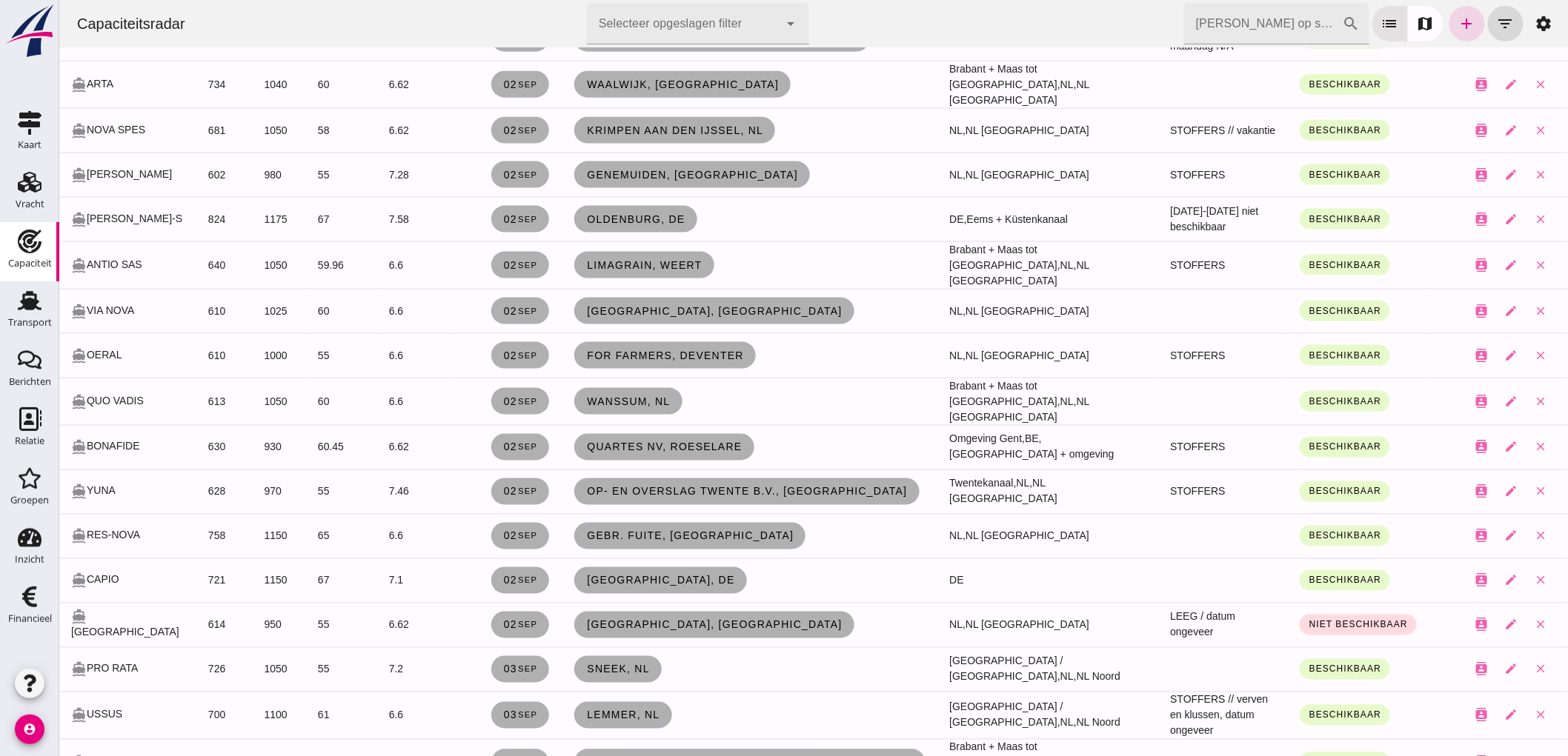
scroll to position [822, 0]
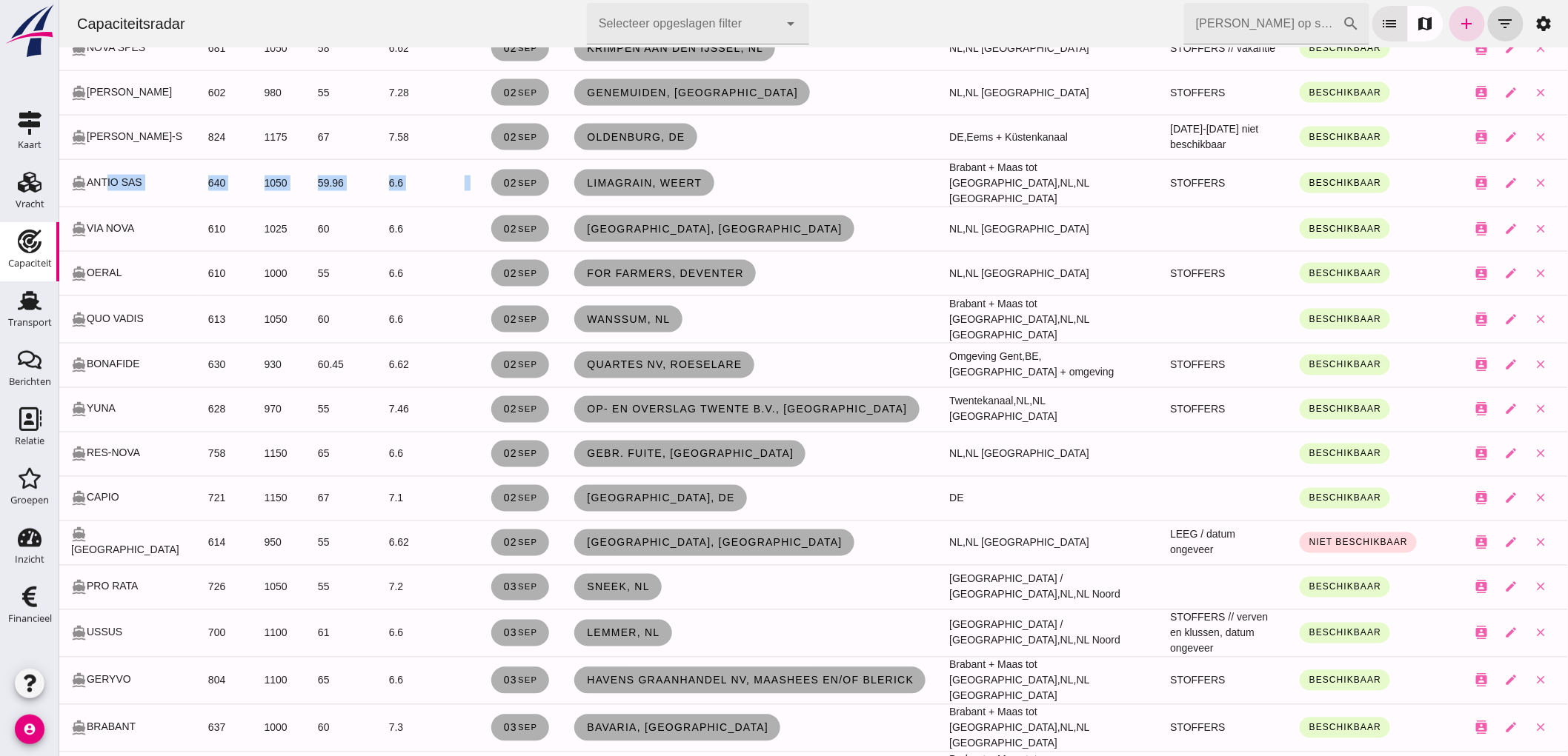
drag, startPoint x: 738, startPoint y: 171, endPoint x: 99, endPoint y: 179, distance: 639.1
click at [99, 179] on tr "directions_boat ANTIO SAS 640 1050 59.96 6.6 02 sep Limagrain, Weert Brabant + …" at bounding box center [813, 183] width 1508 height 47
click at [737, 187] on td "Limagrain, Weert" at bounding box center [749, 183] width 375 height 47
drag, startPoint x: 791, startPoint y: 180, endPoint x: 162, endPoint y: 173, distance: 629.0
click at [186, 182] on tr "directions_boat ANTIO SAS 640 1050 59.96 6.6 02 sep Limagrain, Weert Brabant + …" at bounding box center [813, 183] width 1508 height 47
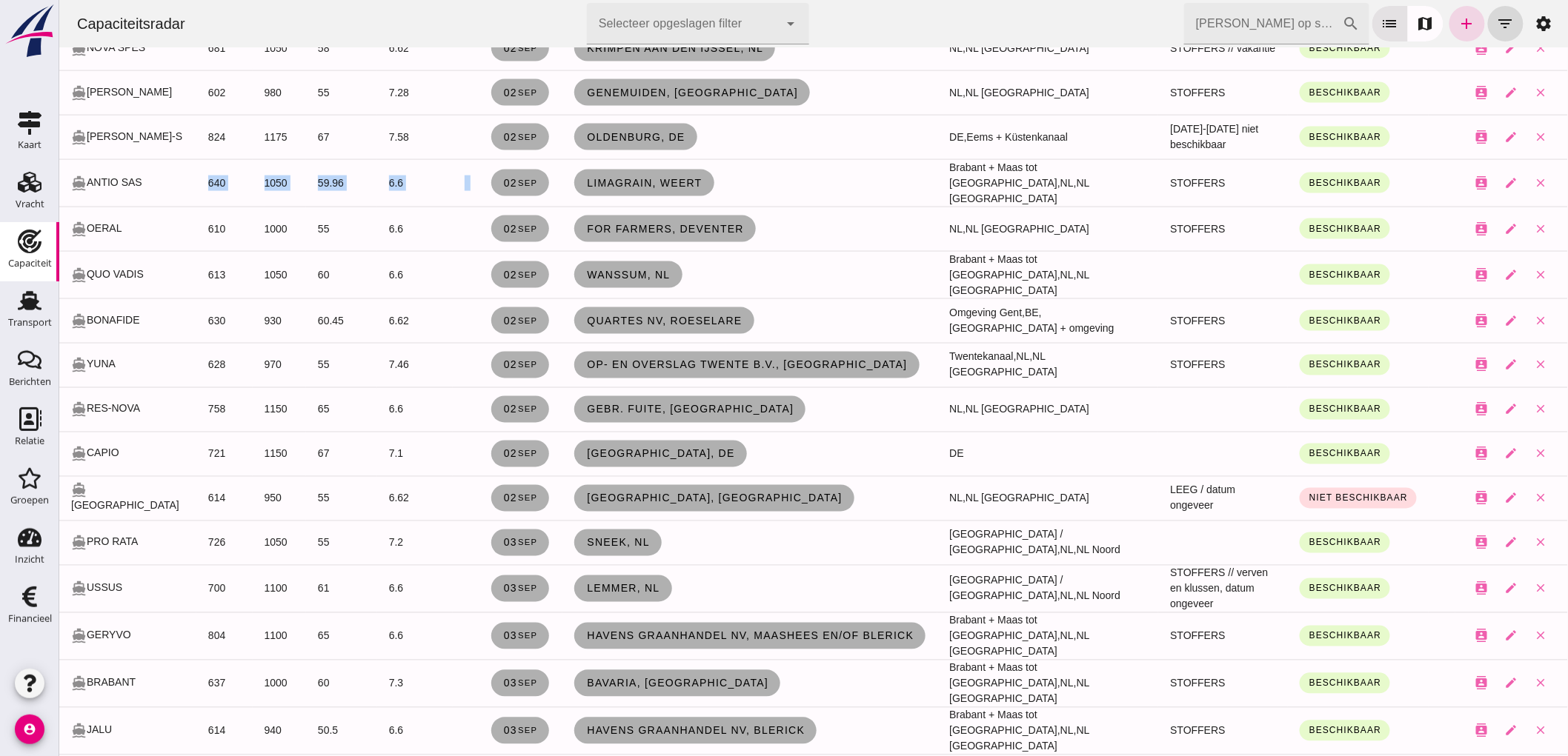
click at [776, 178] on td "Limagrain, Weert" at bounding box center [749, 183] width 375 height 47
click at [790, 188] on td "Limagrain, Weert" at bounding box center [749, 183] width 375 height 47
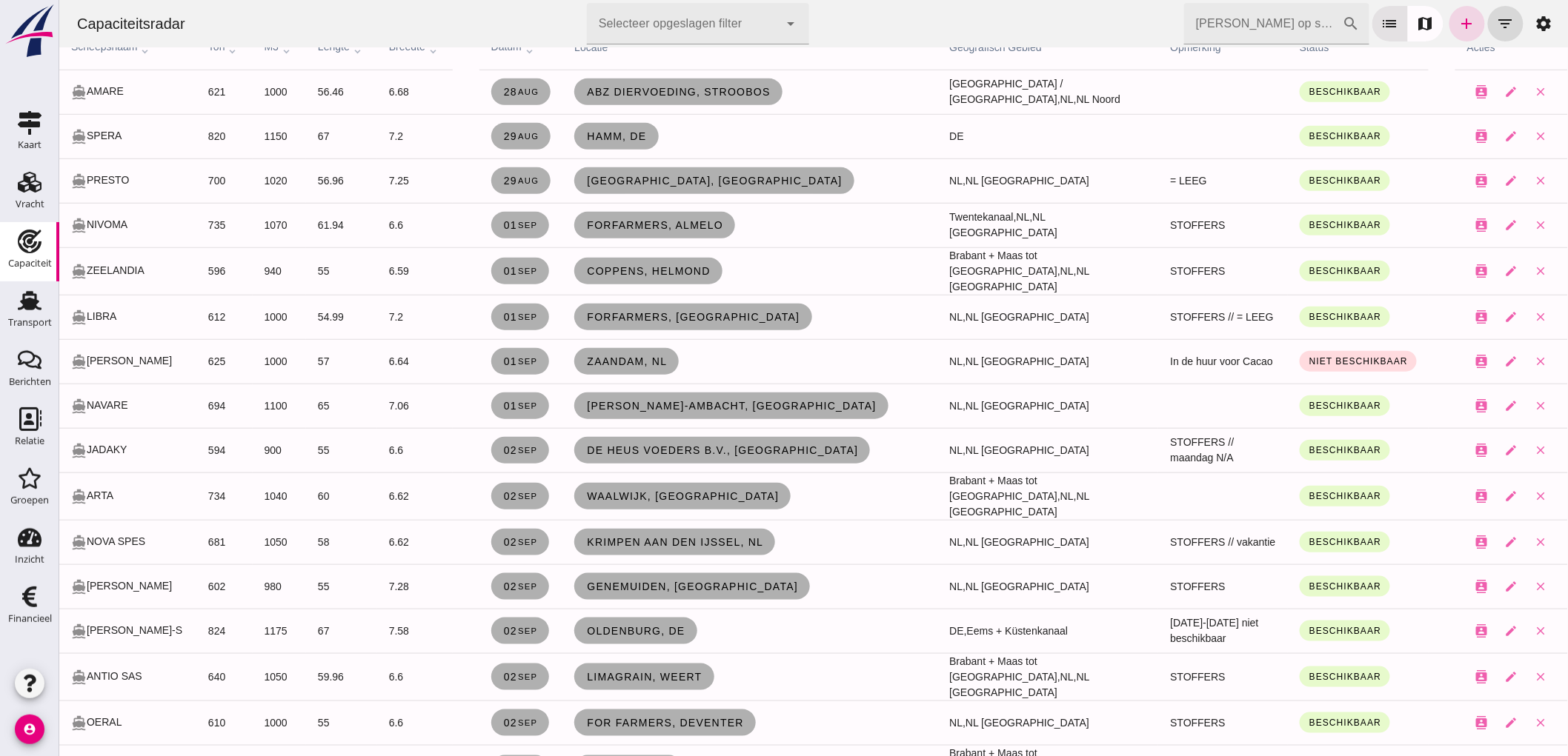
scroll to position [82, 0]
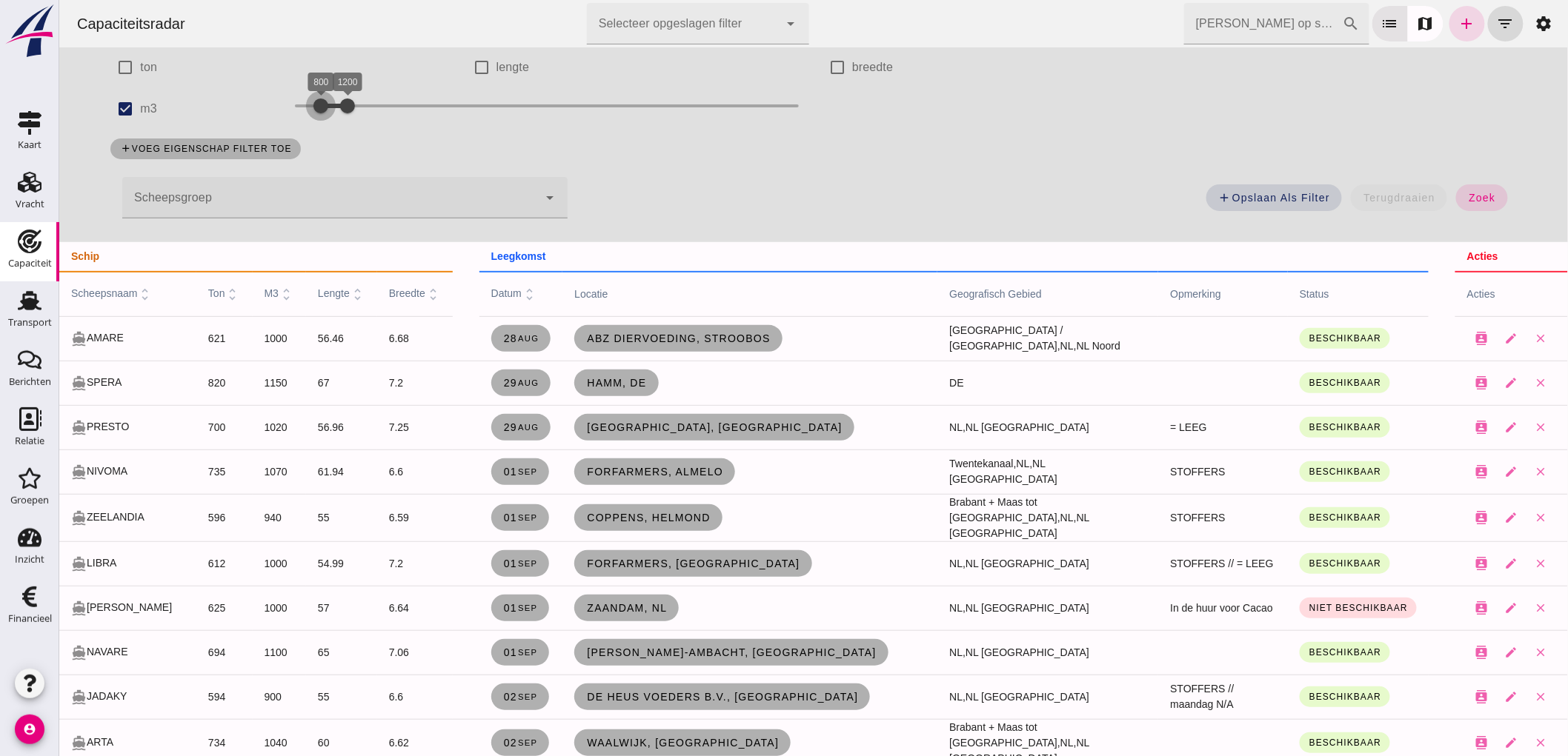
click at [313, 104] on div at bounding box center [319, 105] width 30 height 30
click at [1479, 193] on span "zoek" at bounding box center [1481, 198] width 28 height 12
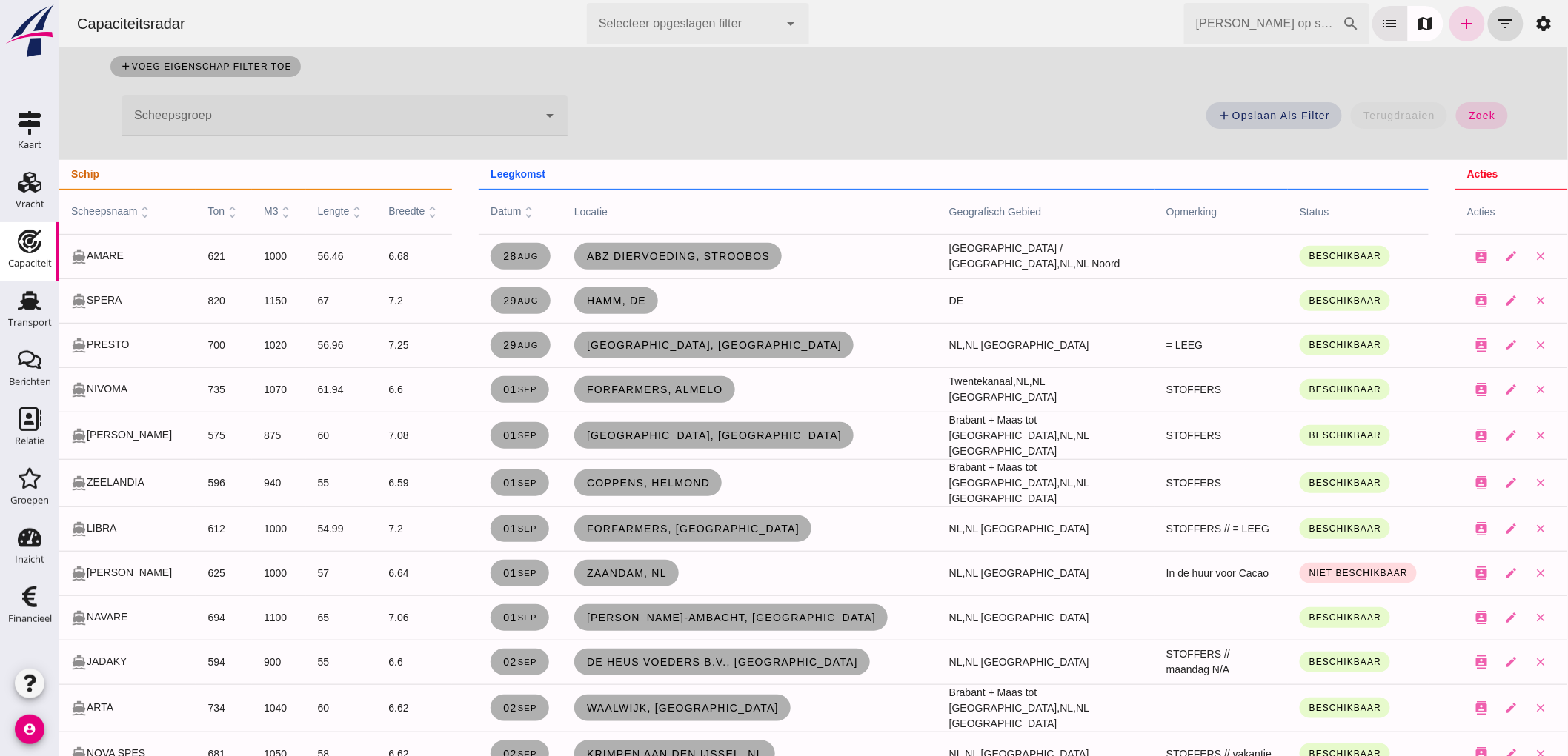
scroll to position [0, 0]
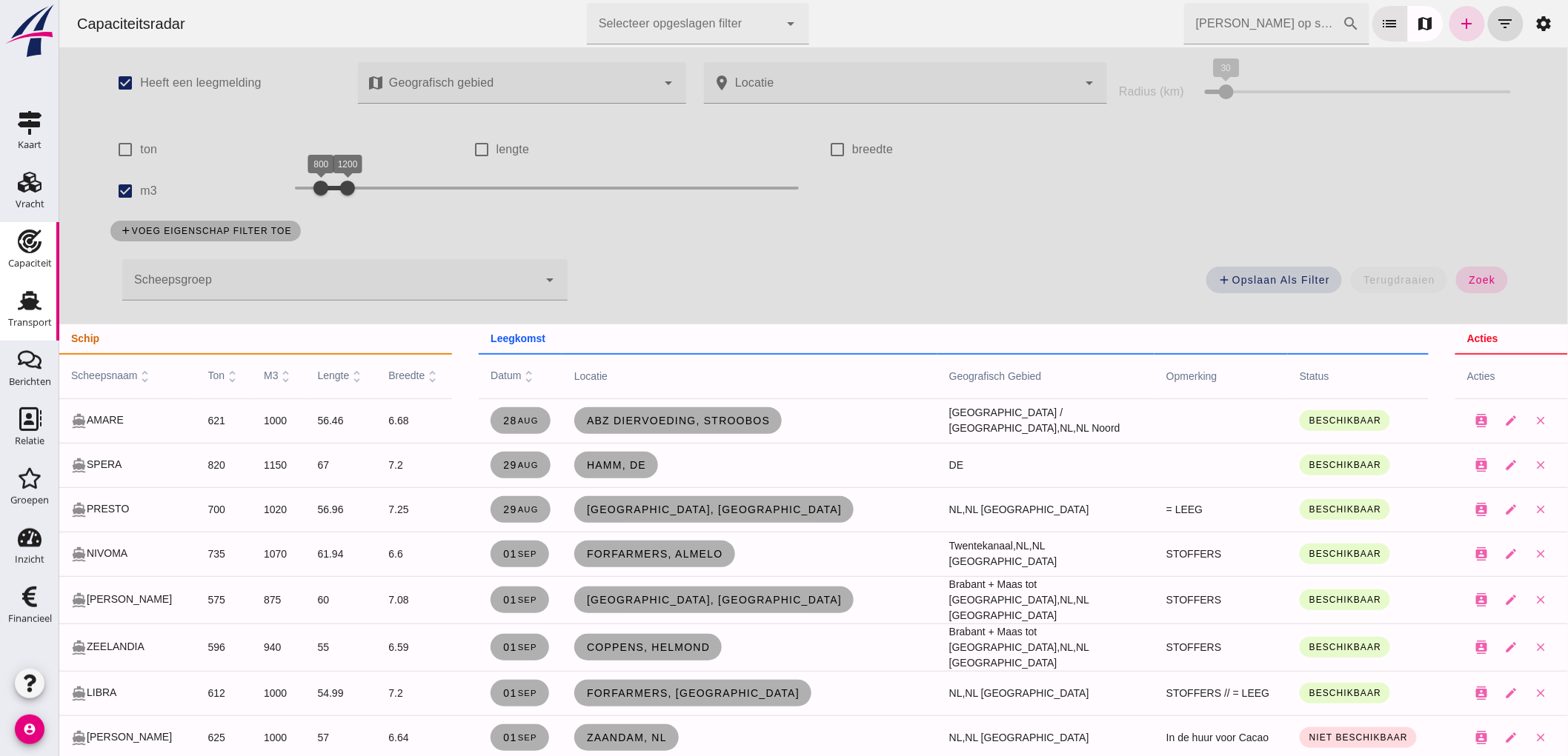
click at [6, 296] on link "Transport Transport" at bounding box center [30, 311] width 60 height 60
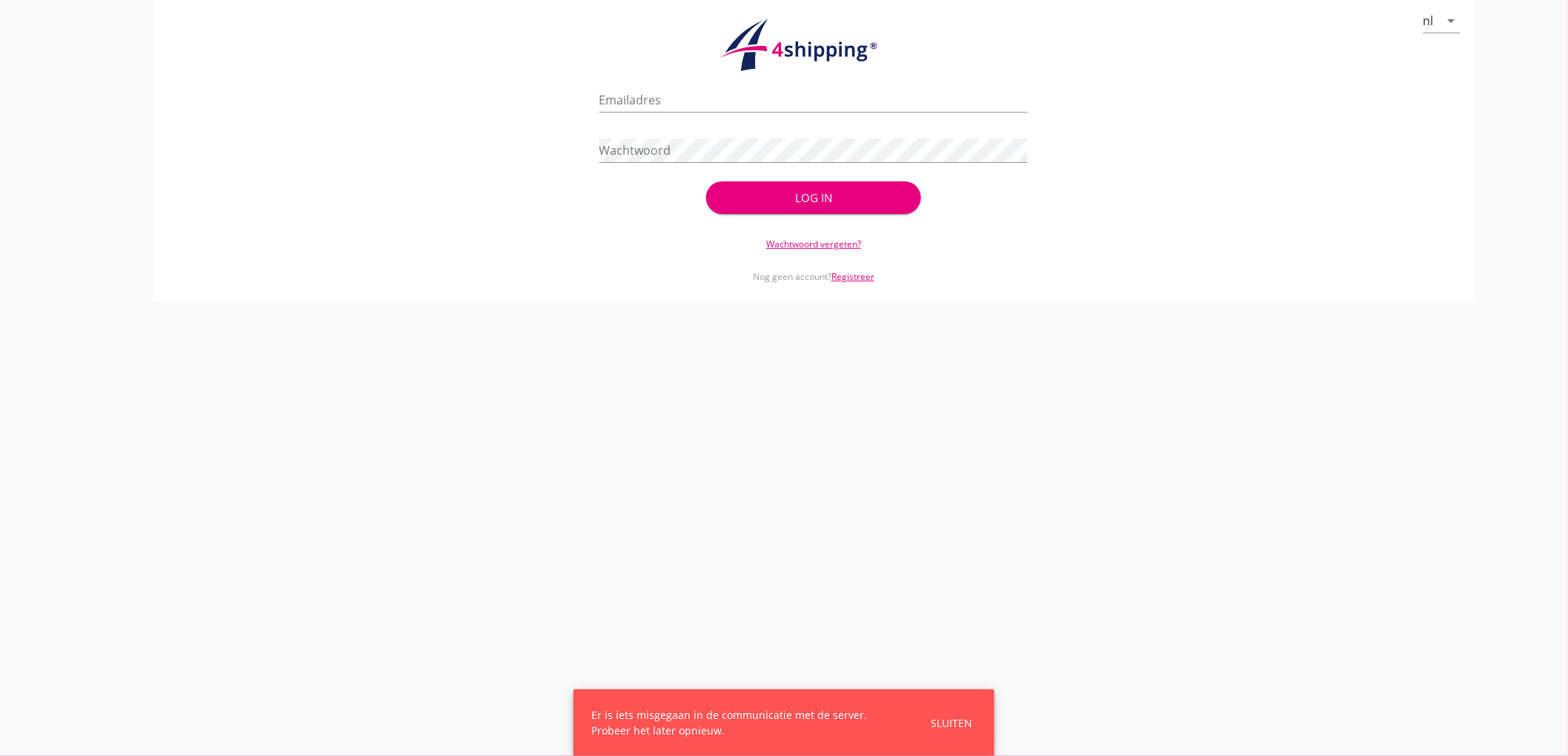
click at [704, 85] on div "Emailadres" at bounding box center [813, 103] width 429 height 47
click at [699, 89] on input "Emailadres" at bounding box center [813, 99] width 429 height 24
type input "bouman@stoffersbevrachtingen.nl"
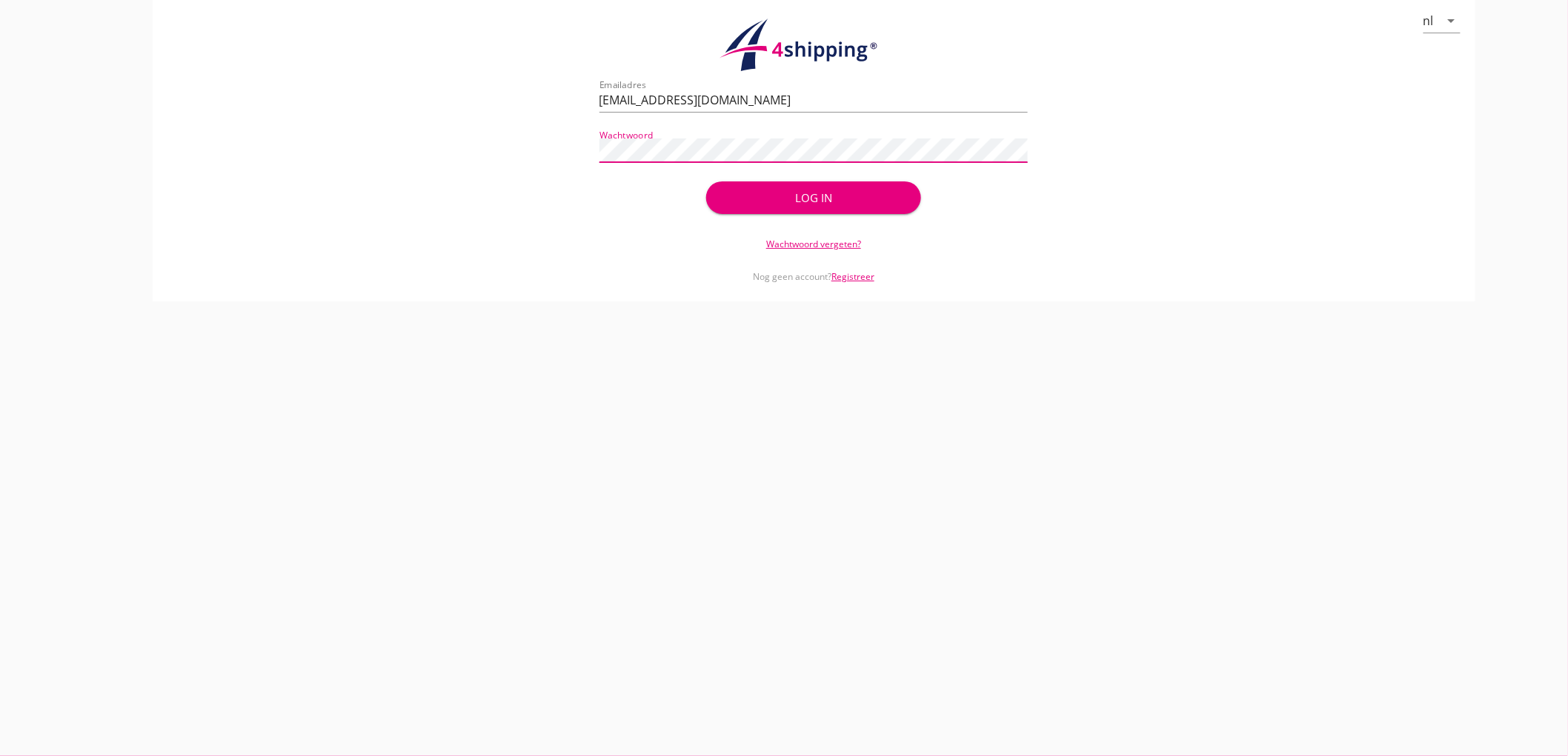
click at [706, 182] on button "Log in" at bounding box center [813, 198] width 214 height 33
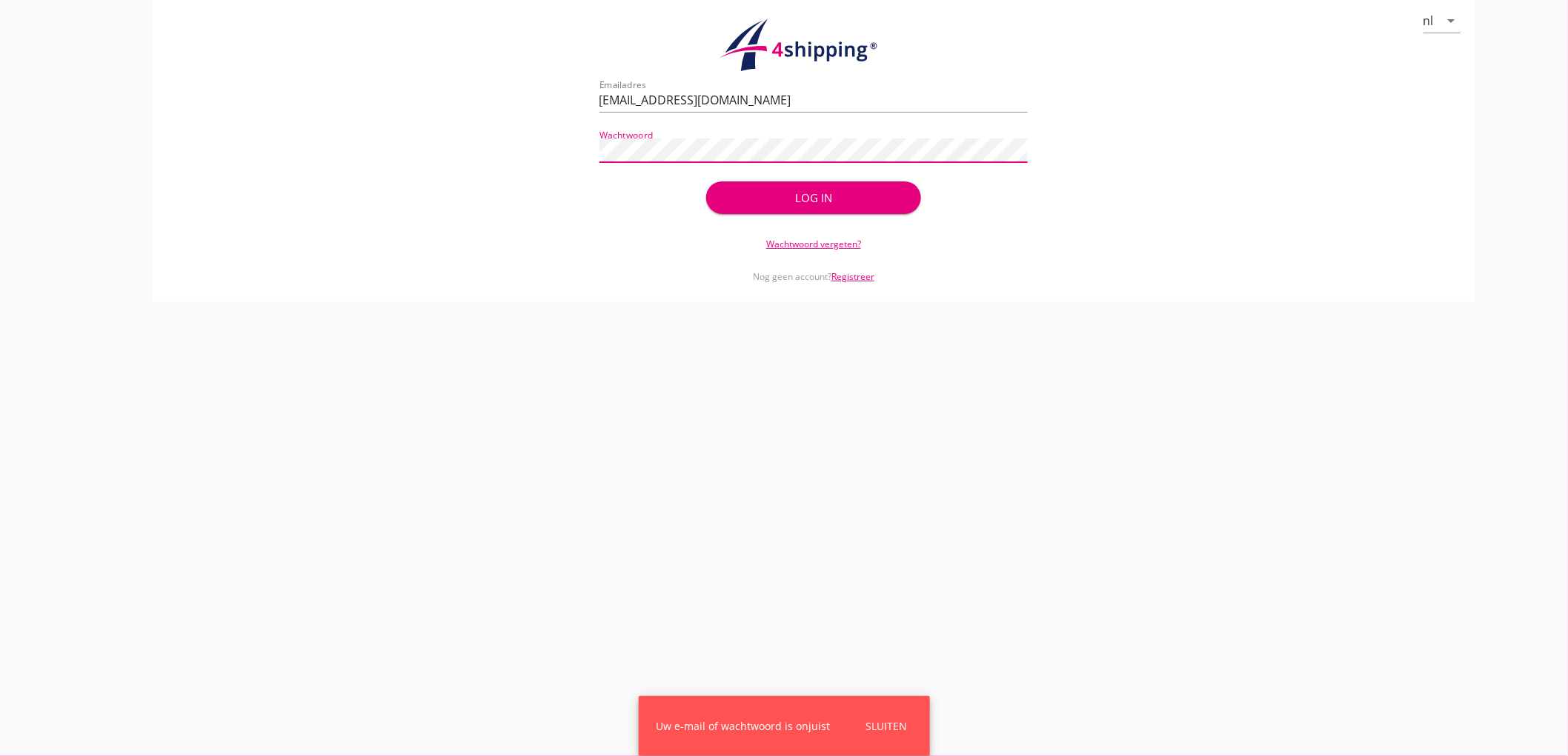
click at [287, 58] on div "nl arrow_drop_down check_circle Uw account is succesvol geactiveerd. U kunt nu …" at bounding box center [814, 150] width 1323 height 302
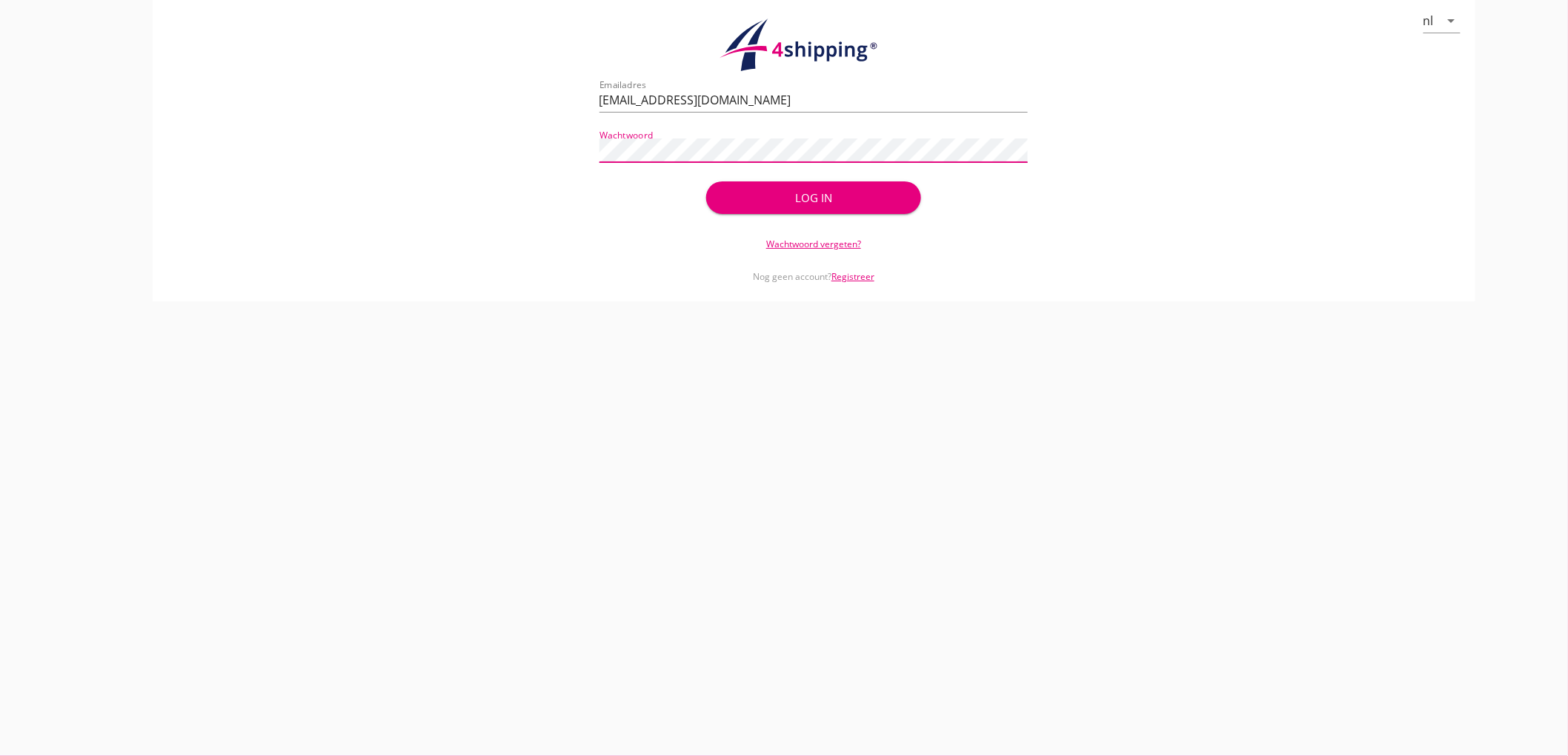
click at [706, 182] on button "Log in" at bounding box center [813, 198] width 214 height 33
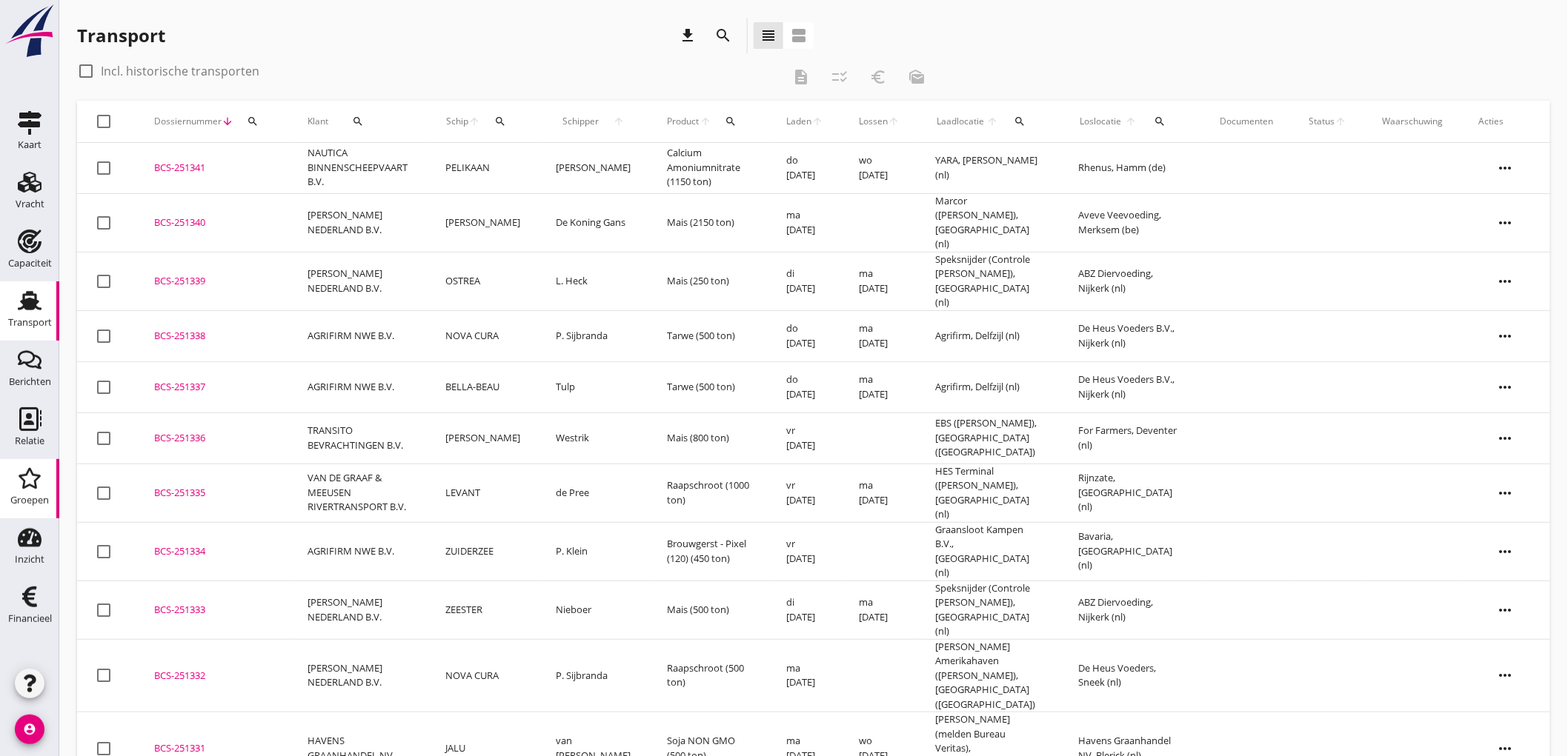
click at [30, 461] on link "Groepen Groepen" at bounding box center [30, 489] width 60 height 60
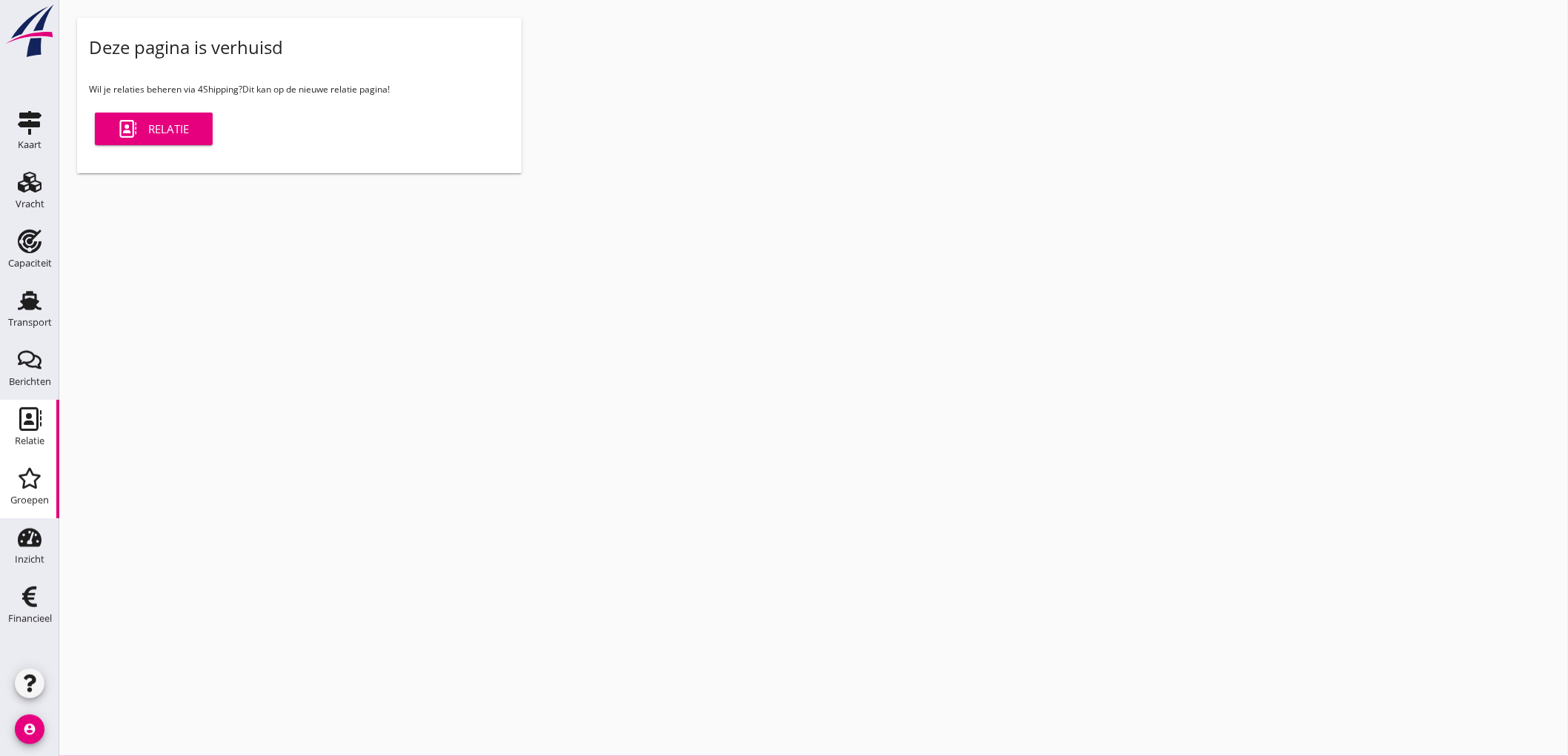
click at [53, 447] on link "Relatie Relatie" at bounding box center [30, 430] width 60 height 60
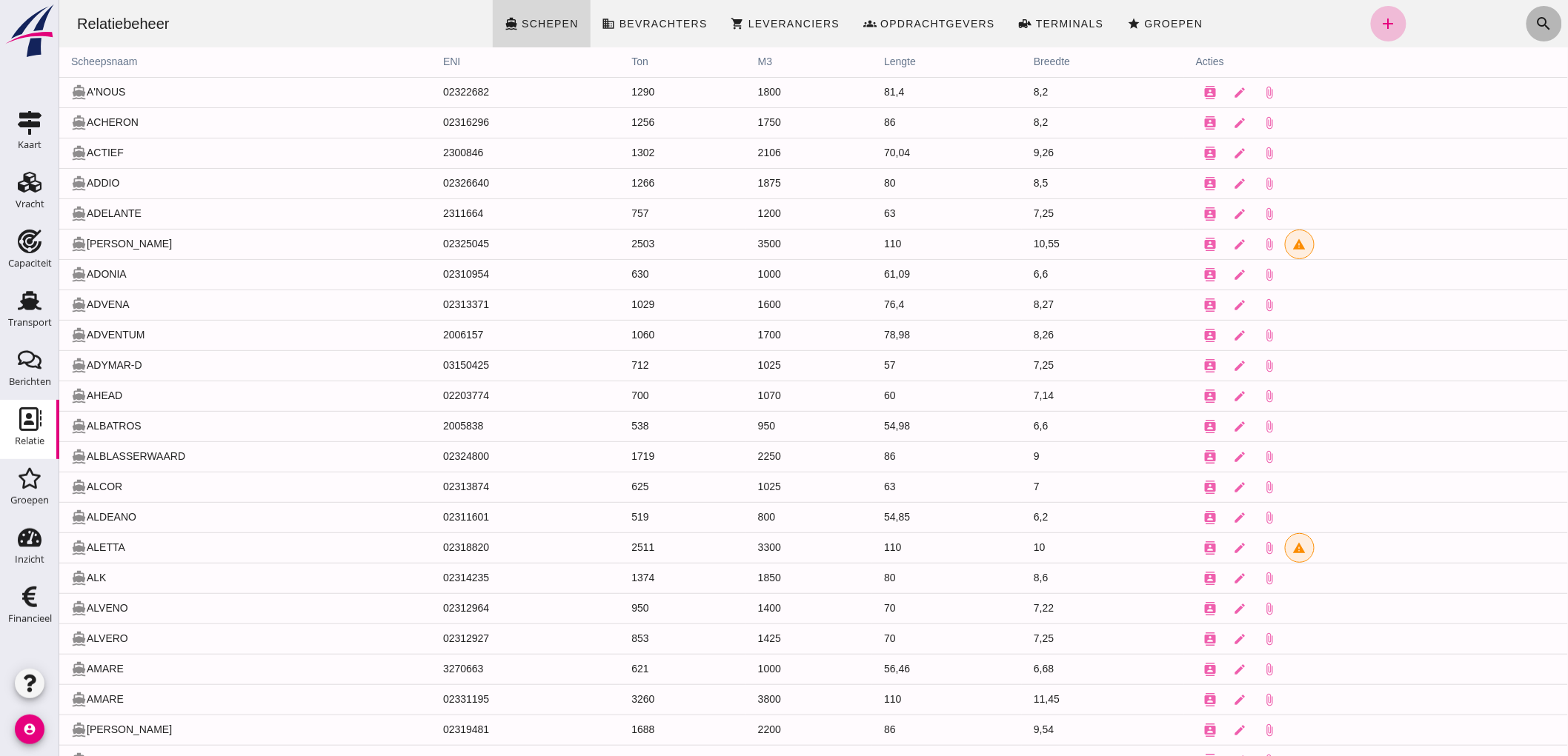
click at [1534, 28] on icon "search" at bounding box center [1543, 23] width 18 height 18
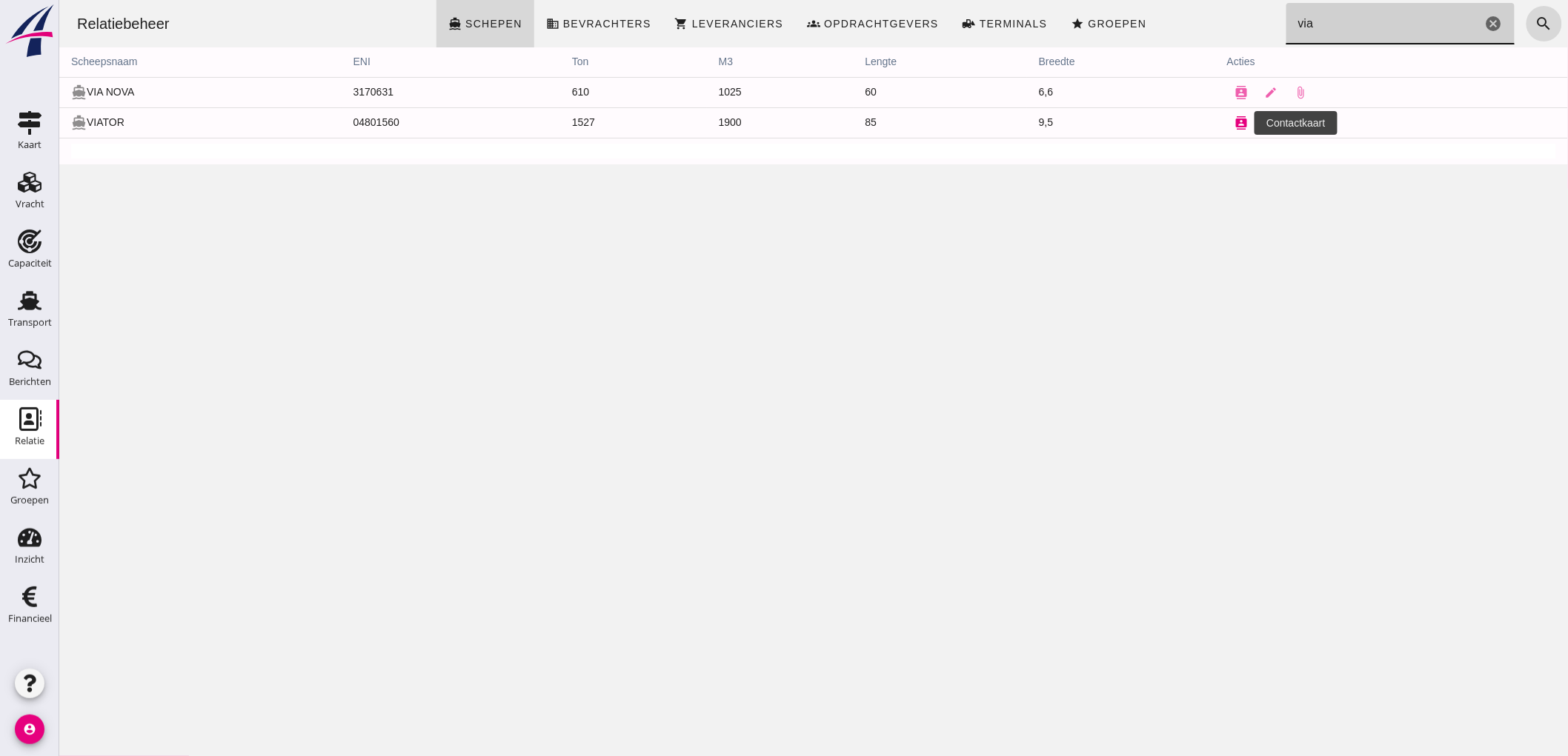
type input "via"
click at [1232, 134] on button "contacts" at bounding box center [1241, 123] width 30 height 30
click at [1265, 122] on icon "edit" at bounding box center [1270, 122] width 13 height 13
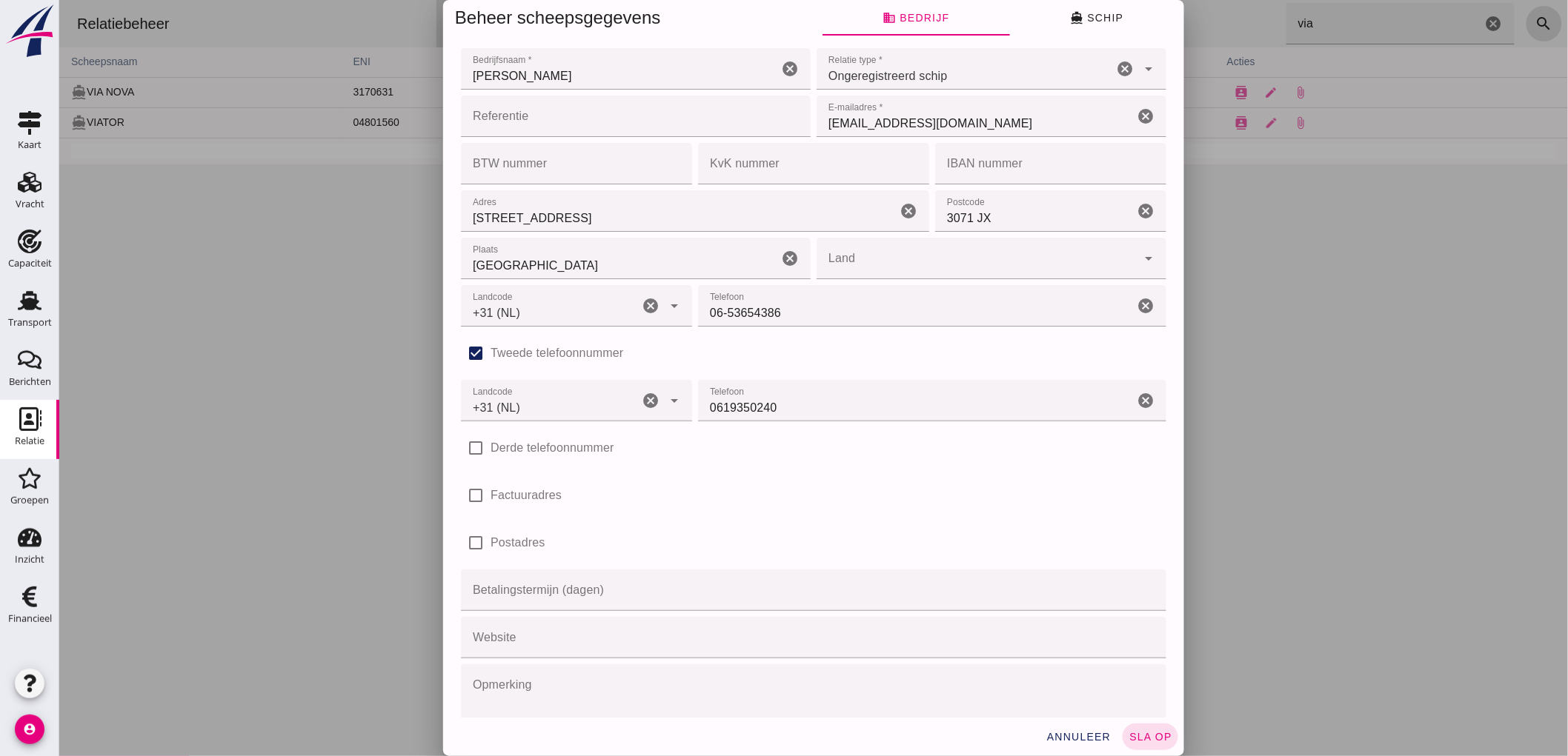
type input "+31 (NL)"
click at [601, 218] on input "[STREET_ADDRESS]" at bounding box center [678, 211] width 436 height 41
